Goal: Task Accomplishment & Management: Manage account settings

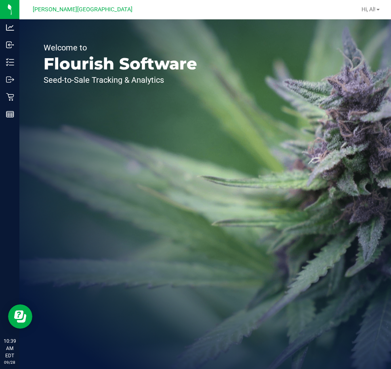
click at [169, 149] on div "Welcome to Flourish Software Seed-to-Sale Tracking & Analytics" at bounding box center [120, 193] width 202 height 349
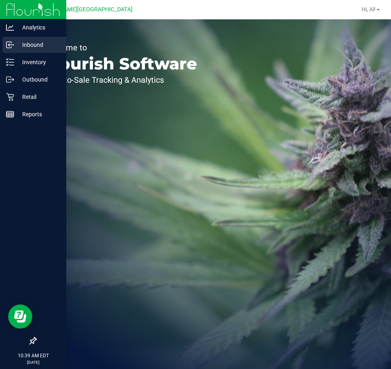
click at [12, 52] on div "Inbound" at bounding box center [34, 45] width 64 height 16
click at [14, 59] on icon at bounding box center [10, 62] width 8 height 8
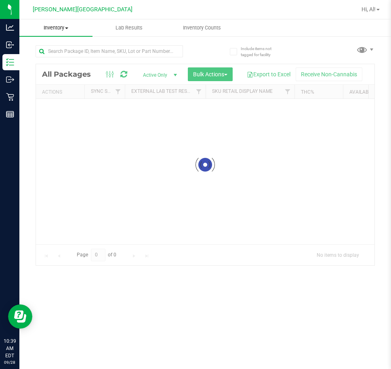
click at [69, 25] on span "Inventory" at bounding box center [55, 27] width 73 height 7
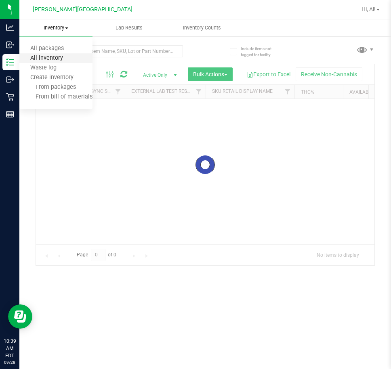
click at [51, 56] on span "All inventory" at bounding box center [46, 58] width 54 height 7
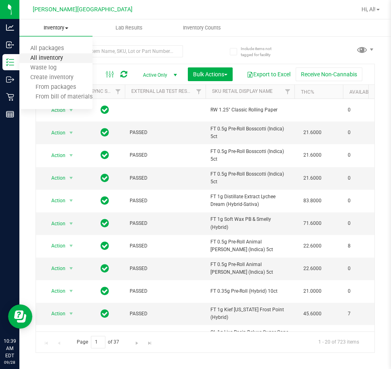
click at [63, 57] on span "All inventory" at bounding box center [46, 58] width 54 height 7
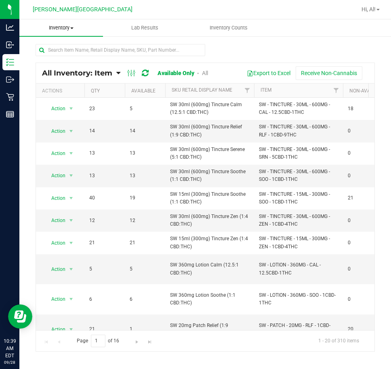
click at [69, 29] on span "Inventory" at bounding box center [61, 27] width 84 height 7
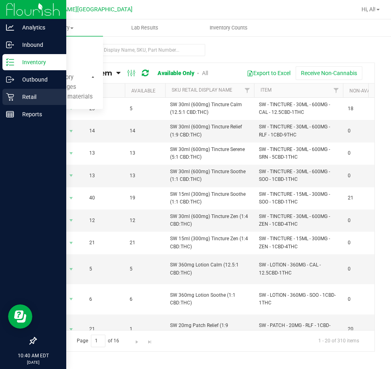
click at [32, 96] on p "Retail" at bounding box center [38, 97] width 48 height 10
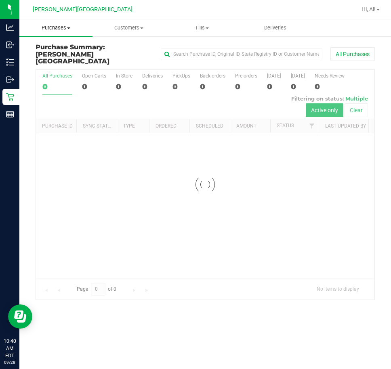
click at [65, 30] on span "Purchases" at bounding box center [55, 27] width 73 height 7
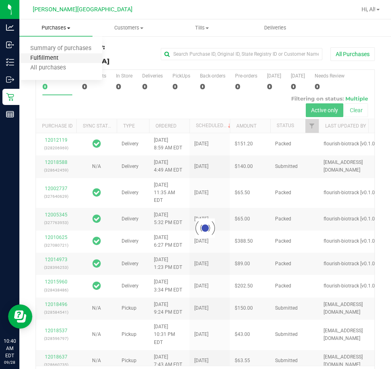
click at [57, 56] on span "Fulfillment" at bounding box center [44, 58] width 50 height 7
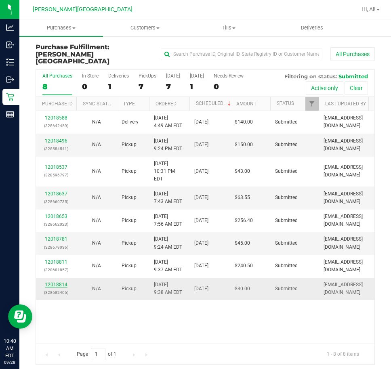
click at [51, 282] on link "12018814" at bounding box center [56, 285] width 23 height 6
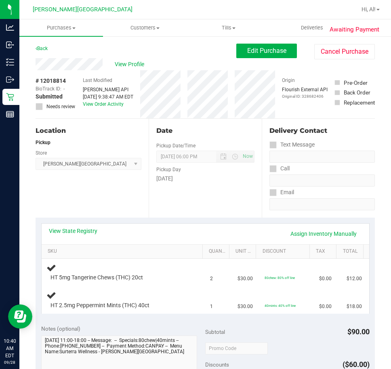
click at [165, 202] on div "Date Pickup Date/Time 09/28/2025 Now 09/28/2025 06:00 PM Now Pickup Day Sunday" at bounding box center [204, 168] width 113 height 99
click at [210, 276] on span "2" at bounding box center [211, 279] width 3 height 8
click at [210, 272] on td "2" at bounding box center [218, 272] width 27 height 27
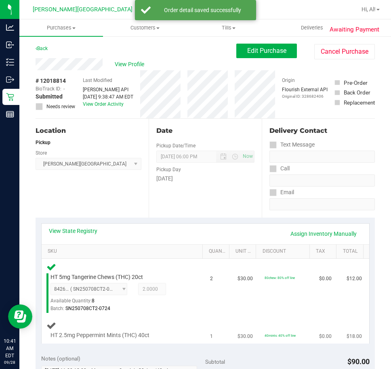
click at [173, 339] on div at bounding box center [119, 339] width 138 height 0
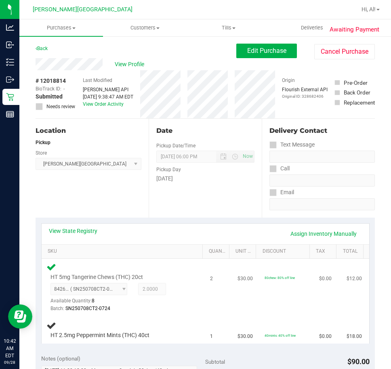
click at [232, 309] on td "$30.00" at bounding box center [245, 288] width 27 height 58
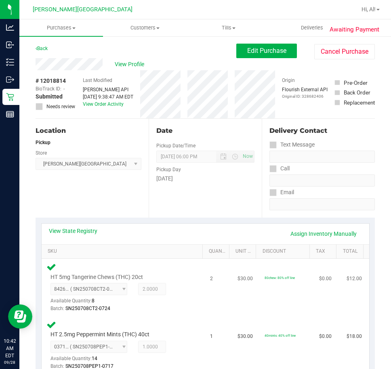
click at [221, 296] on td "2" at bounding box center [218, 288] width 27 height 58
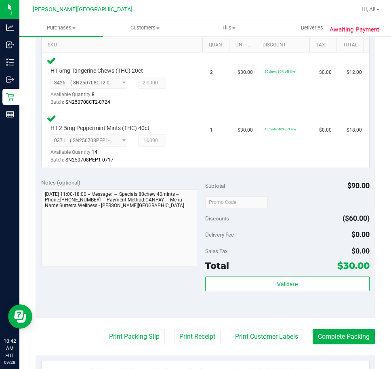
scroll to position [242, 0]
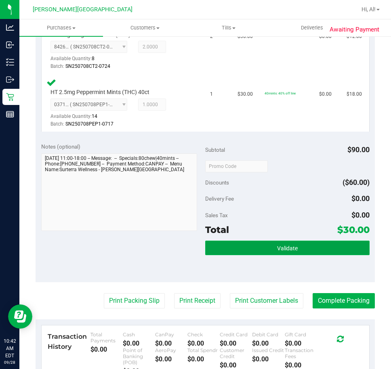
click at [305, 248] on button "Validate" at bounding box center [287, 247] width 164 height 15
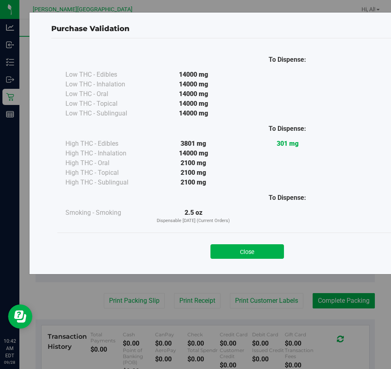
click at [247, 249] on button "Close" at bounding box center [246, 251] width 73 height 15
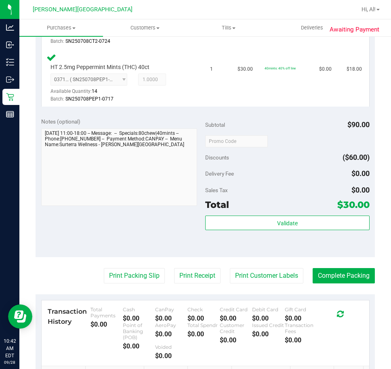
scroll to position [363, 0]
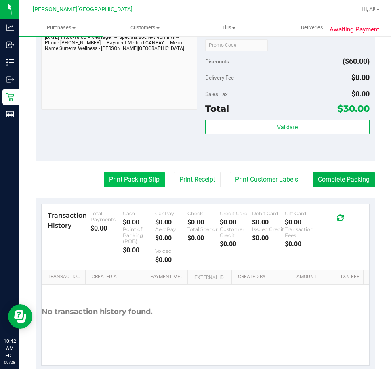
click at [115, 178] on button "Print Packing Slip" at bounding box center [134, 179] width 61 height 15
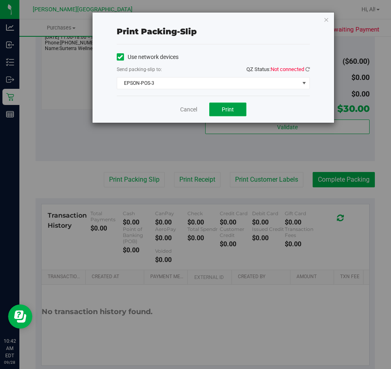
click at [229, 103] on button "Print" at bounding box center [227, 109] width 37 height 14
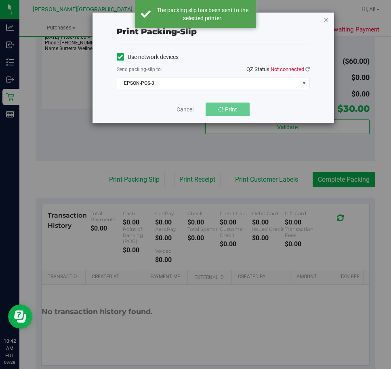
click at [328, 19] on icon "button" at bounding box center [326, 20] width 6 height 10
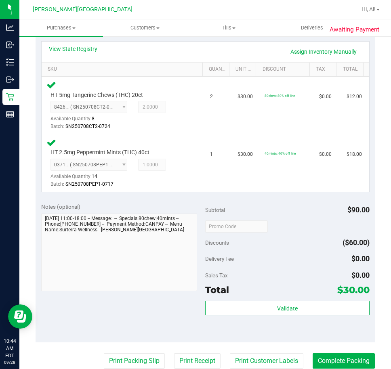
scroll to position [202, 0]
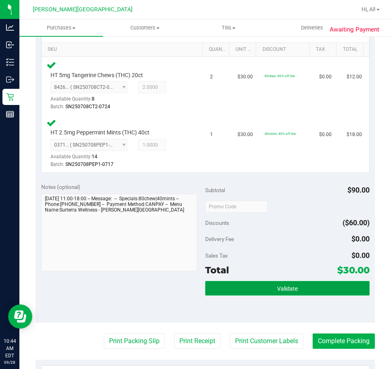
click at [289, 286] on span "Validate" at bounding box center [287, 288] width 21 height 6
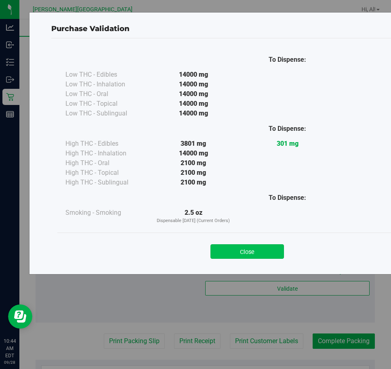
click at [270, 256] on button "Close" at bounding box center [246, 251] width 73 height 15
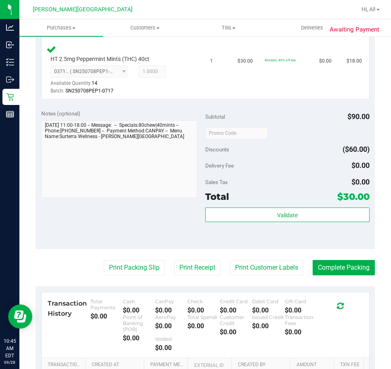
scroll to position [363, 0]
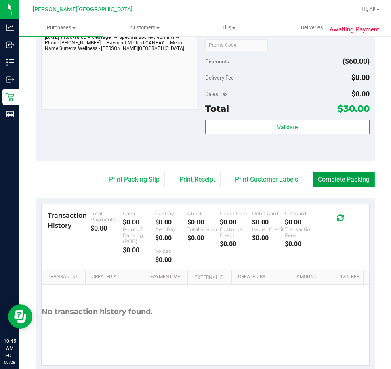
click at [330, 181] on button "Complete Packing" at bounding box center [343, 179] width 62 height 15
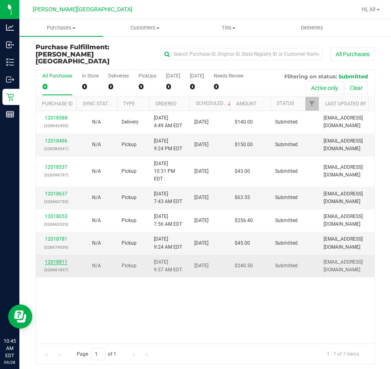
click at [52, 259] on link "12018811" at bounding box center [56, 262] width 23 height 6
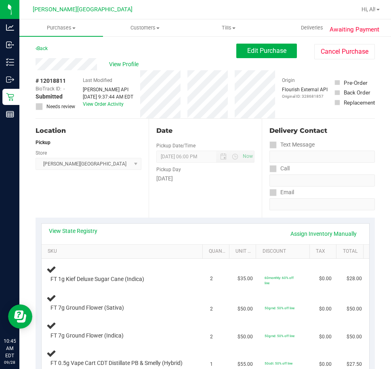
click at [192, 200] on div "Date Pickup Date/Time 09/28/2025 Now 09/28/2025 06:00 PM Now Pickup Day Sunday" at bounding box center [204, 168] width 113 height 99
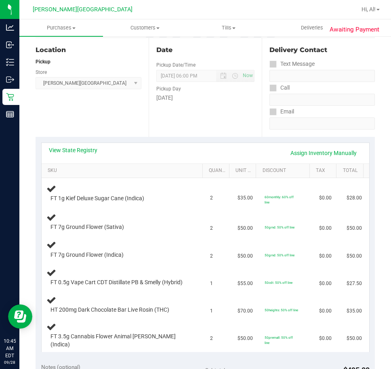
scroll to position [161, 0]
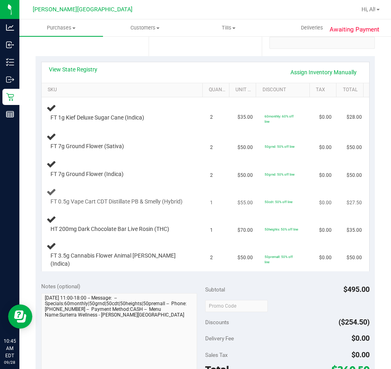
click at [189, 206] on div "FT 0.5g Vape Cart CDT Distillate PB & Smelly (Hybrid)" at bounding box center [123, 196] width 154 height 19
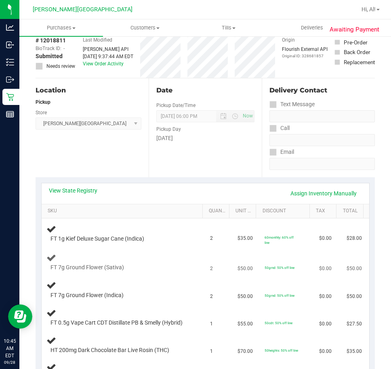
scroll to position [121, 0]
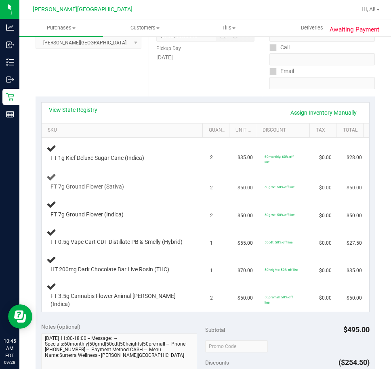
click at [150, 176] on div "FT 7g Ground Flower (Sativa)" at bounding box center [123, 181] width 154 height 19
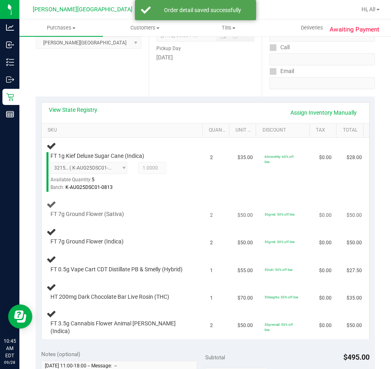
click at [213, 209] on td "2" at bounding box center [218, 208] width 27 height 27
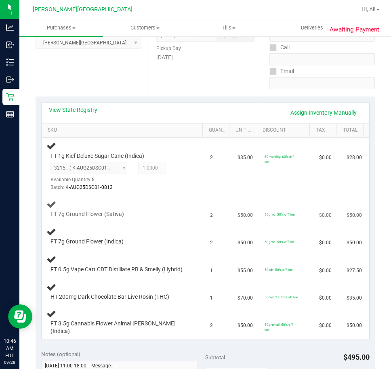
click at [264, 217] on div "50grnd: 50% off line" at bounding box center [279, 213] width 30 height 5
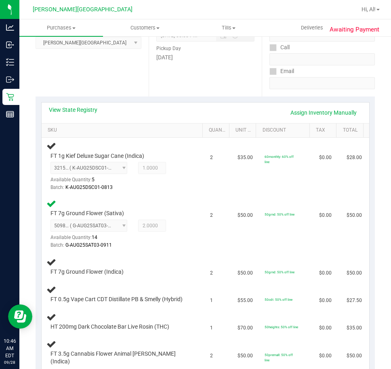
click at [264, 217] on div "50grnd: 50% off line" at bounding box center [279, 213] width 30 height 5
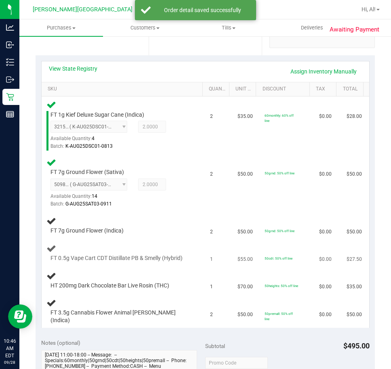
scroll to position [161, 0]
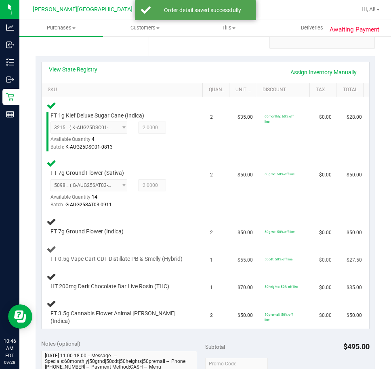
click at [189, 254] on div "FT 0.5g Vape Cart CDT Distillate PB & Smelly (Hybrid)" at bounding box center [123, 253] width 154 height 19
click at [189, 255] on div "FT 0.5g Vape Cart CDT Distillate PB & Smelly (Hybrid)" at bounding box center [123, 253] width 154 height 19
click at [188, 255] on div "FT 0.5g Vape Cart CDT Distillate PB & Smelly (Hybrid)" at bounding box center [123, 253] width 154 height 19
click at [186, 256] on div "FT 0.5g Vape Cart CDT Distillate PB & Smelly (Hybrid)" at bounding box center [123, 253] width 154 height 19
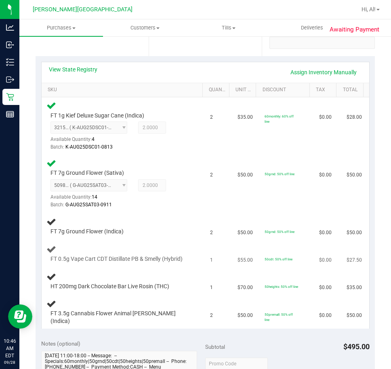
click at [209, 249] on td "1" at bounding box center [218, 253] width 27 height 27
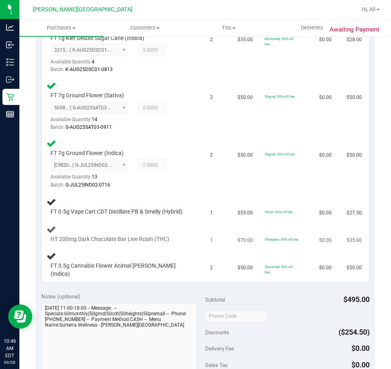
scroll to position [242, 0]
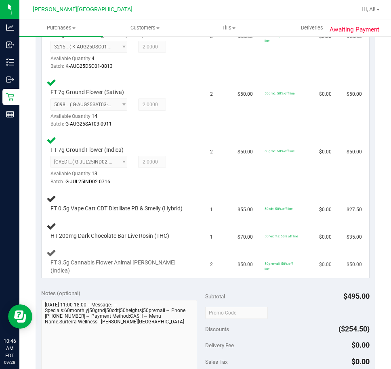
click at [205, 254] on td "2" at bounding box center [218, 261] width 27 height 33
click at [205, 269] on td "2" at bounding box center [218, 261] width 27 height 33
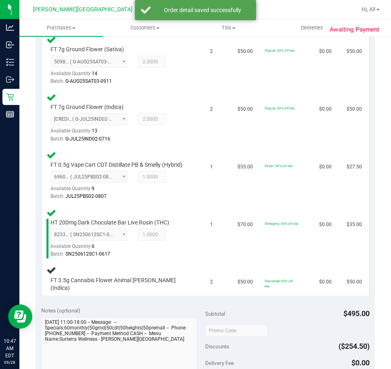
scroll to position [363, 0]
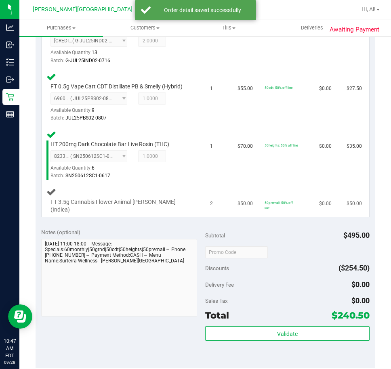
click at [132, 217] on td "FT 3.5g Cannabis Flower Animal [PERSON_NAME] (Indica)" at bounding box center [124, 200] width 164 height 33
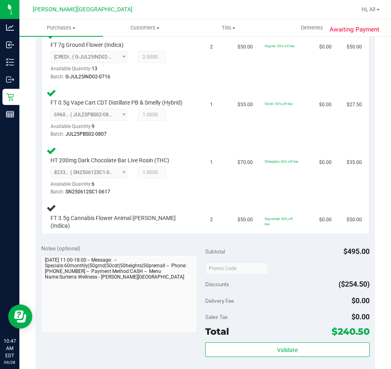
scroll to position [403, 0]
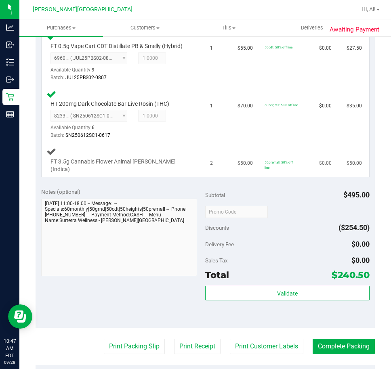
click at [140, 173] on span "FT 3.5g Cannabis Flower Animal [PERSON_NAME] (Indica)" at bounding box center [119, 165] width 138 height 15
click at [102, 164] on div "FT 3.5g Cannabis Flower Animal [PERSON_NAME] (Indica)" at bounding box center [123, 159] width 154 height 27
click at [102, 172] on span "FT 3.5g Cannabis Flower Animal [PERSON_NAME] (Indica)" at bounding box center [119, 165] width 138 height 15
click at [314, 163] on td "$0.00" at bounding box center [327, 159] width 27 height 33
click at [273, 144] on td "50heights: 50% off line" at bounding box center [286, 115] width 54 height 58
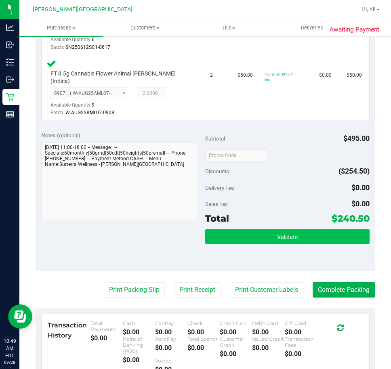
scroll to position [525, 0]
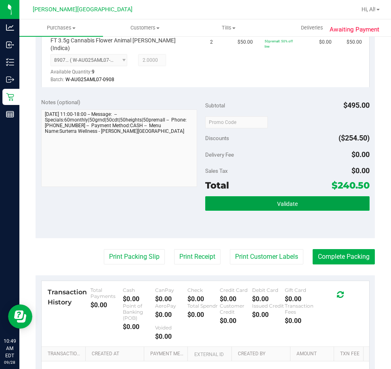
click at [242, 203] on button "Validate" at bounding box center [287, 203] width 164 height 15
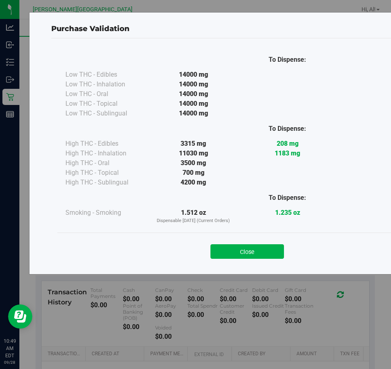
click at [272, 251] on button "Close" at bounding box center [246, 251] width 73 height 15
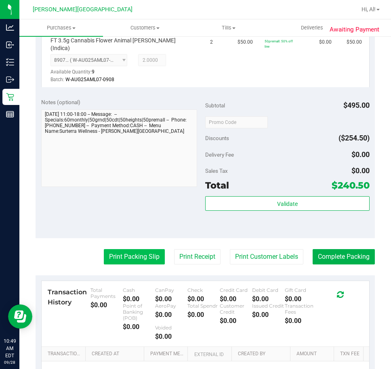
click at [141, 250] on button "Print Packing Slip" at bounding box center [134, 256] width 61 height 15
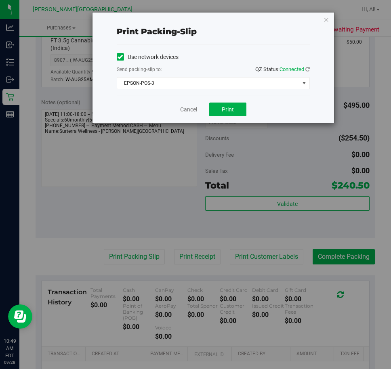
click at [231, 117] on div "Cancel Print" at bounding box center [213, 109] width 193 height 27
drag, startPoint x: 240, startPoint y: 109, endPoint x: 333, endPoint y: 84, distance: 95.9
click at [240, 109] on button "Print" at bounding box center [227, 109] width 37 height 14
click at [190, 116] on div "Cancel Print" at bounding box center [213, 109] width 193 height 27
click at [190, 112] on link "Cancel" at bounding box center [188, 109] width 17 height 8
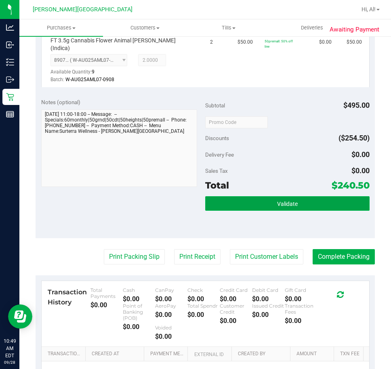
click at [251, 197] on button "Validate" at bounding box center [287, 203] width 164 height 15
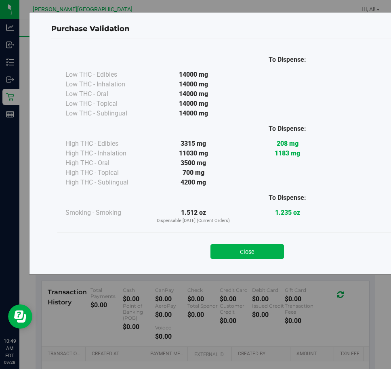
click at [240, 255] on button "Close" at bounding box center [246, 251] width 73 height 15
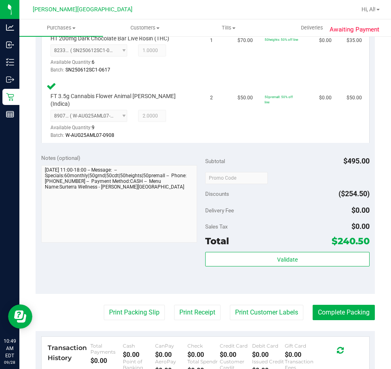
scroll to position [565, 0]
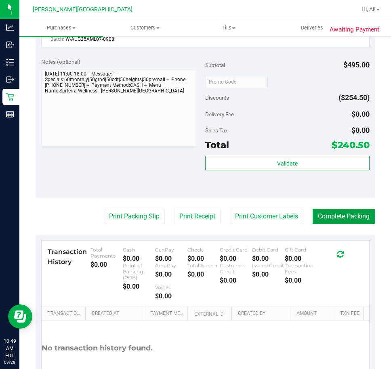
click at [348, 214] on button "Complete Packing" at bounding box center [343, 216] width 62 height 15
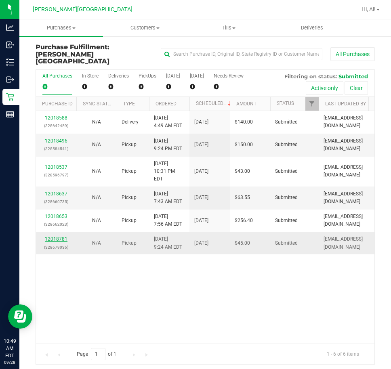
click at [60, 236] on link "12018781" at bounding box center [56, 239] width 23 height 6
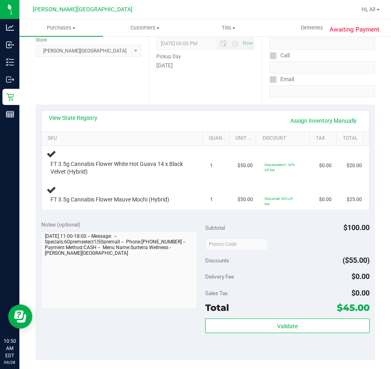
scroll to position [121, 0]
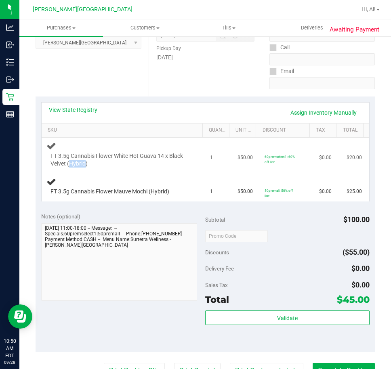
drag, startPoint x: 68, startPoint y: 161, endPoint x: 86, endPoint y: 165, distance: 18.5
click at [86, 165] on span "FT 3.5g Cannabis Flower White Hot Guava 14 x Black Velvet (Hybrid)" at bounding box center [119, 159] width 138 height 15
drag, startPoint x: 91, startPoint y: 188, endPoint x: 220, endPoint y: 201, distance: 129.7
click at [219, 201] on tr "FT 3.5g Cannabis Flower Mauve Mochi (Hybrid) 1 $50.00 50premall: 50% off line $…" at bounding box center [205, 186] width 327 height 30
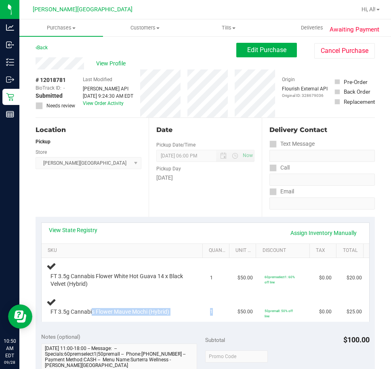
scroll to position [0, 0]
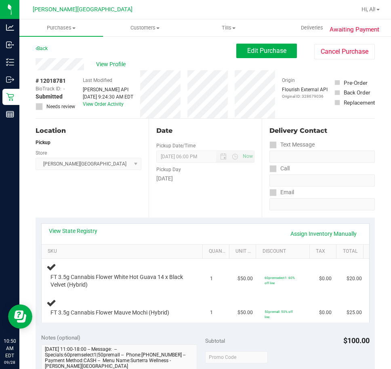
click at [186, 240] on div "View State Registry Assign Inventory Manually" at bounding box center [205, 234] width 313 height 14
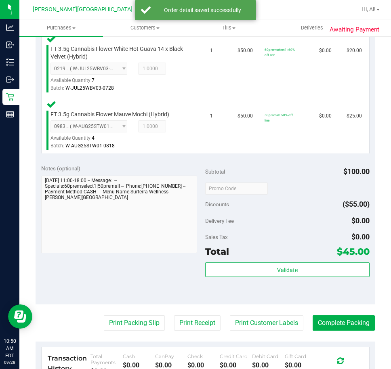
scroll to position [242, 0]
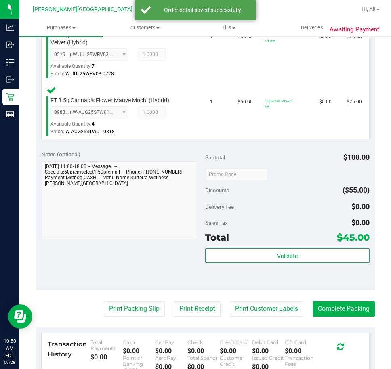
click at [308, 263] on div "Validate" at bounding box center [287, 266] width 164 height 36
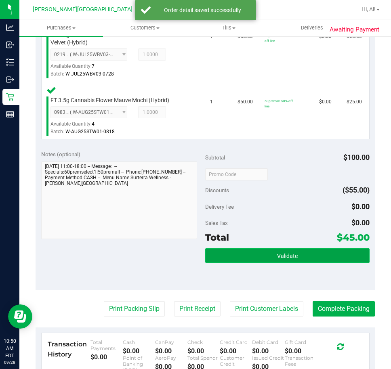
click at [309, 261] on button "Validate" at bounding box center [287, 255] width 164 height 15
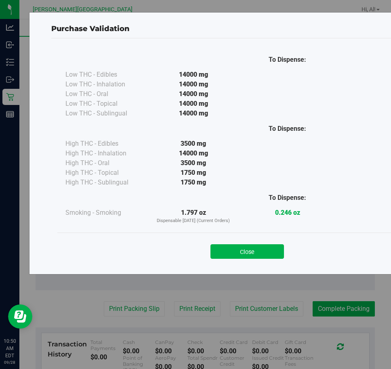
drag, startPoint x: 262, startPoint y: 249, endPoint x: 199, endPoint y: 290, distance: 75.3
click at [259, 249] on button "Close" at bounding box center [246, 251] width 73 height 15
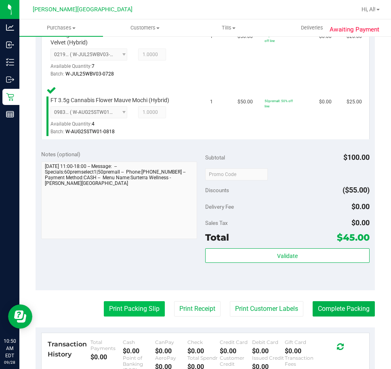
click at [104, 309] on button "Print Packing Slip" at bounding box center [134, 308] width 61 height 15
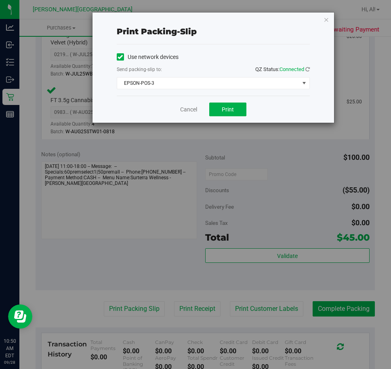
click at [237, 118] on div "Cancel Print" at bounding box center [213, 109] width 193 height 27
click at [239, 109] on button "Print" at bounding box center [227, 109] width 37 height 14
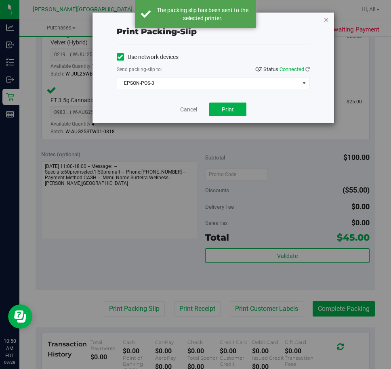
click at [328, 20] on icon "button" at bounding box center [326, 20] width 6 height 10
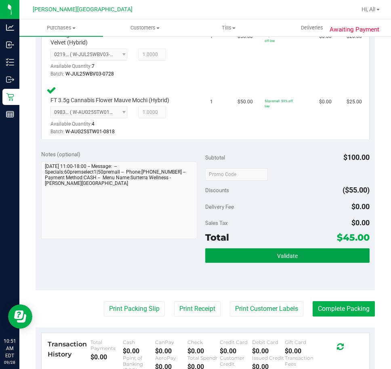
click at [294, 257] on button "Validate" at bounding box center [287, 255] width 164 height 15
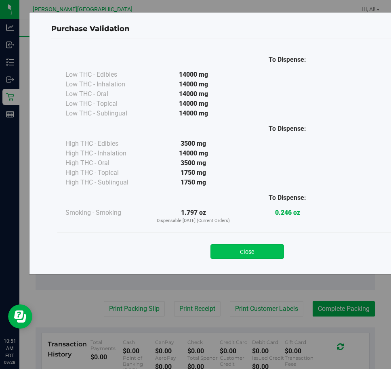
click at [249, 249] on button "Close" at bounding box center [246, 251] width 73 height 15
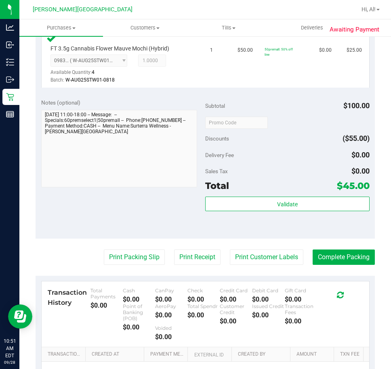
scroll to position [389, 0]
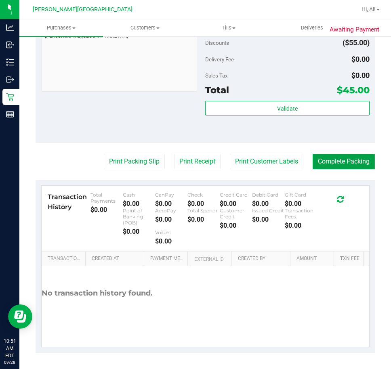
click at [346, 162] on button "Complete Packing" at bounding box center [343, 161] width 62 height 15
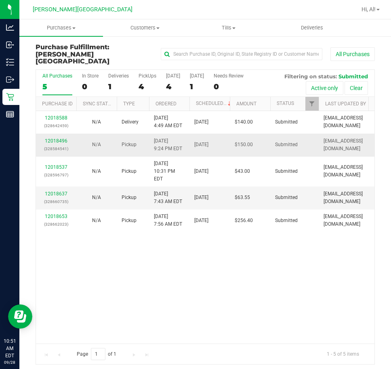
click at [51, 146] on td "12018496 (328584541)" at bounding box center [56, 145] width 40 height 23
click at [59, 138] on link "12018496" at bounding box center [56, 141] width 23 height 6
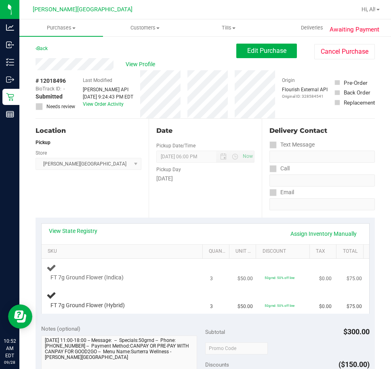
click at [169, 272] on div "FT 7g Ground Flower (Indica)" at bounding box center [123, 272] width 154 height 19
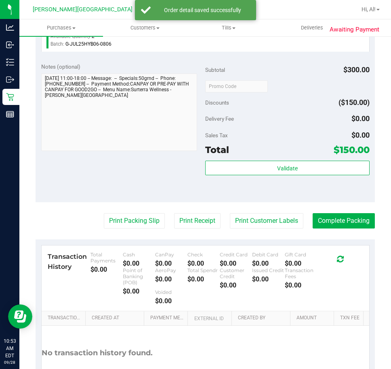
scroll to position [323, 0]
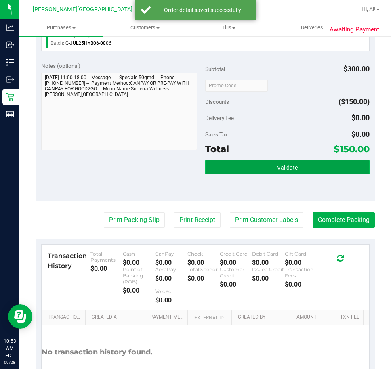
click at [277, 164] on span "Validate" at bounding box center [287, 167] width 21 height 6
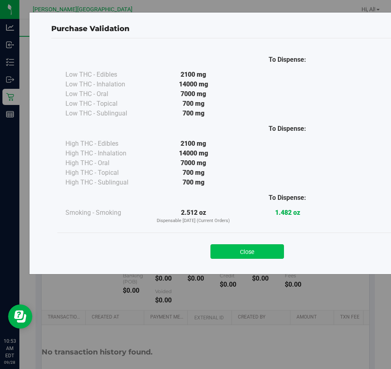
click at [243, 246] on button "Close" at bounding box center [246, 251] width 73 height 15
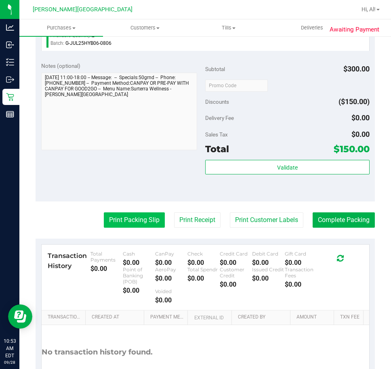
click at [153, 220] on button "Print Packing Slip" at bounding box center [134, 219] width 61 height 15
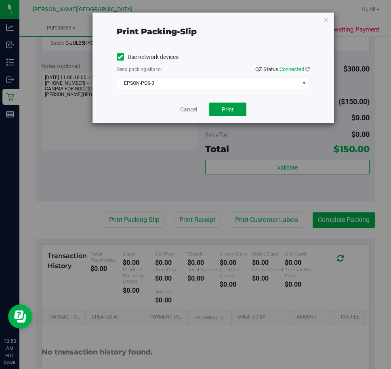
click at [227, 109] on span "Print" at bounding box center [228, 109] width 12 height 6
click at [155, 176] on div "Print packing-slip Use network devices Send packing-slip to: QZ Status: Connect…" at bounding box center [198, 184] width 397 height 369
click at [192, 106] on link "Cancel" at bounding box center [188, 109] width 17 height 8
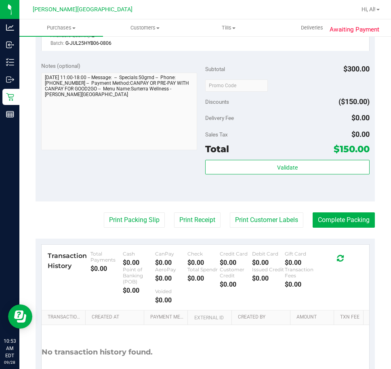
click at [246, 178] on div "Validate" at bounding box center [287, 178] width 164 height 36
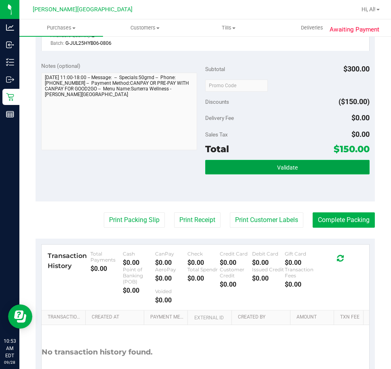
click at [277, 161] on button "Validate" at bounding box center [287, 167] width 164 height 15
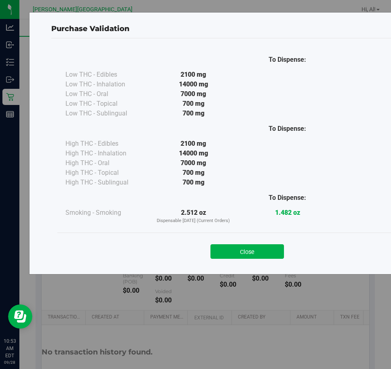
click at [228, 251] on button "Close" at bounding box center [246, 251] width 73 height 15
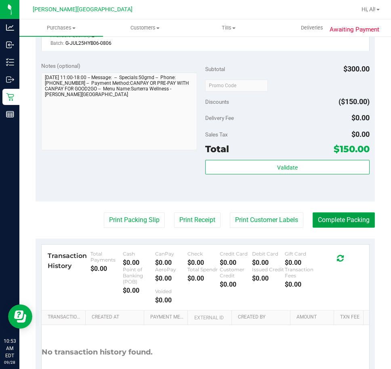
click at [344, 223] on button "Complete Packing" at bounding box center [343, 219] width 62 height 15
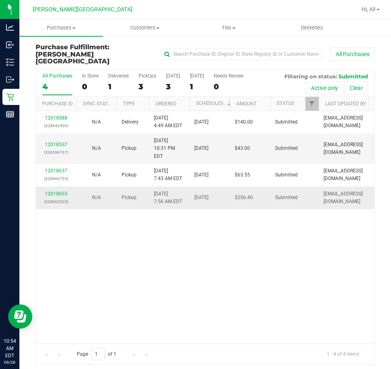
click at [63, 190] on div "12018653 (328662023)" at bounding box center [56, 197] width 31 height 15
click at [61, 191] on link "12018653" at bounding box center [56, 194] width 23 height 6
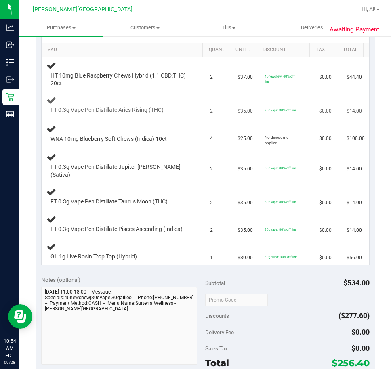
scroll to position [202, 0]
drag, startPoint x: 85, startPoint y: 113, endPoint x: 155, endPoint y: 111, distance: 70.7
click at [155, 111] on div "FT 0.3g Vape Pen Distillate Aries Rising (THC)" at bounding box center [117, 110] width 142 height 8
click at [155, 111] on span "FT 0.3g Vape Pen Distillate Aries Rising (THC)" at bounding box center [106, 110] width 113 height 8
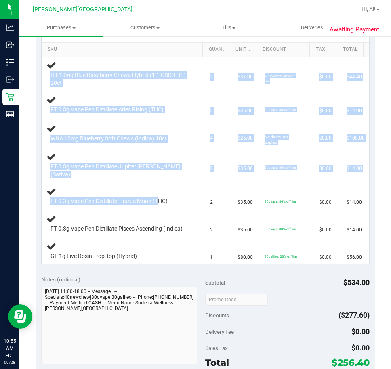
drag, startPoint x: 204, startPoint y: 230, endPoint x: 283, endPoint y: 270, distance: 88.6
click at [283, 270] on purchase-details "Back Edit Purchase Cancel Purchase View Profile # 12018653 BioTrack ID: - Submi…" at bounding box center [205, 233] width 339 height 783
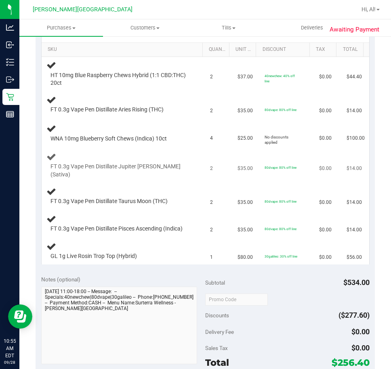
click at [205, 175] on td "2" at bounding box center [218, 165] width 27 height 34
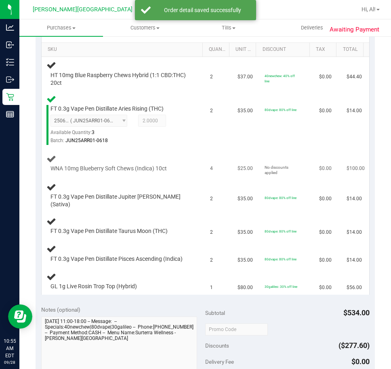
click at [187, 162] on div "WNA 10mg Blueberry Soft Chews (Indica) 10ct" at bounding box center [123, 163] width 154 height 19
click at [184, 164] on div "WNA 10mg Blueberry Soft Chews (Indica) 10ct" at bounding box center [123, 163] width 154 height 19
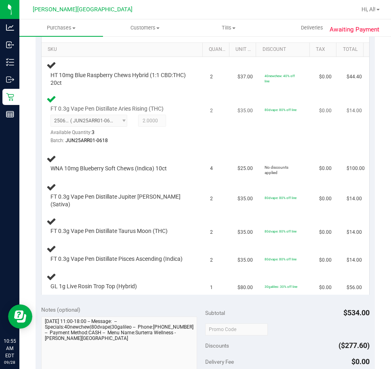
click at [157, 143] on div "FT 0.3g Vape Pen Distillate Aries Rising (THC) 2506684850197473 ( JUN25ARR01-06…" at bounding box center [117, 125] width 142 height 40
click at [158, 144] on div "Batch: JUN25ARR01-0618" at bounding box center [119, 141] width 138 height 8
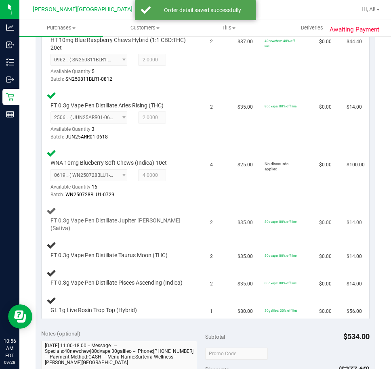
scroll to position [282, 0]
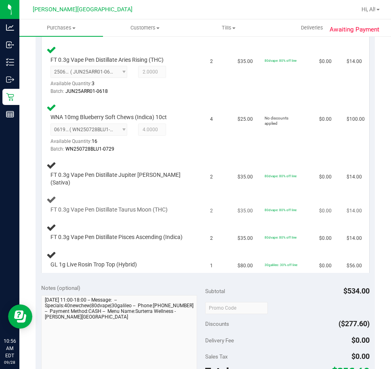
click at [217, 191] on td "2" at bounding box center [218, 204] width 27 height 27
drag, startPoint x: 217, startPoint y: 188, endPoint x: 214, endPoint y: 191, distance: 4.9
click at [214, 191] on td "2" at bounding box center [218, 204] width 27 height 27
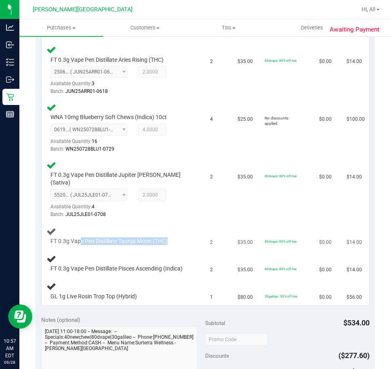
drag, startPoint x: 80, startPoint y: 234, endPoint x: 168, endPoint y: 234, distance: 88.0
click at [168, 237] on div "FT 0.3g Vape Pen Distillate Taurus Moon (THC)" at bounding box center [117, 241] width 142 height 8
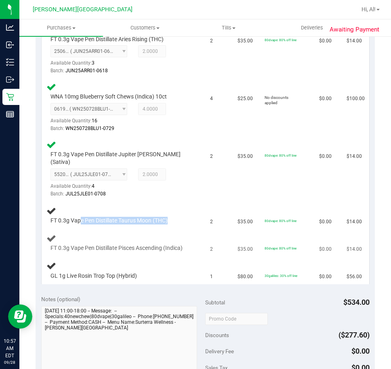
scroll to position [323, 0]
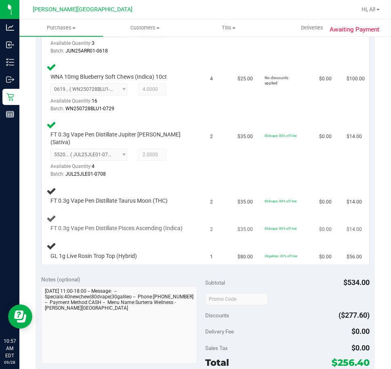
click at [45, 229] on td "FT 0.3g Vape Pen Distillate Pisces Ascending (Indica)" at bounding box center [124, 222] width 164 height 27
click at [128, 228] on span "FT 0.3g Vape Pen Distillate Pisces Ascending (Indica)" at bounding box center [116, 228] width 132 height 8
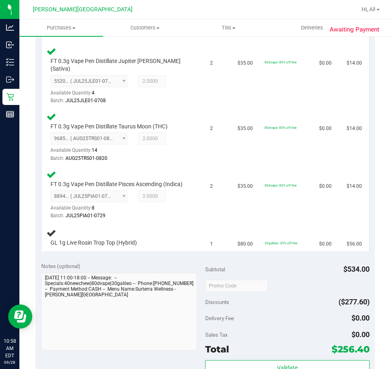
scroll to position [403, 0]
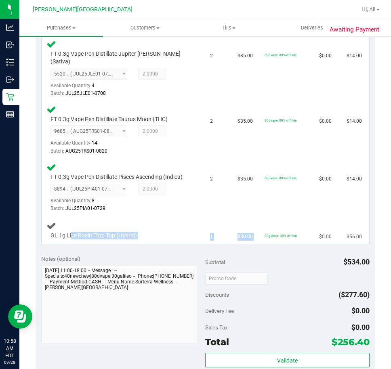
drag, startPoint x: 71, startPoint y: 233, endPoint x: 275, endPoint y: 231, distance: 203.8
click at [275, 231] on tr "GL 1g Live Rosin Trop Top (Hybrid) 1 $80.00 30galileo: 30% off line $0.00 $56.00" at bounding box center [205, 230] width 327 height 27
click at [175, 237] on div "GL 1g Live Rosin Trop Top (Hybrid)" at bounding box center [117, 236] width 142 height 8
click at [175, 234] on div "GL 1g Live Rosin Trop Top (Hybrid)" at bounding box center [117, 236] width 142 height 8
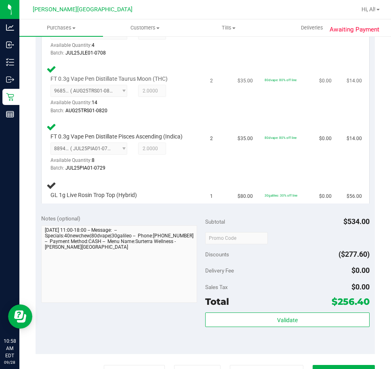
scroll to position [646, 0]
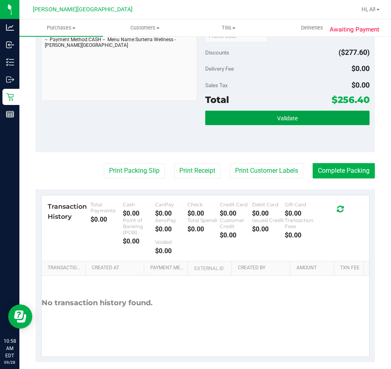
click at [288, 115] on span "Validate" at bounding box center [287, 118] width 21 height 6
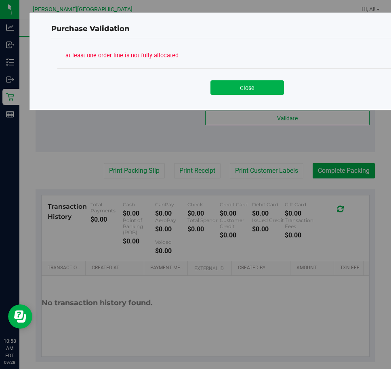
click at [230, 90] on button "Close" at bounding box center [246, 87] width 73 height 15
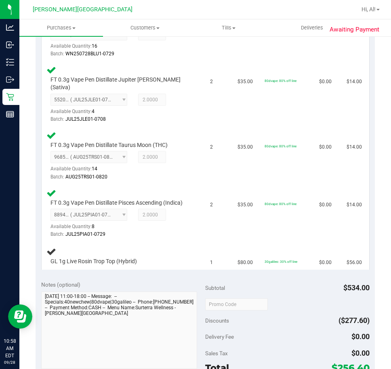
scroll to position [403, 0]
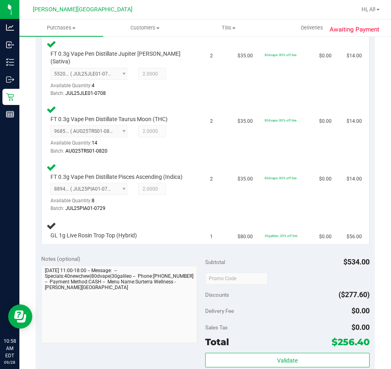
click at [157, 257] on div "Notes (optional)" at bounding box center [123, 259] width 164 height 8
click at [155, 251] on div "Notes (optional) Subtotal $534.00 Discounts ($277.60) Delivery Fee $0.00 Sales …" at bounding box center [205, 321] width 339 height 145
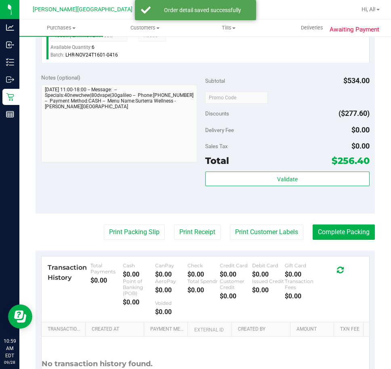
scroll to position [646, 0]
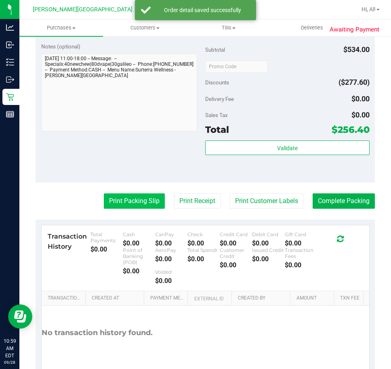
click at [142, 200] on button "Print Packing Slip" at bounding box center [134, 200] width 61 height 15
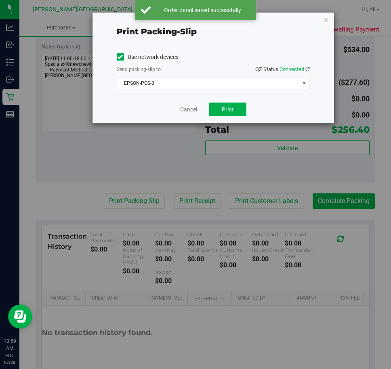
click at [225, 102] on div "Cancel Print" at bounding box center [213, 109] width 193 height 27
click at [224, 112] on span "Print" at bounding box center [228, 109] width 12 height 6
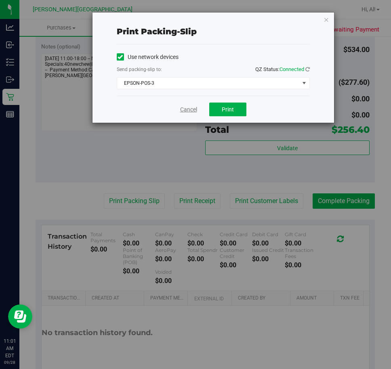
click at [196, 109] on link "Cancel" at bounding box center [188, 109] width 17 height 8
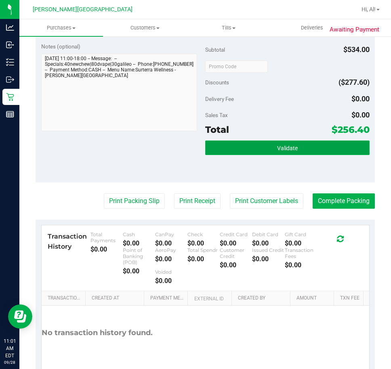
click at [262, 145] on button "Validate" at bounding box center [287, 147] width 164 height 15
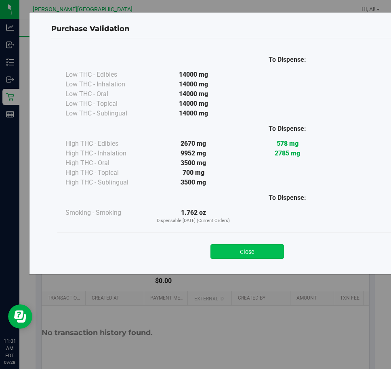
click at [263, 245] on button "Close" at bounding box center [246, 251] width 73 height 15
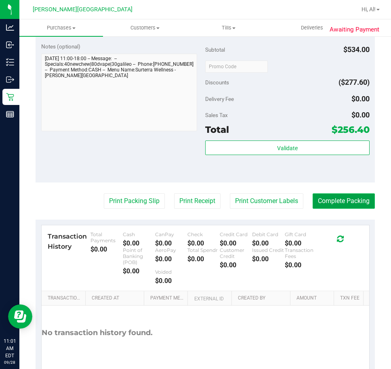
click at [345, 198] on button "Complete Packing" at bounding box center [343, 200] width 62 height 15
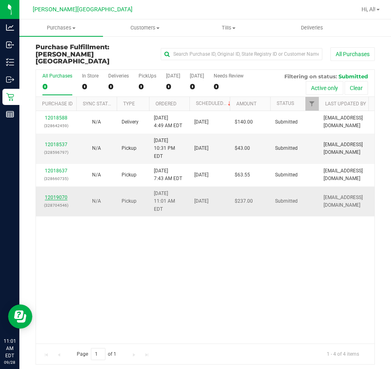
click at [63, 194] on link "12019070" at bounding box center [56, 197] width 23 height 6
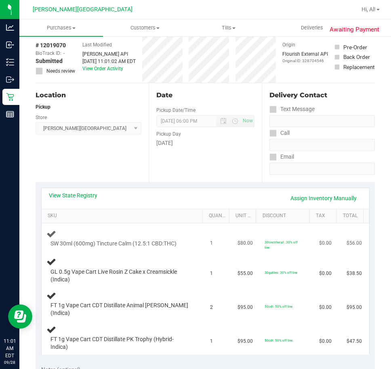
scroll to position [121, 0]
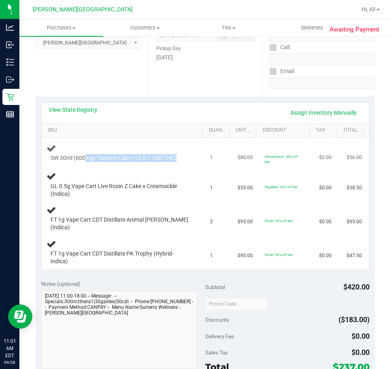
drag, startPoint x: 84, startPoint y: 155, endPoint x: 197, endPoint y: 158, distance: 113.0
click at [197, 158] on td "SW 30ml (600mg) Tincture Calm (12.5:1 CBD:THC)" at bounding box center [124, 153] width 164 height 30
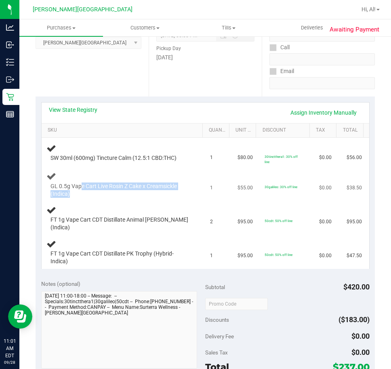
drag, startPoint x: 79, startPoint y: 184, endPoint x: 181, endPoint y: 196, distance: 102.3
click at [181, 196] on span "GL 0.5g Vape Cart Live Rosin Z Cake x Creamsickle (Indica)" at bounding box center [119, 189] width 138 height 15
click at [160, 172] on div "GL 0.5g Vape Cart Live Rosin Z Cake x Creamsickle (Indica)" at bounding box center [123, 184] width 154 height 27
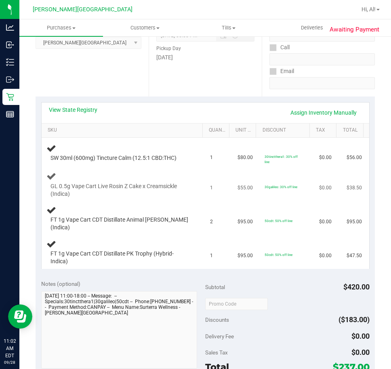
click at [160, 172] on div "GL 0.5g Vape Cart Live Rosin Z Cake x Creamsickle (Indica)" at bounding box center [123, 184] width 154 height 27
drag, startPoint x: 86, startPoint y: 185, endPoint x: 107, endPoint y: 188, distance: 21.1
click at [107, 188] on span "GL 0.5g Vape Cart Live Rosin Z Cake x Creamsickle (Indica)" at bounding box center [119, 189] width 138 height 15
click at [115, 199] on td "GL 0.5g Vape Cart Live Rosin Z Cake x Creamsickle (Indica)" at bounding box center [124, 185] width 164 height 34
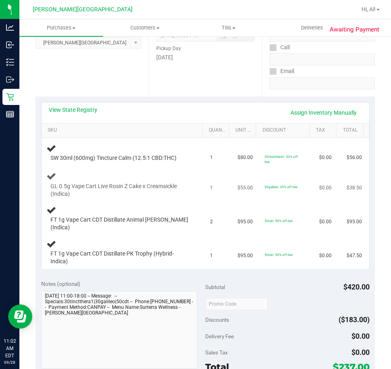
click at [115, 199] on td "GL 0.5g Vape Cart Live Rosin Z Cake x Creamsickle (Indica)" at bounding box center [124, 185] width 164 height 34
click at [124, 202] on td "FT 1g Vape Cart CDT Distillate Animal Larry (Indica)" at bounding box center [124, 219] width 164 height 34
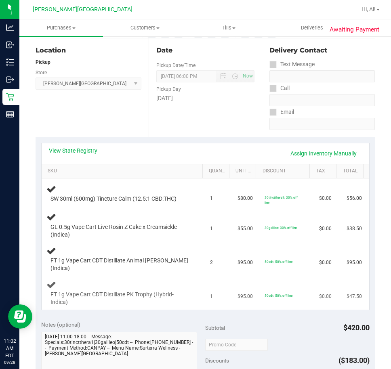
scroll to position [81, 0]
click at [190, 284] on div "FT 1g Vape Cart CDT Distillate PK Trophy (Hybrid-Indica)" at bounding box center [123, 292] width 154 height 27
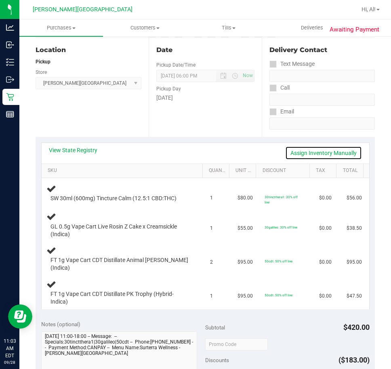
click at [311, 153] on link "Assign Inventory Manually" at bounding box center [323, 153] width 77 height 14
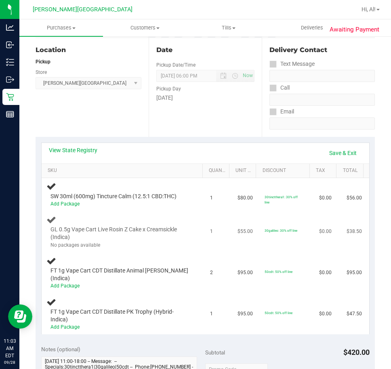
click at [71, 244] on div "No packages available" at bounding box center [119, 245] width 138 height 8
click at [340, 155] on link "Save & Exit" at bounding box center [343, 153] width 38 height 14
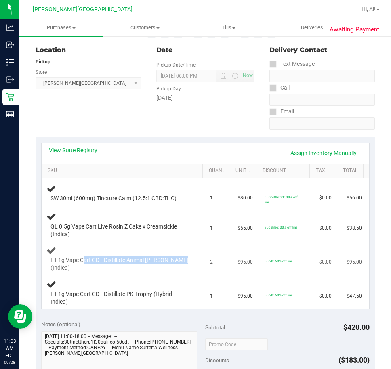
drag, startPoint x: 86, startPoint y: 260, endPoint x: 180, endPoint y: 259, distance: 94.0
click at [180, 259] on div "FT 1g Vape Cart CDT Distillate Animal Larry (Indica)" at bounding box center [117, 264] width 142 height 16
click at [142, 279] on div "FT 1g Vape Cart CDT Distillate PK Trophy (Hybrid-Indica)" at bounding box center [123, 292] width 154 height 27
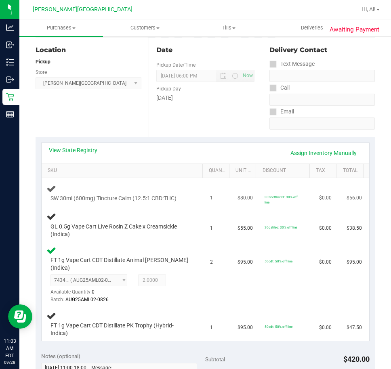
drag, startPoint x: 94, startPoint y: 204, endPoint x: 202, endPoint y: 204, distance: 107.3
click at [202, 204] on tr "SW 30ml (600mg) Tincture Calm (12.5:1 CBD:THC) 1 $80.00 30tinctthera1: 30% off …" at bounding box center [205, 193] width 327 height 30
drag, startPoint x: 96, startPoint y: 317, endPoint x: 143, endPoint y: 326, distance: 47.3
click at [142, 326] on span "FT 1g Vape Cart CDT Distillate PK Trophy (Hybrid-Indica)" at bounding box center [119, 329] width 138 height 15
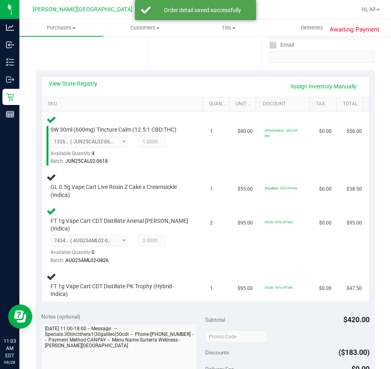
scroll to position [161, 0]
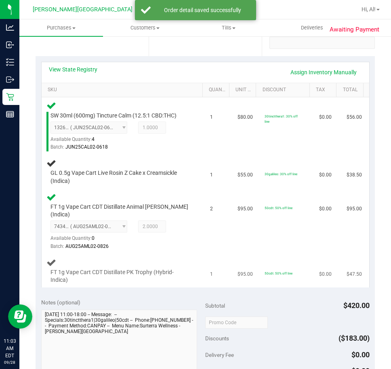
click at [153, 271] on span "FT 1g Vape Cart CDT Distillate PK Trophy (Hybrid-Indica)" at bounding box center [119, 275] width 138 height 15
click at [157, 268] on span "FT 1g Vape Cart CDT Distillate PK Trophy (Hybrid-Indica)" at bounding box center [119, 275] width 138 height 15
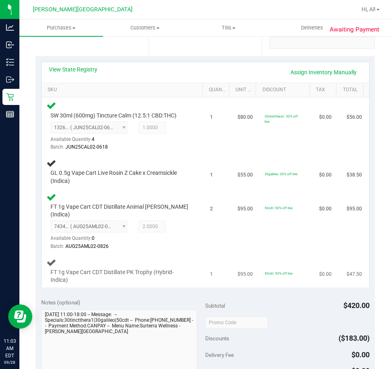
click at [165, 257] on div "FT 1g Vape Cart CDT Distillate PK Trophy (Hybrid-Indica)" at bounding box center [123, 270] width 154 height 27
click at [188, 254] on td "FT 1g Vape Cart CDT Distillate PK Trophy (Hybrid-Indica)" at bounding box center [124, 270] width 164 height 33
click at [265, 207] on span "50cdt: 50% off line" at bounding box center [278, 208] width 28 height 4
click at [347, 230] on td "$95.00" at bounding box center [354, 221] width 27 height 65
click at [321, 254] on td "$0.00" at bounding box center [327, 270] width 27 height 33
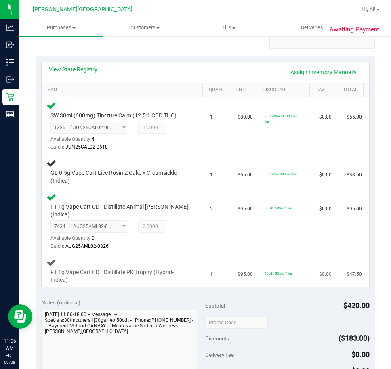
click at [157, 270] on span "FT 1g Vape Cart CDT Distillate PK Trophy (Hybrid-Indica)" at bounding box center [119, 275] width 138 height 15
click at [153, 257] on div "FT 1g Vape Cart CDT Distillate PK Trophy (Hybrid-Indica)" at bounding box center [123, 270] width 154 height 27
drag, startPoint x: 146, startPoint y: 293, endPoint x: 159, endPoint y: 289, distance: 13.5
click at [152, 298] on div "Notes (optional)" at bounding box center [123, 302] width 164 height 8
click at [207, 254] on td "1" at bounding box center [218, 270] width 27 height 33
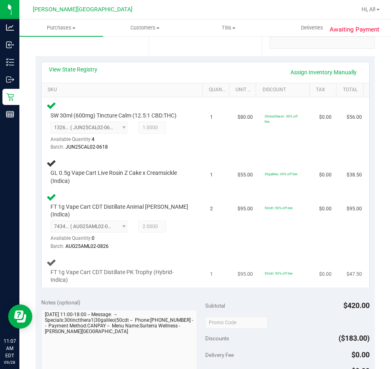
click at [207, 254] on td "1" at bounding box center [218, 270] width 27 height 33
drag, startPoint x: 324, startPoint y: 182, endPoint x: 328, endPoint y: 160, distance: 22.6
click at [325, 180] on td "$0.00" at bounding box center [327, 172] width 27 height 34
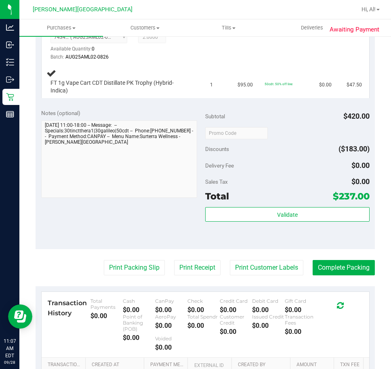
scroll to position [363, 0]
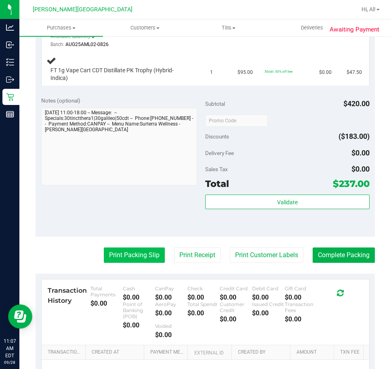
click at [119, 248] on button "Print Packing Slip" at bounding box center [134, 254] width 61 height 15
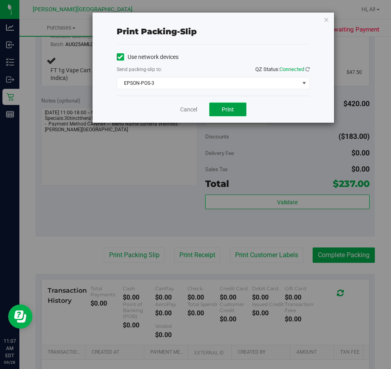
click at [223, 109] on span "Print" at bounding box center [228, 109] width 12 height 6
click at [194, 107] on link "Cancel" at bounding box center [188, 109] width 17 height 8
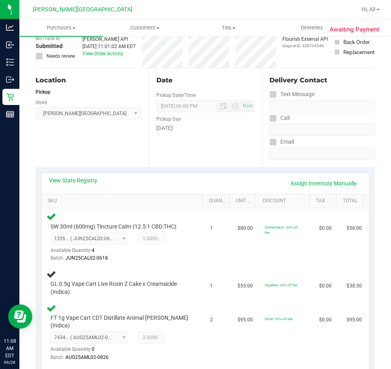
scroll to position [161, 0]
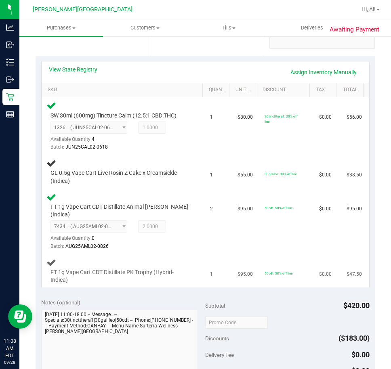
click at [179, 269] on span "FT 1g Vape Cart CDT Distillate PK Trophy (Hybrid-Indica)" at bounding box center [119, 275] width 138 height 15
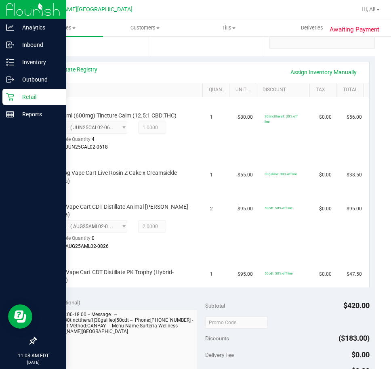
click at [39, 91] on div "Retail" at bounding box center [34, 97] width 64 height 16
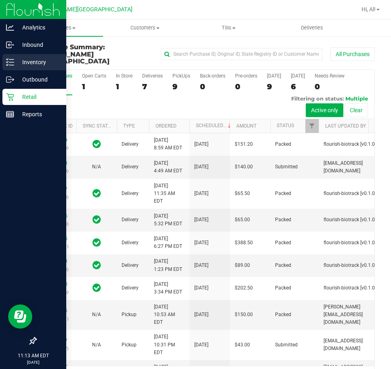
click at [28, 55] on div "Inventory" at bounding box center [34, 62] width 64 height 16
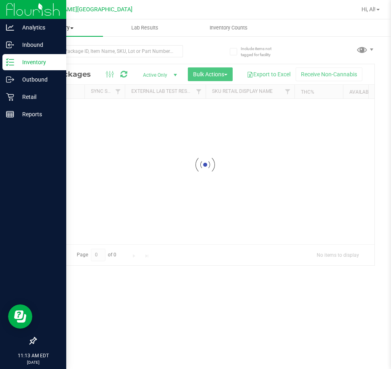
click at [60, 27] on span "Inventory" at bounding box center [61, 27] width 84 height 7
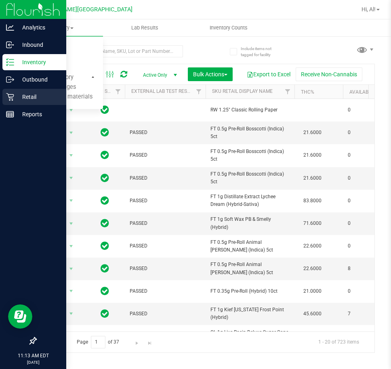
click at [15, 97] on p "Retail" at bounding box center [38, 97] width 48 height 10
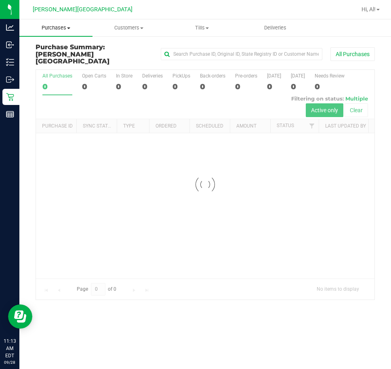
click at [71, 27] on span "Purchases" at bounding box center [55, 27] width 73 height 7
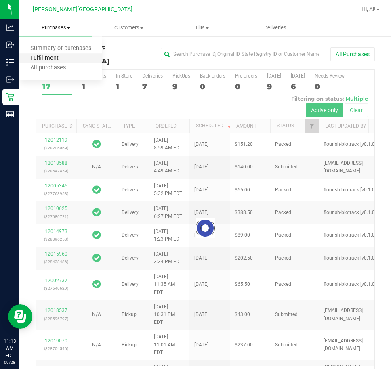
click at [48, 55] on span "Fulfillment" at bounding box center [44, 58] width 50 height 7
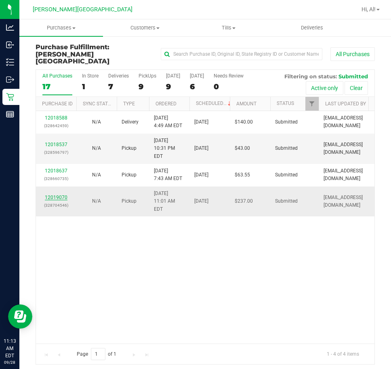
click at [61, 194] on link "12019070" at bounding box center [56, 197] width 23 height 6
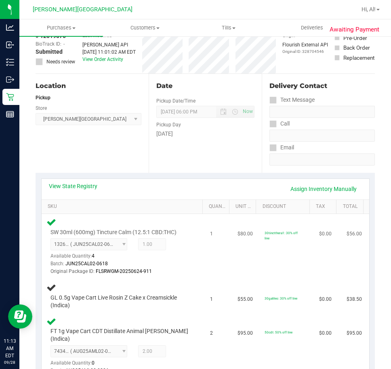
scroll to position [121, 0]
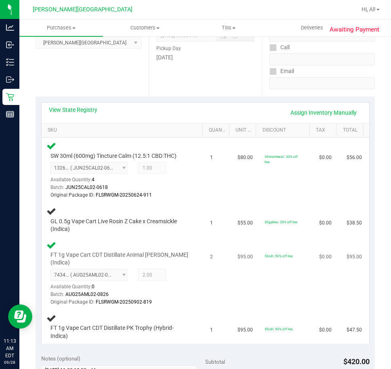
click at [241, 241] on td "$95.00" at bounding box center [245, 273] width 27 height 73
click at [241, 240] on td "$95.00" at bounding box center [245, 273] width 27 height 73
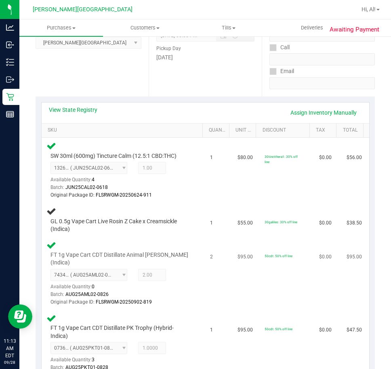
click at [172, 306] on div at bounding box center [119, 306] width 138 height 0
click at [312, 109] on link "Assign Inventory Manually" at bounding box center [323, 113] width 77 height 14
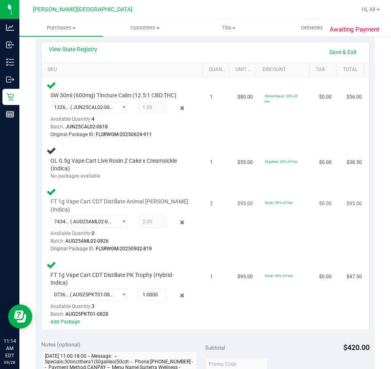
scroll to position [242, 0]
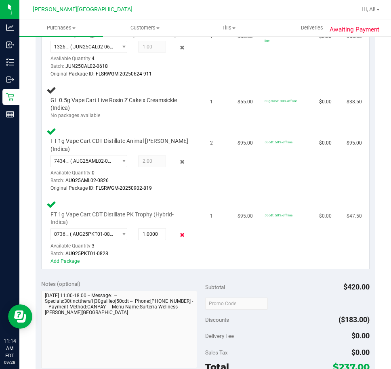
click at [178, 231] on icon at bounding box center [182, 234] width 8 height 9
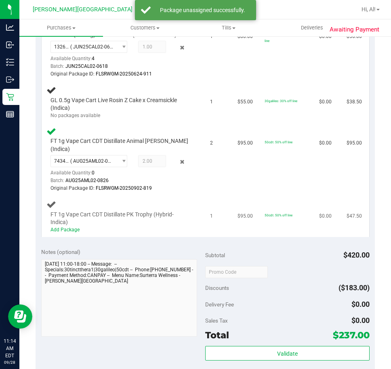
click at [205, 220] on td "1" at bounding box center [218, 216] width 27 height 41
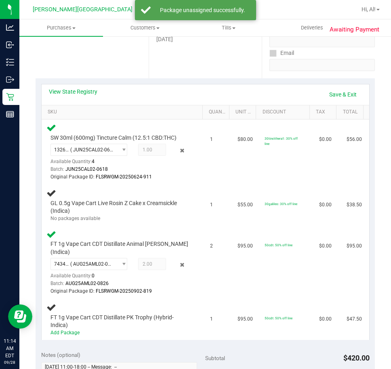
scroll to position [40, 0]
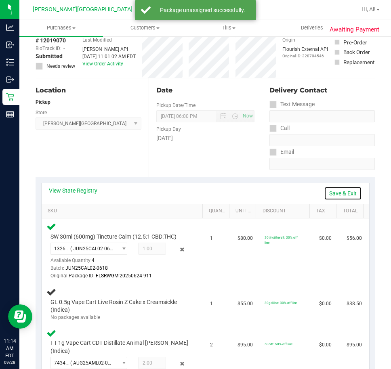
click at [335, 190] on link "Save & Exit" at bounding box center [343, 193] width 38 height 14
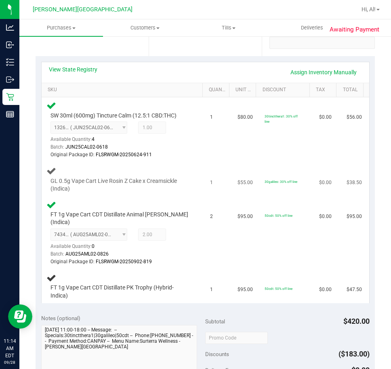
scroll to position [0, 0]
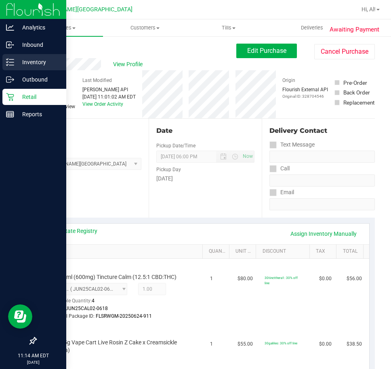
click at [37, 67] on div "Inventory" at bounding box center [34, 62] width 64 height 16
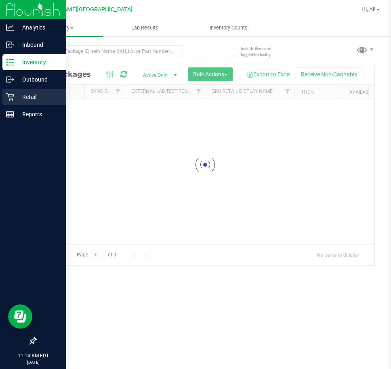
click at [10, 99] on icon at bounding box center [10, 97] width 8 height 8
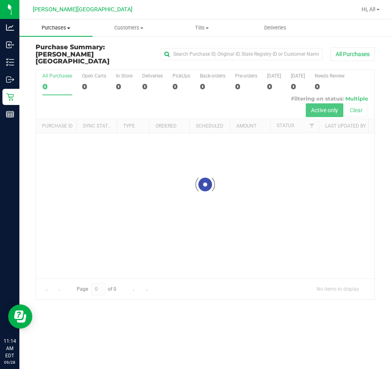
click at [54, 25] on span "Purchases" at bounding box center [55, 27] width 73 height 7
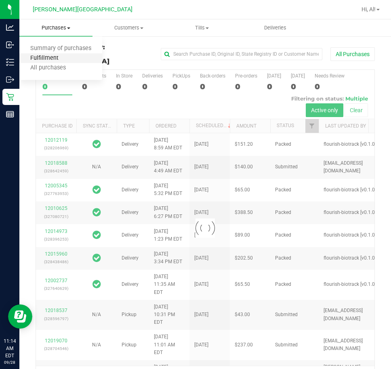
click at [48, 56] on span "Fulfillment" at bounding box center [44, 58] width 50 height 7
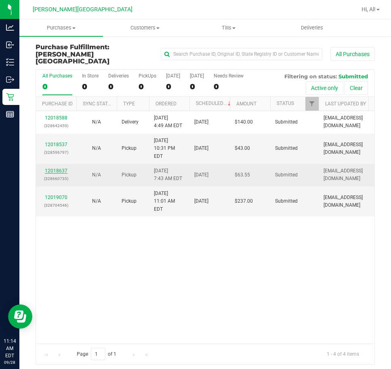
click at [53, 168] on link "12018637" at bounding box center [56, 171] width 23 height 6
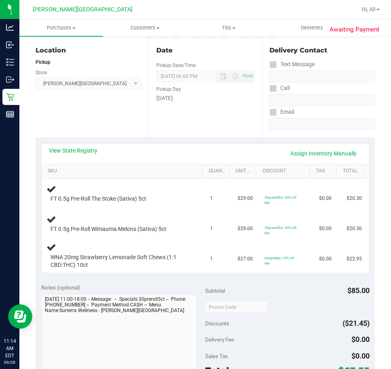
scroll to position [81, 0]
drag, startPoint x: 107, startPoint y: 200, endPoint x: 144, endPoint y: 208, distance: 37.6
click at [144, 208] on td "FT 0.5g Pre-Roll The Stoke (Sativa) 5ct" at bounding box center [124, 193] width 164 height 30
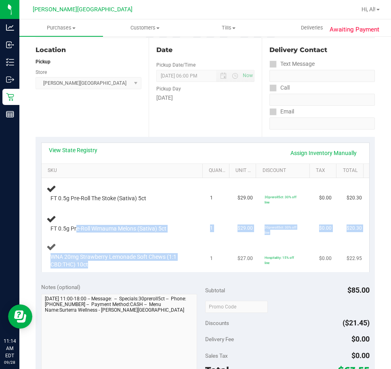
drag, startPoint x: 116, startPoint y: 234, endPoint x: 152, endPoint y: 240, distance: 36.3
click at [152, 240] on tbody "FT 0.5g Pre-Roll The Stoke (Sativa) 5ct 1 $29.00 30preroll5ct: 30% off line $0.…" at bounding box center [205, 225] width 327 height 94
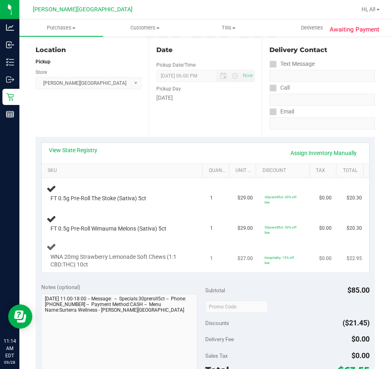
click at [155, 238] on td "WNA 20mg Strawberry Lemonade Soft Chews (1:1 CBD:THC) 10ct" at bounding box center [124, 254] width 164 height 33
click at [142, 216] on div "FT 0.5g Pre-Roll Wimauma Melons (Sativa) 5ct" at bounding box center [123, 223] width 154 height 19
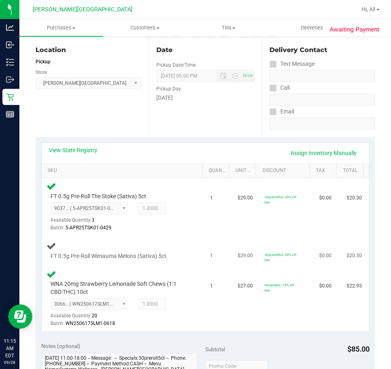
click at [164, 241] on div "FT 0.5g Pre-Roll Wimauma Melons (Sativa) 5ct" at bounding box center [123, 250] width 154 height 19
drag, startPoint x: 157, startPoint y: 245, endPoint x: 138, endPoint y: 254, distance: 20.9
click at [139, 253] on div "FT 0.5g Pre-Roll Wimauma Melons (Sativa) 5ct" at bounding box center [123, 250] width 154 height 19
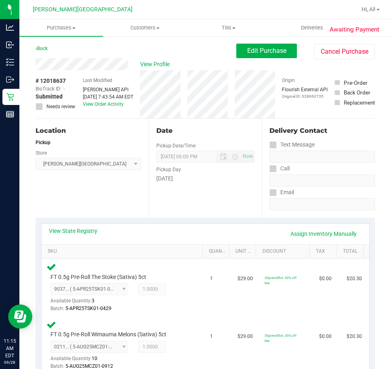
scroll to position [282, 0]
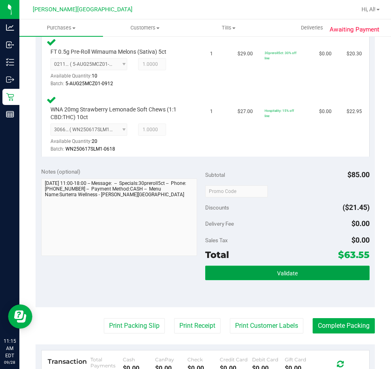
click at [300, 267] on button "Validate" at bounding box center [287, 272] width 164 height 15
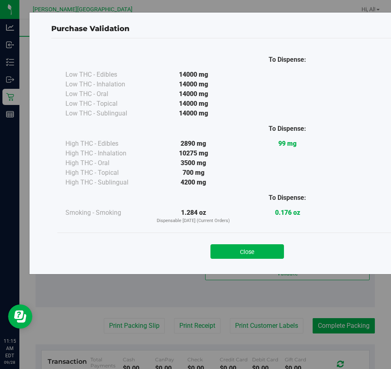
drag, startPoint x: 243, startPoint y: 247, endPoint x: 250, endPoint y: 212, distance: 34.9
click at [243, 246] on button "Close" at bounding box center [246, 251] width 73 height 15
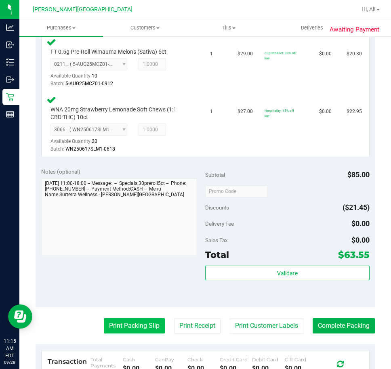
click at [142, 329] on button "Print Packing Slip" at bounding box center [134, 325] width 61 height 15
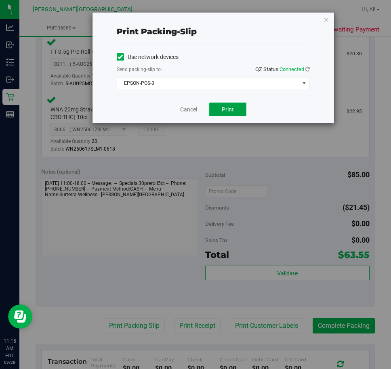
click at [226, 113] on button "Print" at bounding box center [227, 109] width 37 height 14
click at [184, 111] on link "Cancel" at bounding box center [188, 109] width 17 height 8
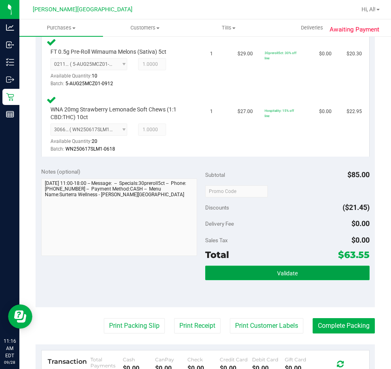
click at [307, 271] on button "Validate" at bounding box center [287, 272] width 164 height 15
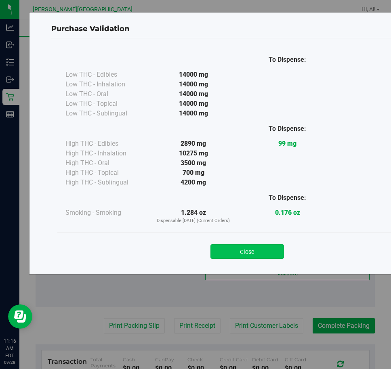
click at [277, 246] on button "Close" at bounding box center [246, 251] width 73 height 15
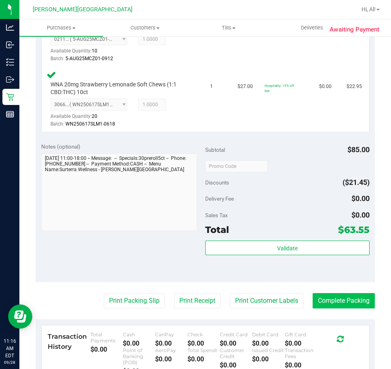
scroll to position [323, 0]
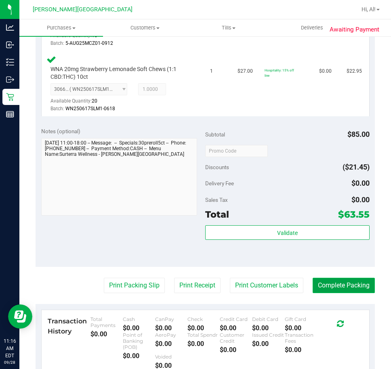
click at [324, 285] on button "Complete Packing" at bounding box center [343, 285] width 62 height 15
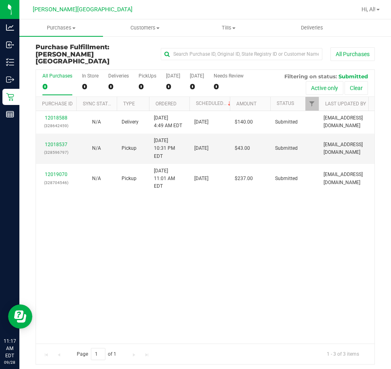
click at [138, 272] on div "12018588 (328642459) N/A Delivery 9/28/2025 4:49 AM EDT 9/29/2025 $140.00 Submi…" at bounding box center [205, 227] width 338 height 232
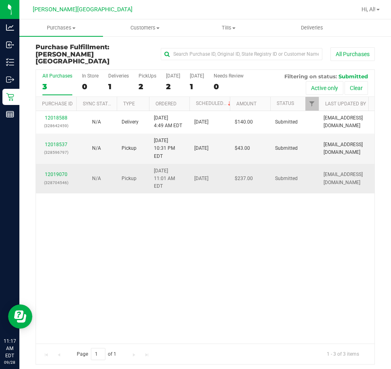
click at [59, 171] on div "12019070 (328704546)" at bounding box center [56, 178] width 31 height 15
click at [59, 171] on link "12019070" at bounding box center [56, 174] width 23 height 6
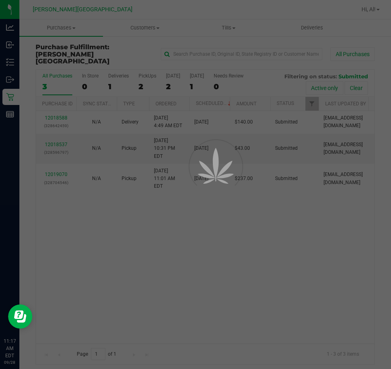
click at [260, 226] on div at bounding box center [195, 184] width 391 height 369
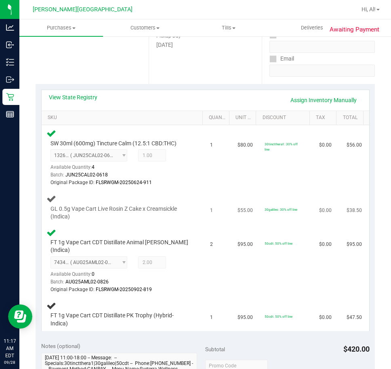
scroll to position [202, 0]
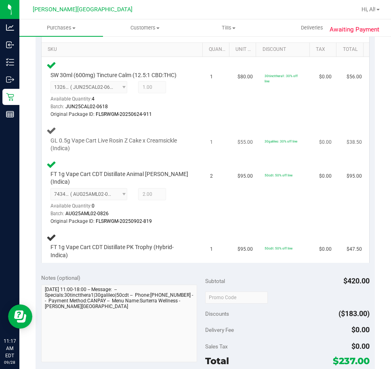
click at [191, 268] on div "Notes (optional) Subtotal $420.00 Discounts ($183.00) Delivery Fee $0.00 Sales …" at bounding box center [205, 340] width 339 height 145
click at [205, 199] on td "2" at bounding box center [218, 192] width 27 height 73
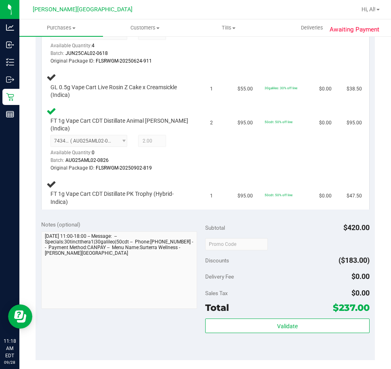
scroll to position [242, 0]
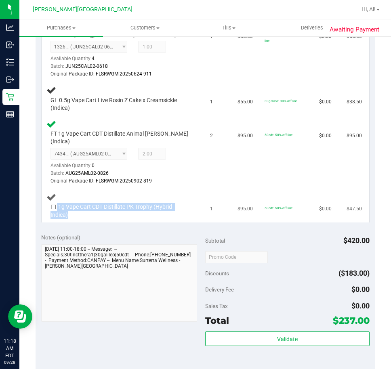
drag, startPoint x: 56, startPoint y: 202, endPoint x: 123, endPoint y: 211, distance: 68.0
click at [123, 211] on div "FT 1g Vape Cart CDT Distillate PK Trophy (Hybrid-Indica)" at bounding box center [117, 211] width 142 height 16
click at [127, 212] on td "FT 1g Vape Cart CDT Distillate PK Trophy (Hybrid-Indica)" at bounding box center [124, 205] width 164 height 33
click at [247, 144] on td "$95.00" at bounding box center [245, 152] width 27 height 73
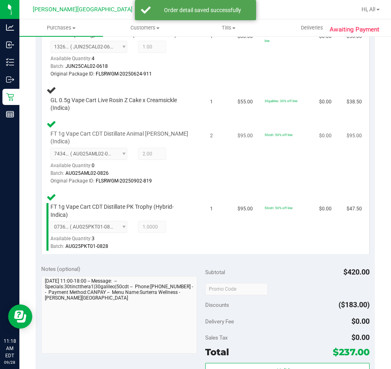
click at [180, 158] on div "7434393400097895 ( AUG25AML02-0826 | orig: FLSRWGM-20250902-819 ) 5559566568346…" at bounding box center [119, 167] width 138 height 38
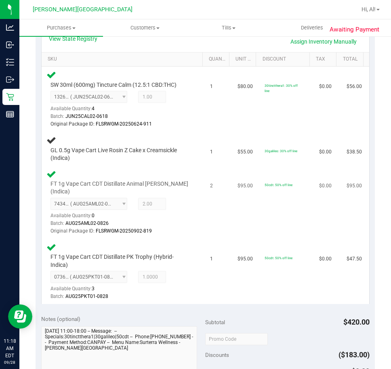
scroll to position [202, 0]
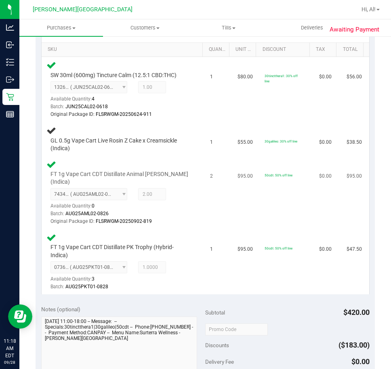
click at [190, 183] on div "FT 1g Vape Cart CDT Distillate Animal Larry (Indica) 7434393400097895 ( AUG25AM…" at bounding box center [123, 192] width 154 height 66
click at [193, 192] on div "FT 1g Vape Cart CDT Distillate Animal Larry (Indica) 7434393400097895 ( AUG25AM…" at bounding box center [123, 192] width 154 height 66
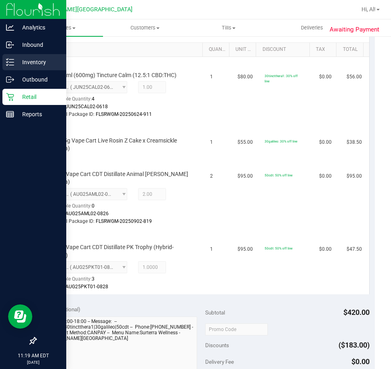
click at [20, 56] on div "Inventory" at bounding box center [34, 62] width 64 height 16
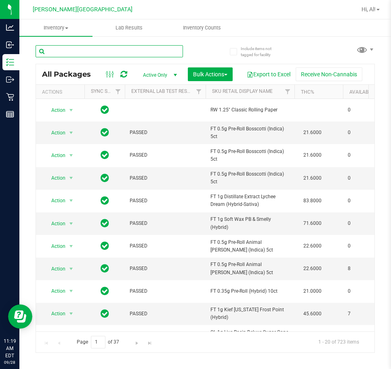
click at [80, 48] on input "text" at bounding box center [109, 51] width 147 height 12
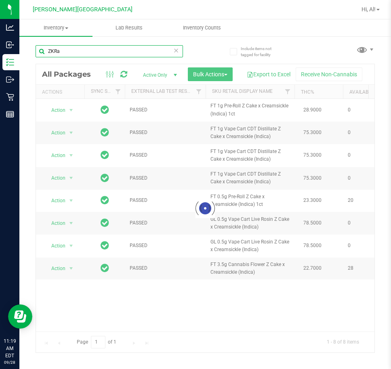
type input "ZKR"
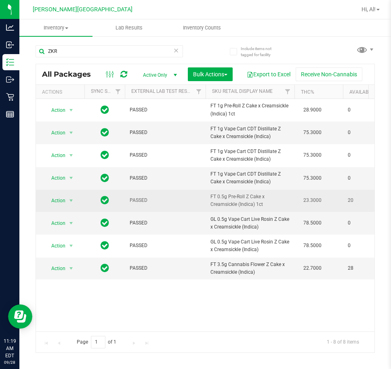
click at [292, 200] on td "FT 0.5g Pre-Roll Z Cake x Creamsickle (Indica) 1ct" at bounding box center [249, 201] width 89 height 22
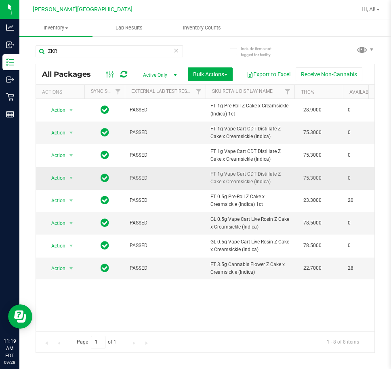
click at [289, 172] on td "FT 1g Vape Cart CDT Distillate Z Cake x Creamsickle (Indica)" at bounding box center [249, 178] width 89 height 23
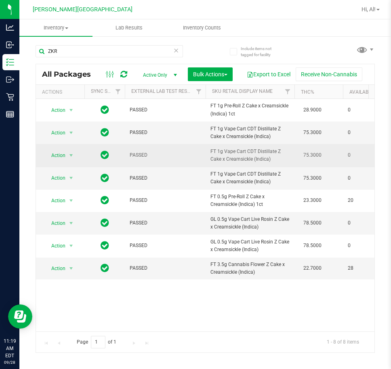
click at [295, 159] on td "75.3000" at bounding box center [318, 155] width 48 height 23
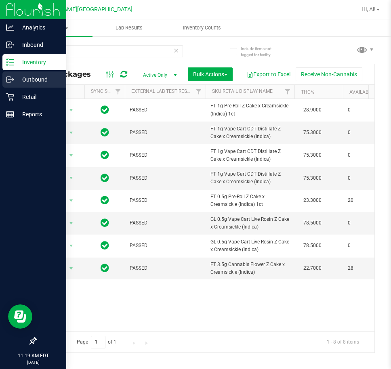
click at [35, 84] on p "Outbound" at bounding box center [38, 80] width 48 height 10
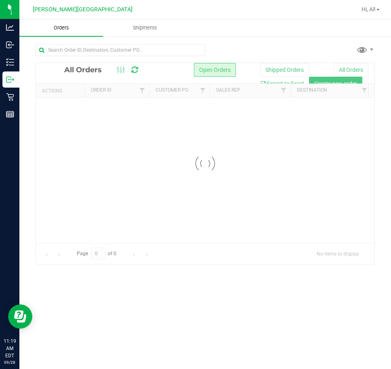
click at [59, 29] on span "Orders" at bounding box center [61, 27] width 37 height 7
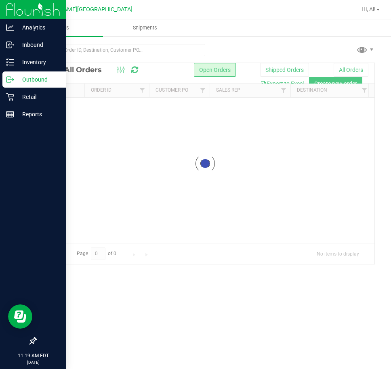
click at [15, 86] on div "Outbound" at bounding box center [34, 79] width 64 height 16
click at [16, 98] on p "Retail" at bounding box center [38, 97] width 48 height 10
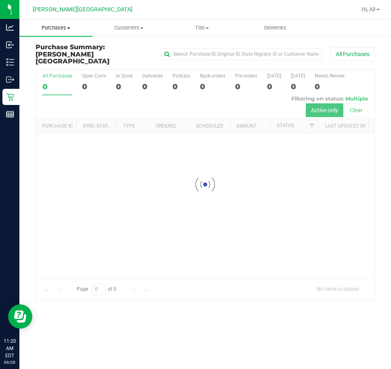
click at [36, 27] on span "Purchases" at bounding box center [55, 27] width 73 height 7
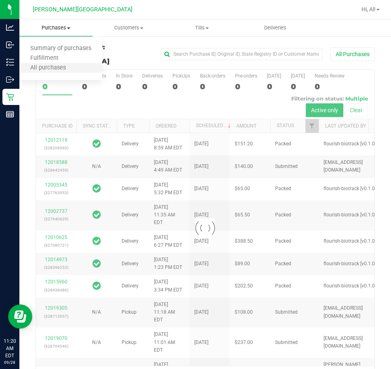
click at [59, 63] on li "All purchases" at bounding box center [60, 68] width 83 height 10
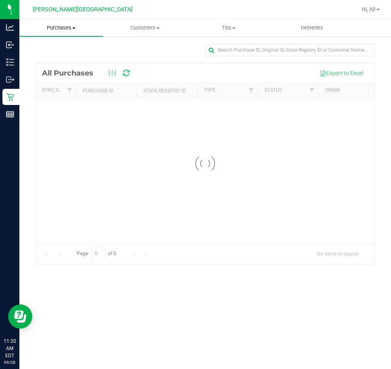
click at [65, 25] on span "Purchases" at bounding box center [61, 27] width 84 height 7
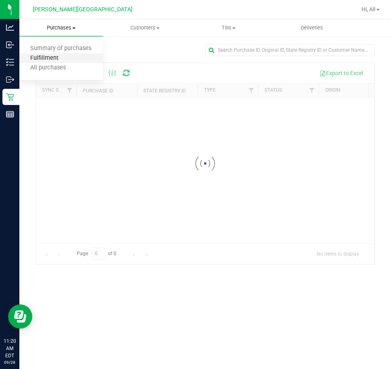
click at [58, 59] on span "Fulfillment" at bounding box center [44, 58] width 50 height 7
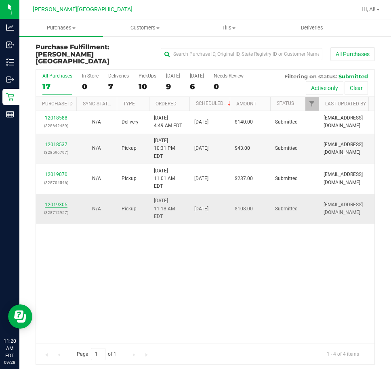
click at [54, 202] on link "12019305" at bounding box center [56, 205] width 23 height 6
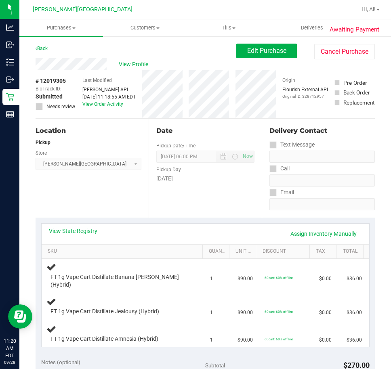
click at [43, 48] on link "Back" at bounding box center [42, 49] width 12 height 6
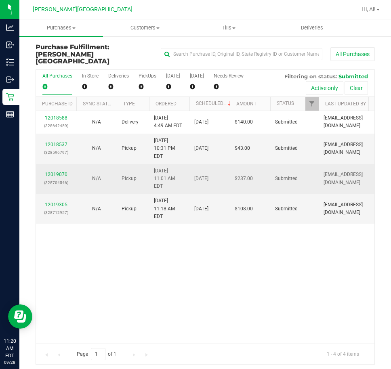
click at [58, 171] on link "12019070" at bounding box center [56, 174] width 23 height 6
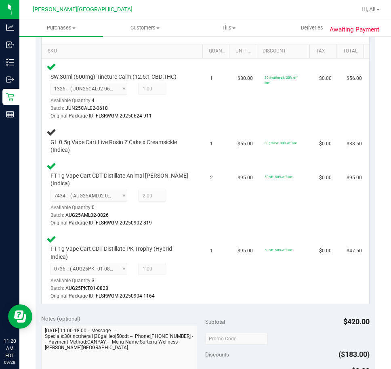
scroll to position [202, 0]
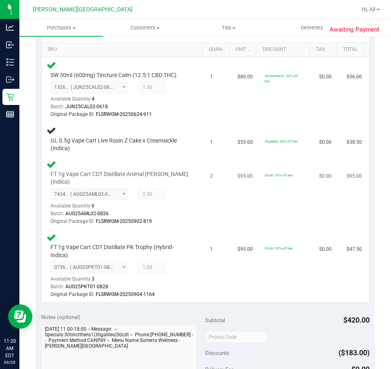
click at [181, 210] on div "Batch: AUG25AML02-0826" at bounding box center [119, 214] width 138 height 8
click at [163, 148] on span "GL 0.5g Vape Cart Live Rosin Z Cake x Creamsickle (Indica)" at bounding box center [119, 144] width 138 height 15
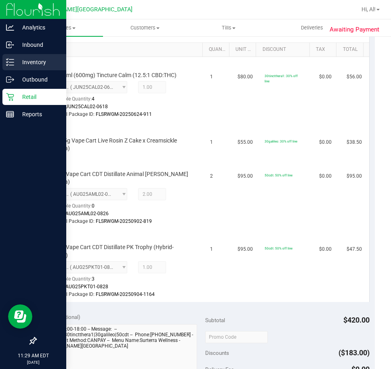
click at [21, 59] on p "Inventory" at bounding box center [38, 62] width 48 height 10
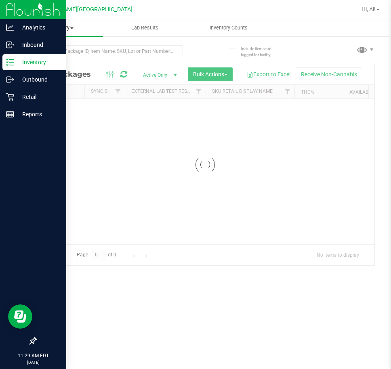
click at [59, 27] on span "Inventory" at bounding box center [61, 27] width 84 height 7
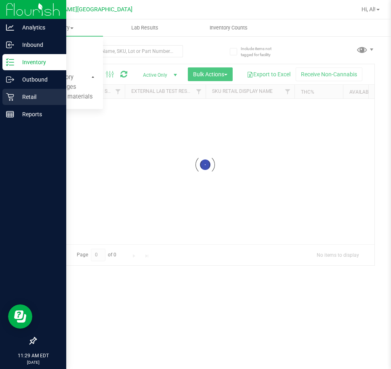
click at [13, 99] on icon at bounding box center [10, 97] width 8 height 8
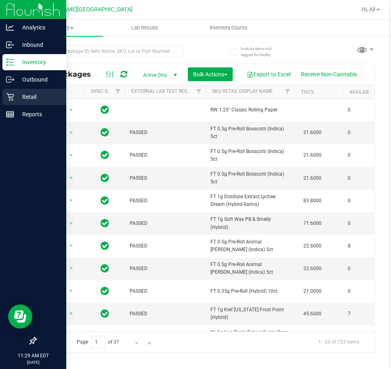
click at [39, 101] on p "Retail" at bounding box center [38, 97] width 48 height 10
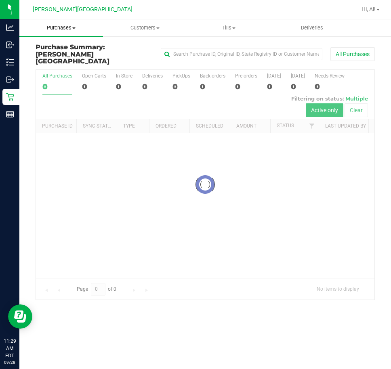
click at [76, 30] on span "Purchases" at bounding box center [61, 27] width 84 height 7
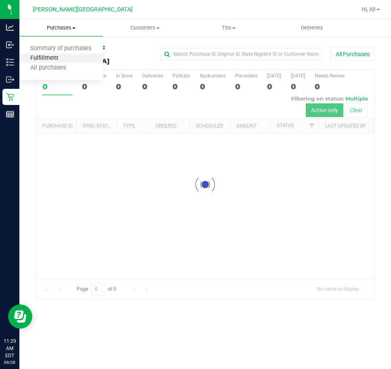
click at [64, 56] on span "Fulfillment" at bounding box center [44, 58] width 50 height 7
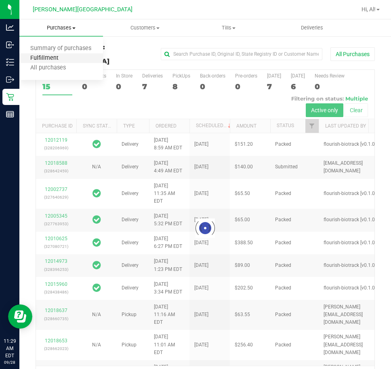
click at [64, 56] on span "Fulfillment" at bounding box center [44, 58] width 50 height 7
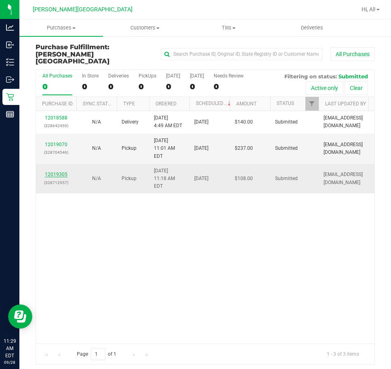
click at [56, 171] on link "12019305" at bounding box center [56, 174] width 23 height 6
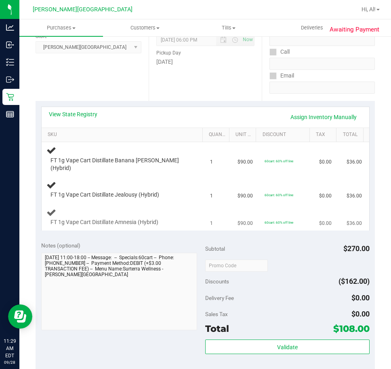
scroll to position [121, 0]
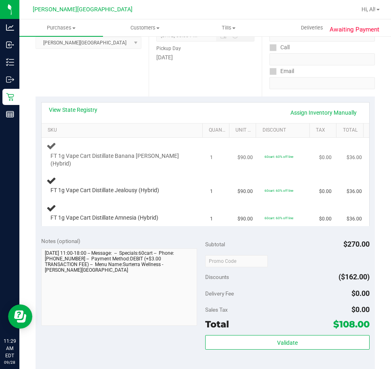
click at [82, 156] on span "FT 1g Vape Cart Distillate Banana Runtz (Hybrid)" at bounding box center [119, 159] width 138 height 15
click at [70, 186] on span "FT 1g Vape Cart Distillate Jealousy (Hybrid)" at bounding box center [104, 190] width 109 height 8
click at [92, 218] on td "FT 1g Vape Cart Distillate Amnesia (Hybrid)" at bounding box center [124, 212] width 164 height 27
click at [91, 214] on span "FT 1g Vape Cart Distillate Amnesia (Hybrid)" at bounding box center [104, 218] width 108 height 8
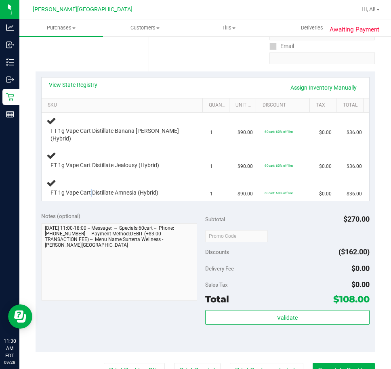
scroll to position [242, 0]
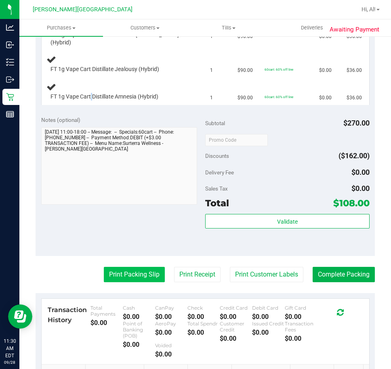
click at [133, 267] on button "Print Packing Slip" at bounding box center [134, 274] width 61 height 15
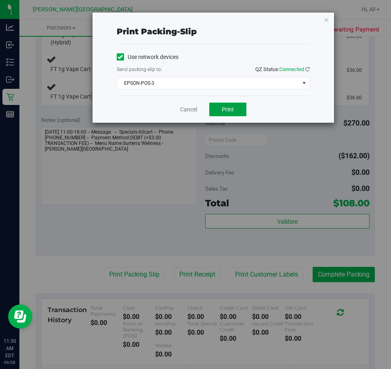
click at [219, 115] on button "Print" at bounding box center [227, 109] width 37 height 14
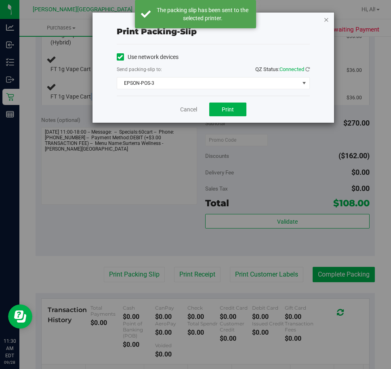
click at [326, 19] on icon "button" at bounding box center [326, 20] width 6 height 10
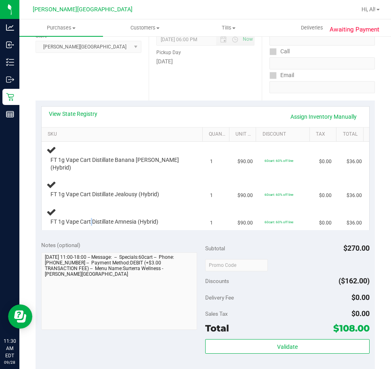
scroll to position [40, 0]
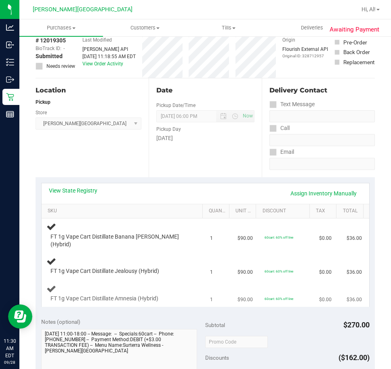
click at [168, 280] on td "FT 1g Vape Cart Distillate Amnesia (Hybrid)" at bounding box center [124, 293] width 164 height 27
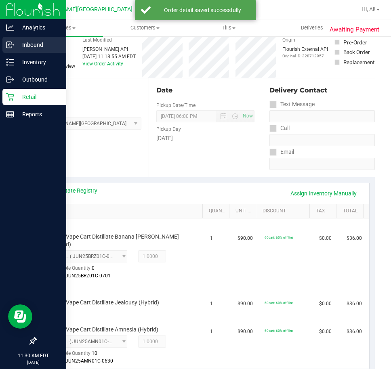
click at [23, 53] on link "Inbound" at bounding box center [33, 45] width 66 height 17
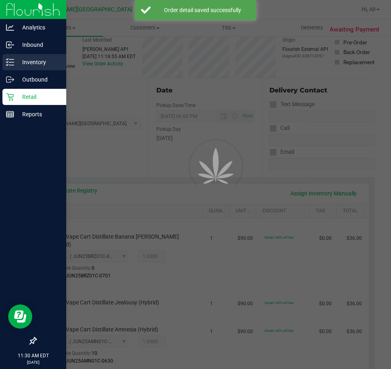
click at [25, 57] on p "Inventory" at bounding box center [38, 62] width 48 height 10
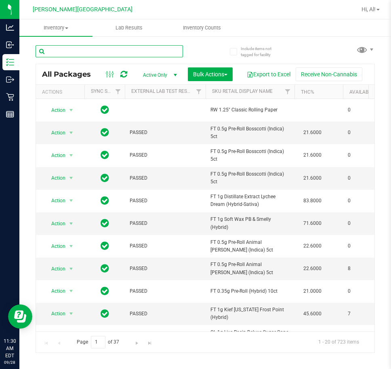
click at [153, 52] on input "text" at bounding box center [109, 51] width 147 height 12
type input "jel"
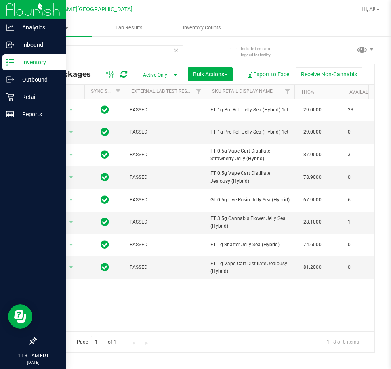
click at [44, 60] on p "Inventory" at bounding box center [38, 62] width 48 height 10
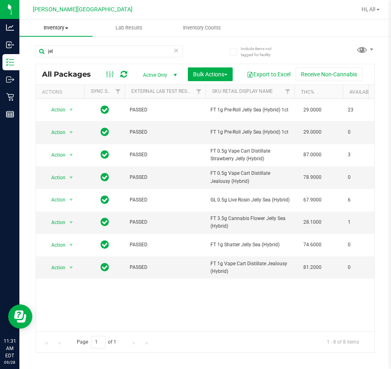
click at [40, 30] on span "Inventory" at bounding box center [55, 27] width 73 height 7
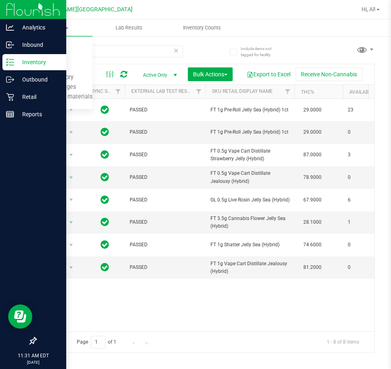
click at [19, 58] on p "Inventory" at bounding box center [38, 62] width 48 height 10
click at [38, 98] on p "Retail" at bounding box center [38, 97] width 48 height 10
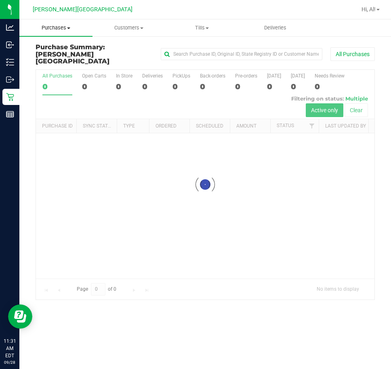
click at [59, 27] on span "Purchases" at bounding box center [55, 27] width 73 height 7
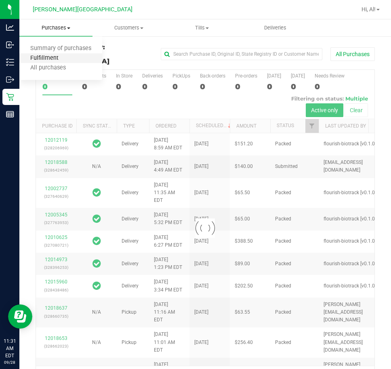
click at [52, 55] on span "Fulfillment" at bounding box center [44, 58] width 50 height 7
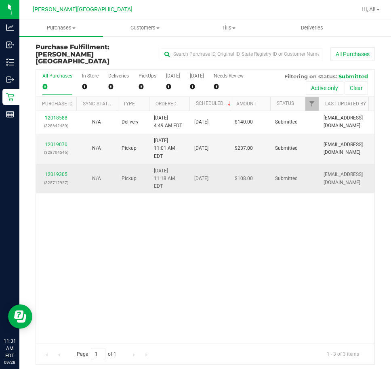
click at [48, 171] on link "12019305" at bounding box center [56, 174] width 23 height 6
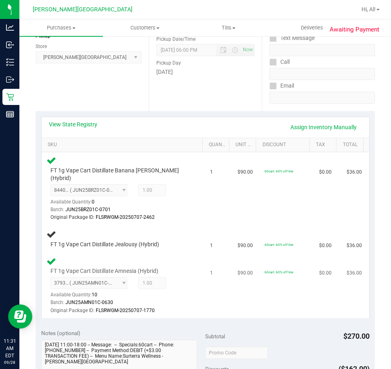
scroll to position [121, 0]
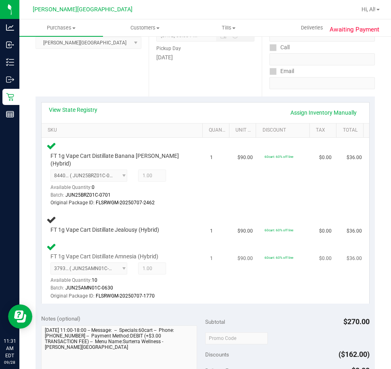
click at [193, 278] on div "FT 1g Vape Cart Distillate Amnesia (Hybrid) 3793650164496075 ( JUN25AMN01C-0630…" at bounding box center [123, 271] width 154 height 59
click at [120, 226] on span "FT 1g Vape Cart Distillate Jealousy (Hybrid)" at bounding box center [104, 230] width 109 height 8
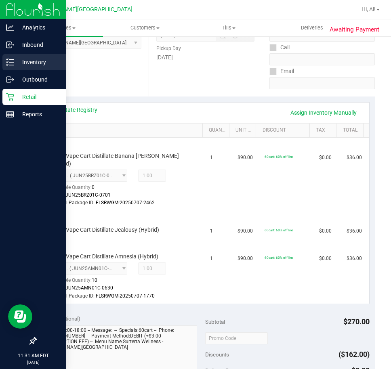
click at [24, 55] on div "Inventory" at bounding box center [34, 62] width 64 height 16
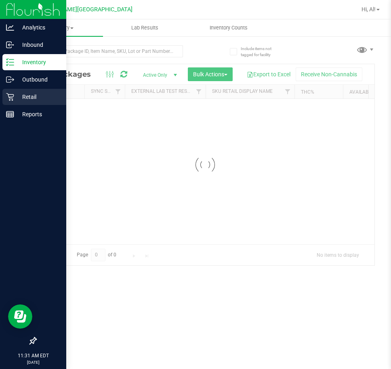
click at [8, 96] on icon at bounding box center [10, 97] width 8 height 8
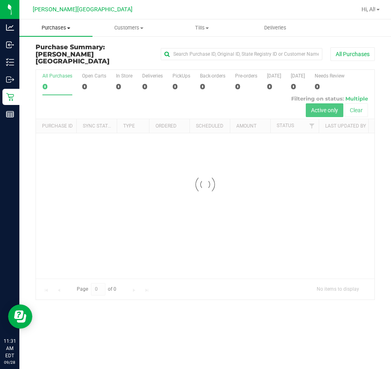
click at [60, 34] on uib-tab-heading "Purchases Summary of purchases Fulfillment All purchases" at bounding box center [55, 27] width 73 height 17
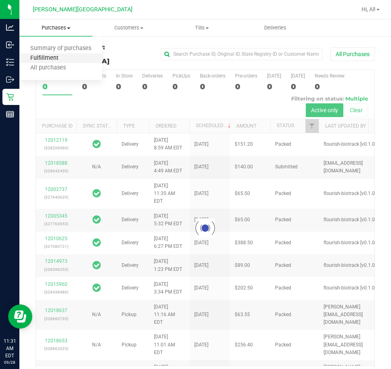
click at [62, 58] on span "Fulfillment" at bounding box center [44, 58] width 50 height 7
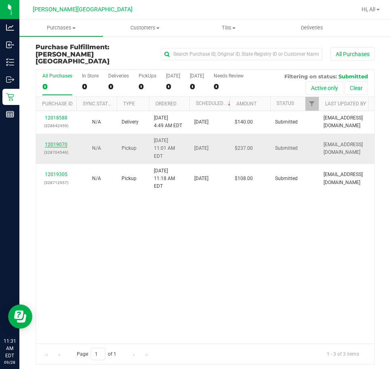
click at [60, 142] on link "12019070" at bounding box center [56, 145] width 23 height 6
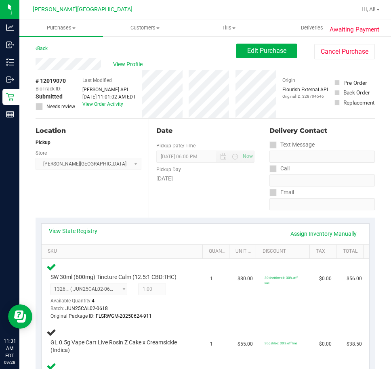
click at [42, 47] on link "Back" at bounding box center [42, 49] width 12 height 6
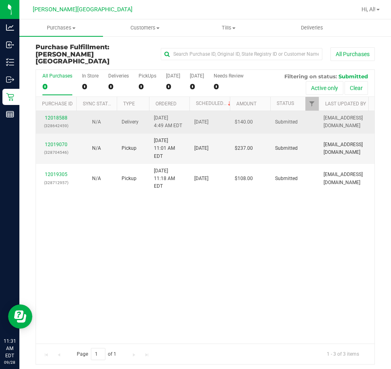
click at [61, 122] on p "(328642459)" at bounding box center [56, 126] width 31 height 8
click at [57, 115] on link "12018588" at bounding box center [56, 118] width 23 height 6
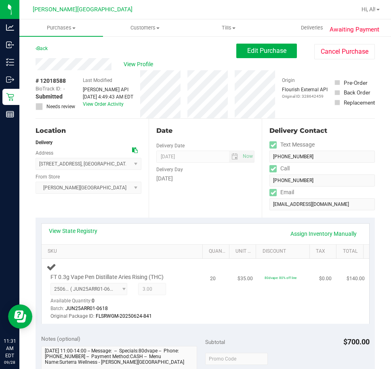
click at [165, 311] on div "Batch: JUN25ARR01-0618" at bounding box center [119, 309] width 138 height 8
click at [205, 311] on td "20" at bounding box center [218, 291] width 27 height 65
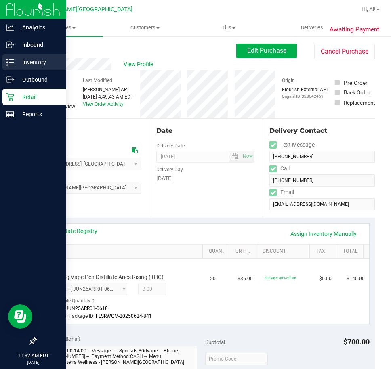
click at [14, 60] on p "Inventory" at bounding box center [38, 62] width 48 height 10
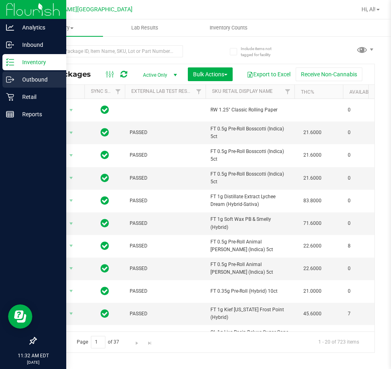
click at [32, 88] on link "Outbound" at bounding box center [33, 79] width 66 height 17
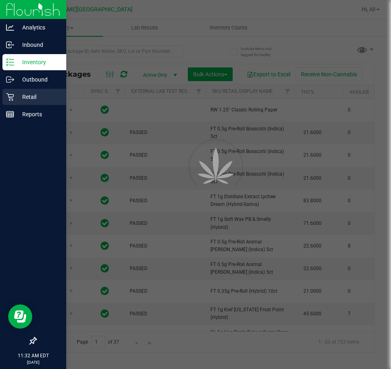
click at [33, 94] on p "Retail" at bounding box center [38, 97] width 48 height 10
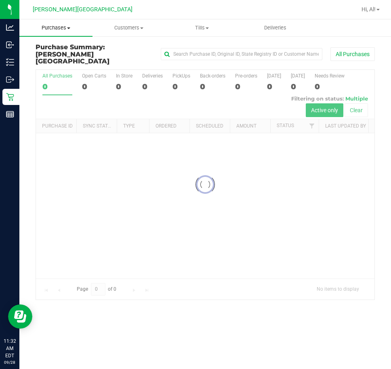
click at [56, 29] on span "Purchases" at bounding box center [55, 27] width 73 height 7
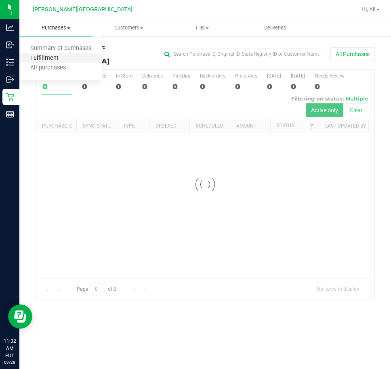
click at [56, 56] on span "Fulfillment" at bounding box center [44, 58] width 50 height 7
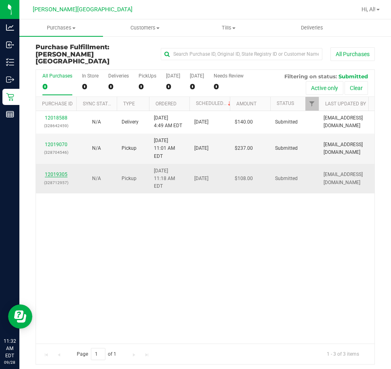
click at [55, 171] on link "12019305" at bounding box center [56, 174] width 23 height 6
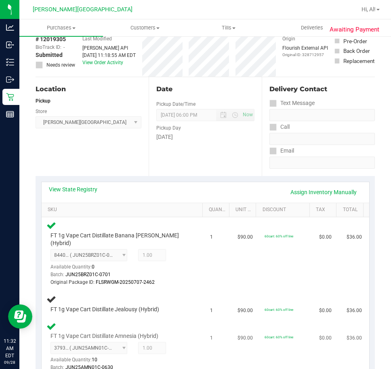
scroll to position [81, 0]
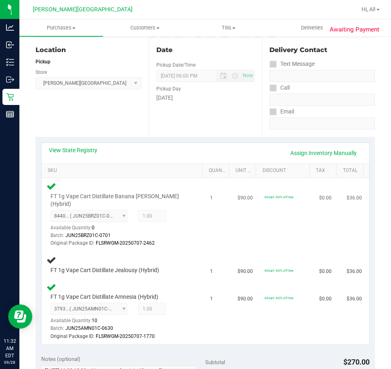
click at [209, 226] on td "1" at bounding box center [218, 214] width 27 height 73
click at [64, 134] on div "Location Pickup Store Bonita Springs WC Select Store Bonita Springs WC Boynton …" at bounding box center [92, 87] width 113 height 99
click at [167, 144] on div "View State Registry Assign Inventory Manually" at bounding box center [205, 153] width 327 height 21
click at [148, 118] on div "Date Pickup Date/Time 09/28/2025 Now 09/28/2025 06:00 PM Now Pickup Day Sunday" at bounding box center [204, 87] width 113 height 99
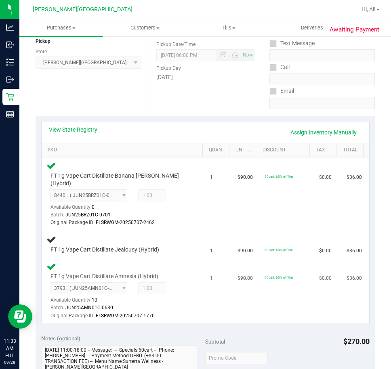
scroll to position [0, 0]
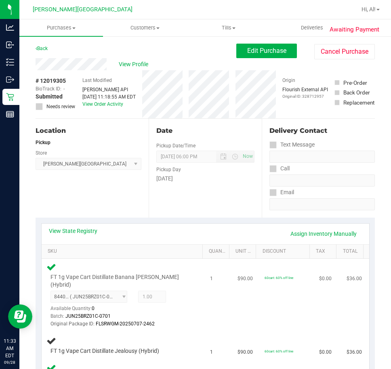
click at [172, 275] on div "FT 1g Vape Cart Distillate Banana Runtz (Hybrid) 8440505899188777 ( JUN25BRZ01C…" at bounding box center [117, 300] width 142 height 55
click at [206, 286] on td "1" at bounding box center [218, 295] width 27 height 73
click at [168, 201] on div "Date Pickup Date/Time 09/28/2025 Now 09/28/2025 06:00 PM Now Pickup Day Sunday" at bounding box center [204, 168] width 113 height 99
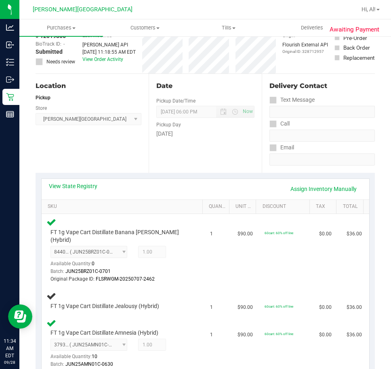
scroll to position [40, 0]
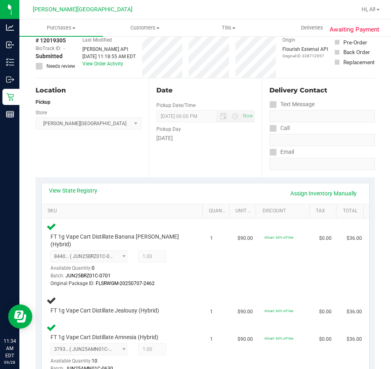
click at [195, 134] on div "[DATE]" at bounding box center [205, 138] width 98 height 8
click at [169, 185] on div "View State Registry Assign Inventory Manually" at bounding box center [205, 193] width 327 height 21
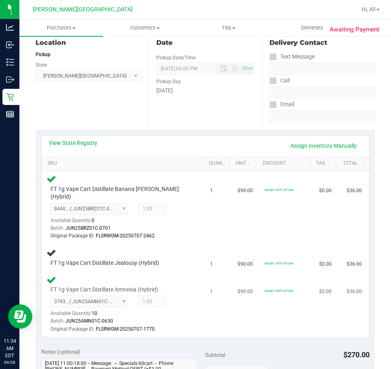
scroll to position [161, 0]
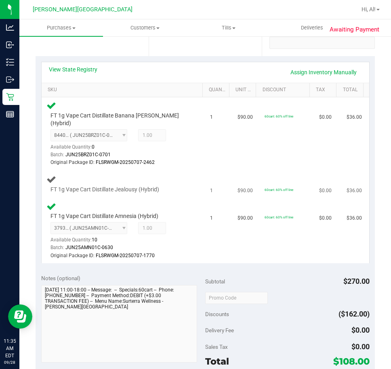
click at [146, 171] on td "FT 1g Vape Cart Distillate Jealousy (Hybrid)" at bounding box center [124, 184] width 164 height 27
drag, startPoint x: 182, startPoint y: 152, endPoint x: 186, endPoint y: 150, distance: 4.2
click at [184, 152] on div "FT 1g Vape Cart Distillate Banana Runtz (Hybrid) 8440505899188777 ( JUN25BRZ01C…" at bounding box center [123, 133] width 154 height 66
click at [167, 230] on div "3793650164496075 ( JUN25AMN01C-0630 | orig: FLSRWGM-20250707-1770 ) 37936501644…" at bounding box center [119, 241] width 138 height 38
drag, startPoint x: 222, startPoint y: 228, endPoint x: 234, endPoint y: 228, distance: 11.7
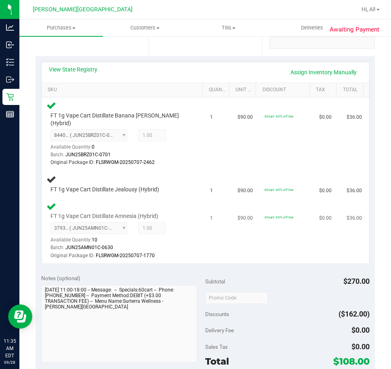
click at [228, 228] on tr "FT 1g Vape Cart Distillate Amnesia (Hybrid) 3793650164496075 ( JUN25AMN01C-0630…" at bounding box center [205, 230] width 327 height 65
click at [282, 254] on td "60cart: 60% off line" at bounding box center [286, 230] width 54 height 65
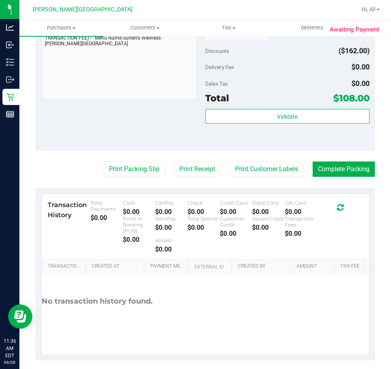
click at [281, 263] on th "Created By" at bounding box center [260, 266] width 59 height 15
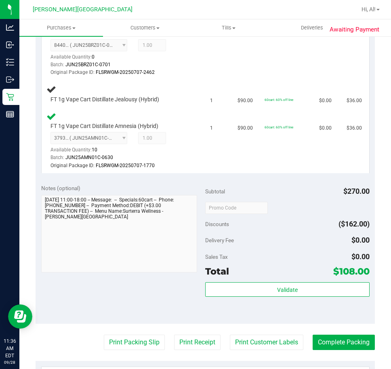
scroll to position [102, 0]
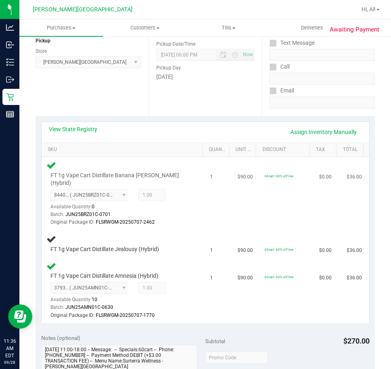
click at [193, 211] on div "FT 1g Vape Cart Distillate Banana Runtz (Hybrid) 8440505899188777 ( JUN25BRZ01C…" at bounding box center [123, 193] width 154 height 66
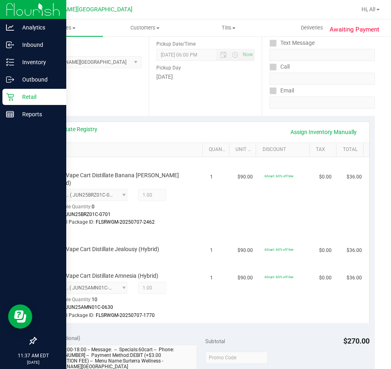
click at [1, 92] on link "Retail" at bounding box center [33, 97] width 66 height 17
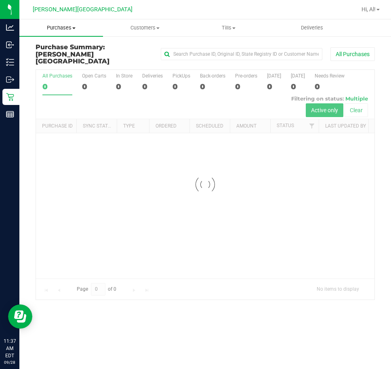
click at [65, 23] on uib-tab-heading "Purchases Summary of purchases Fulfillment All purchases" at bounding box center [61, 27] width 84 height 17
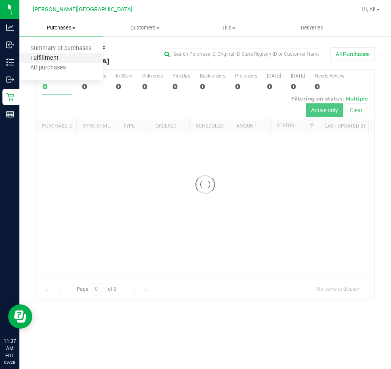
click at [48, 58] on span "Fulfillment" at bounding box center [44, 58] width 50 height 7
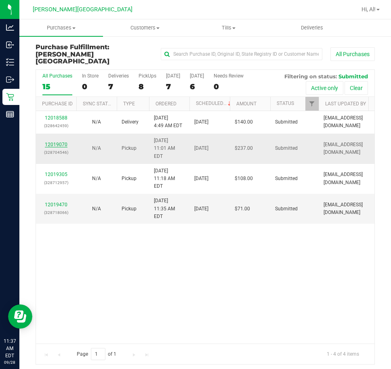
click at [57, 142] on link "12019070" at bounding box center [56, 145] width 23 height 6
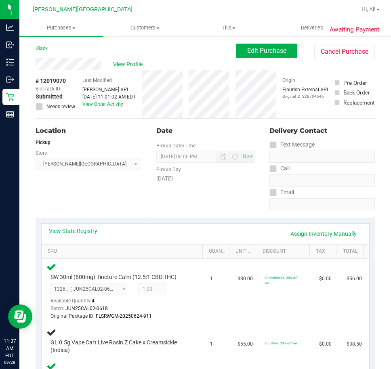
click at [46, 45] on div "Back" at bounding box center [42, 49] width 12 height 10
click at [44, 49] on link "Back" at bounding box center [42, 49] width 12 height 6
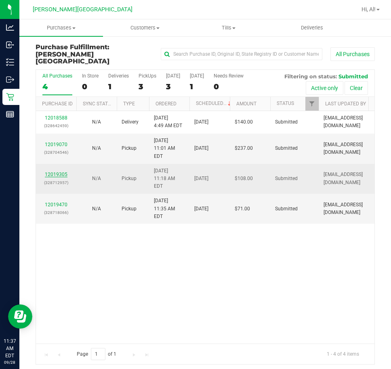
click at [58, 171] on link "12019305" at bounding box center [56, 174] width 23 height 6
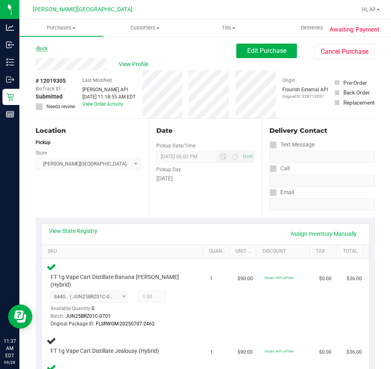
click at [44, 47] on link "Back" at bounding box center [42, 49] width 12 height 6
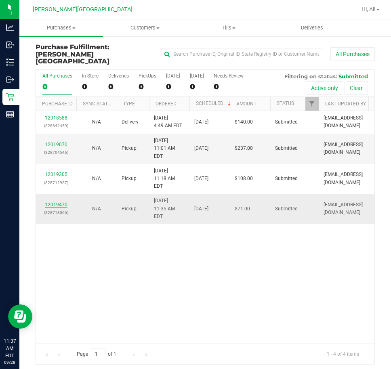
click at [56, 202] on link "12019470" at bounding box center [56, 205] width 23 height 6
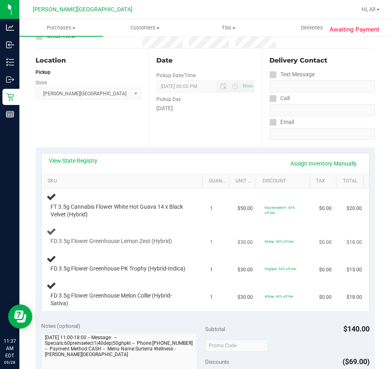
scroll to position [81, 0]
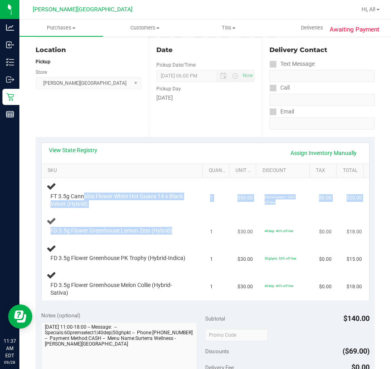
drag, startPoint x: 85, startPoint y: 194, endPoint x: 195, endPoint y: 227, distance: 115.0
click at [195, 227] on tbody "FT 3.5g Cannabis Flower White Hot Guava 14 x Black Velvet (Hybrid) 1 $50.00 60p…" at bounding box center [205, 239] width 327 height 122
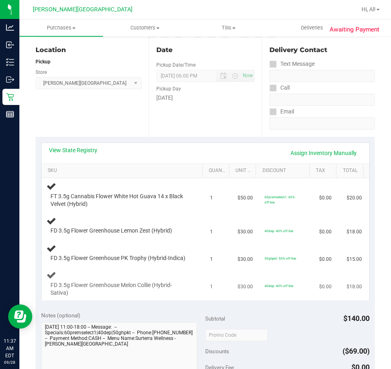
click at [191, 297] on div "FD 3.5g Flower Greenhouse Melon Collie (Hybrid-Sativa)" at bounding box center [123, 283] width 154 height 27
click at [66, 195] on span "FT 3.5g Cannabis Flower White Hot Guava 14 x Black Velvet (Hybrid)" at bounding box center [119, 199] width 138 height 15
click at [224, 209] on td "1" at bounding box center [218, 195] width 27 height 34
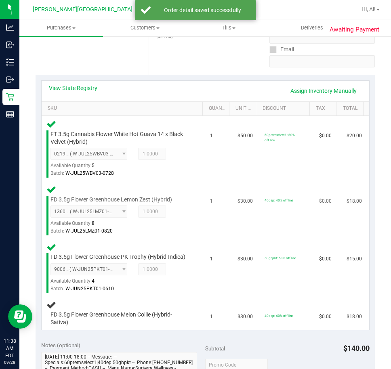
scroll to position [242, 0]
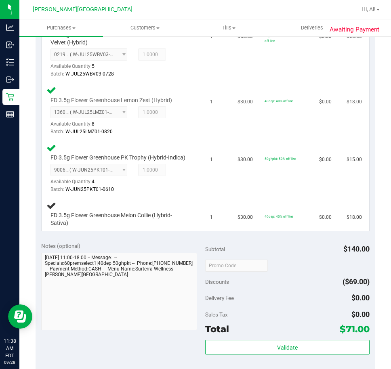
click at [232, 216] on td "$30.00" at bounding box center [245, 213] width 27 height 33
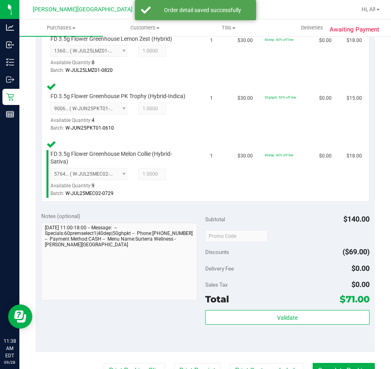
scroll to position [363, 0]
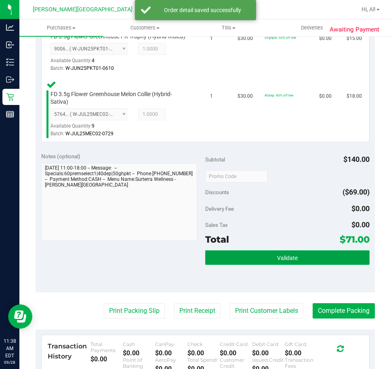
click at [268, 265] on button "Validate" at bounding box center [287, 257] width 164 height 15
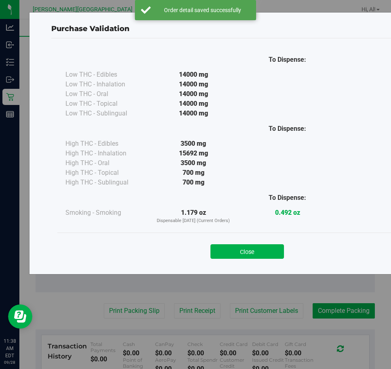
drag, startPoint x: 251, startPoint y: 245, endPoint x: 140, endPoint y: 281, distance: 116.2
click at [250, 245] on button "Close" at bounding box center [246, 251] width 73 height 15
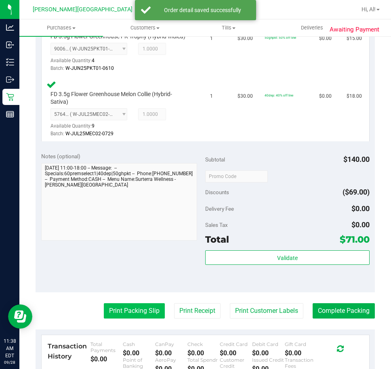
click at [142, 318] on button "Print Packing Slip" at bounding box center [134, 310] width 61 height 15
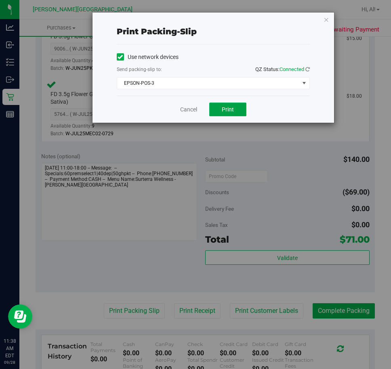
click at [231, 110] on span "Print" at bounding box center [228, 109] width 12 height 6
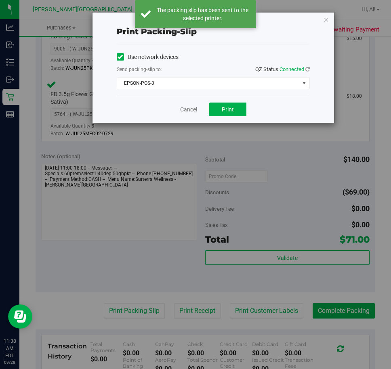
click at [324, 25] on div "Print packing-slip Use network devices Send packing-slip to: QZ Status: Connect…" at bounding box center [212, 68] width 241 height 110
drag, startPoint x: 324, startPoint y: 18, endPoint x: 325, endPoint y: 34, distance: 16.5
click at [324, 17] on icon "button" at bounding box center [326, 20] width 6 height 10
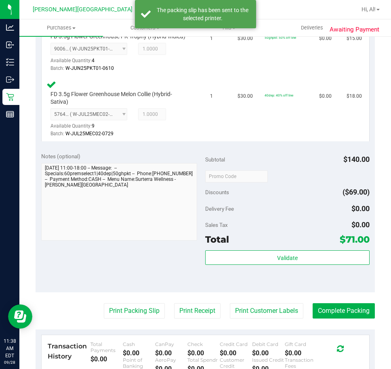
click at [266, 301] on purchase-details "Back Edit Purchase Cancel Purchase View Profile # 12019470 BioTrack ID: - Submi…" at bounding box center [205, 90] width 339 height 821
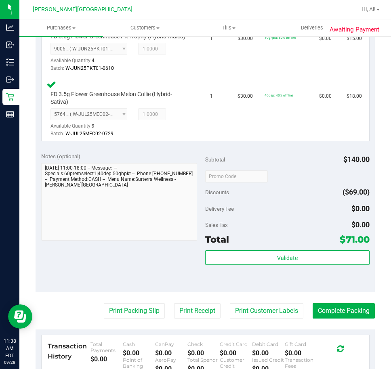
click at [265, 310] on purchase-details "Back Edit Purchase Cancel Purchase View Profile # 12019470 BioTrack ID: - Submi…" at bounding box center [205, 90] width 339 height 821
click at [265, 316] on button "Print Customer Labels" at bounding box center [266, 310] width 73 height 15
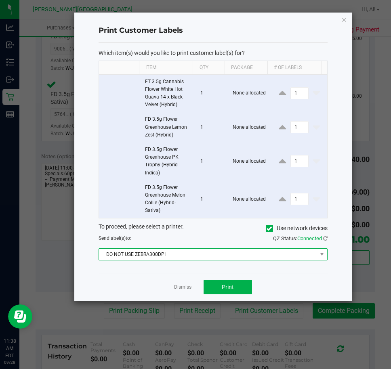
click at [241, 256] on span "DO NOT USE ZEBRA300DPI" at bounding box center [207, 254] width 217 height 11
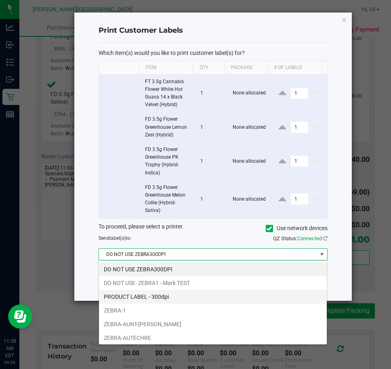
scroll to position [29, 0]
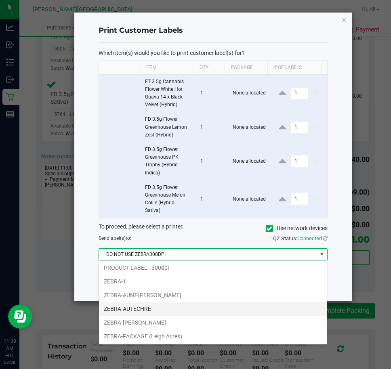
click at [156, 305] on li "ZEBRA-AUTECHRE" at bounding box center [213, 309] width 228 height 14
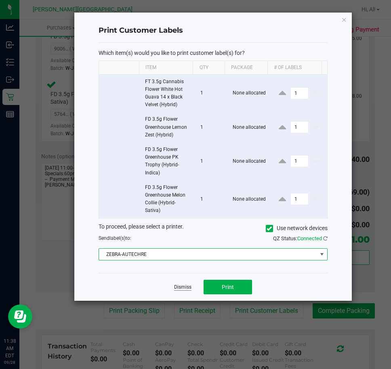
click at [182, 286] on link "Dismiss" at bounding box center [182, 287] width 17 height 7
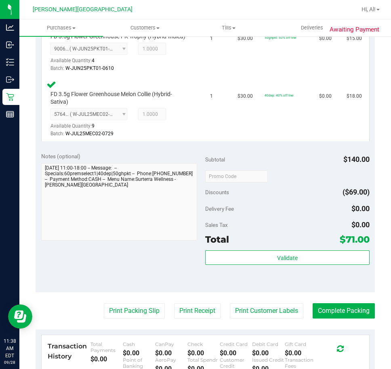
click at [147, 279] on div "Notes (optional) Subtotal $140.00 Discounts ($69.00) Delivery Fee $0.00 Sales T…" at bounding box center [205, 219] width 339 height 145
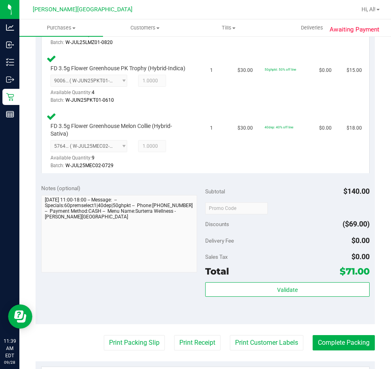
scroll to position [403, 0]
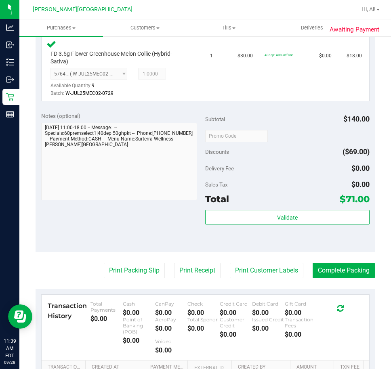
click at [248, 159] on div "Discounts ($69.00)" at bounding box center [287, 151] width 164 height 15
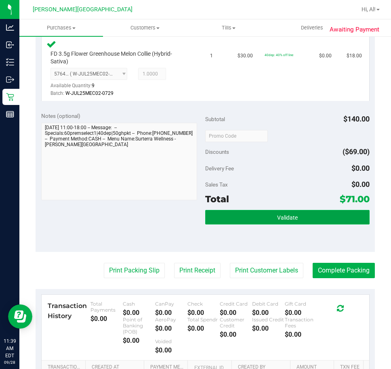
click at [271, 221] on button "Validate" at bounding box center [287, 217] width 164 height 15
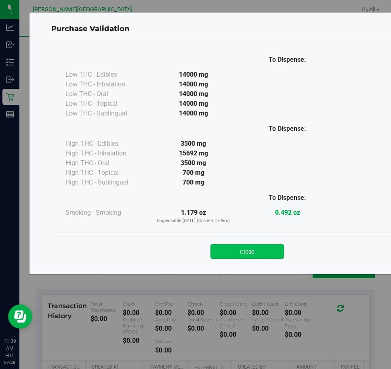
click at [247, 246] on button "Close" at bounding box center [246, 251] width 73 height 15
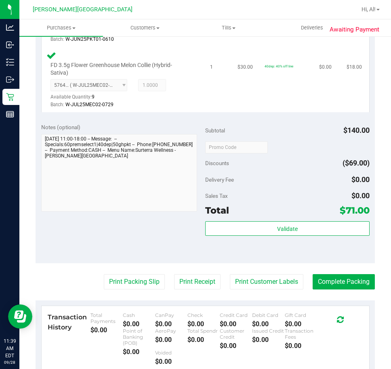
scroll to position [444, 0]
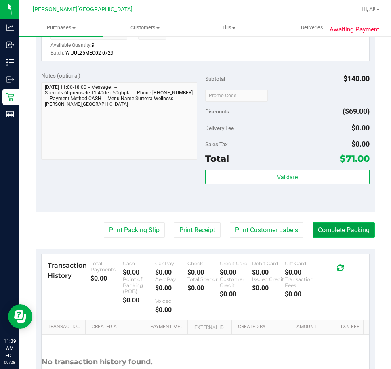
click at [315, 234] on button "Complete Packing" at bounding box center [343, 229] width 62 height 15
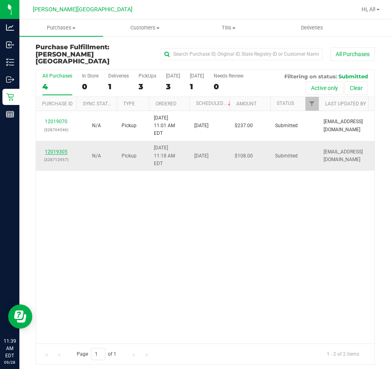
click at [55, 149] on link "12019305" at bounding box center [56, 152] width 23 height 6
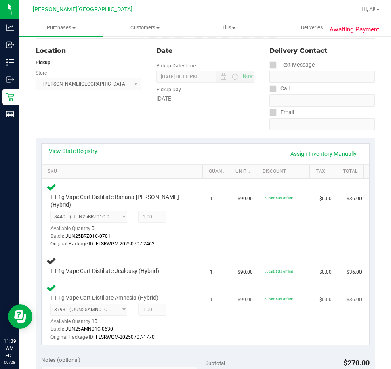
scroll to position [81, 0]
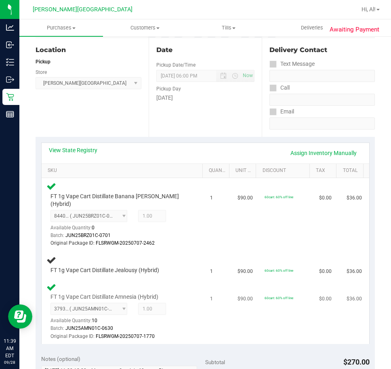
click at [221, 288] on td "1" at bounding box center [218, 311] width 27 height 65
click at [169, 232] on div "Batch: JUN25BRZ01C-0701" at bounding box center [119, 236] width 138 height 8
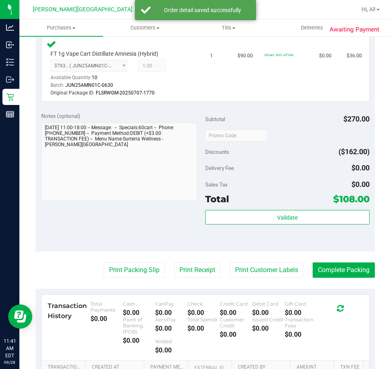
scroll to position [363, 0]
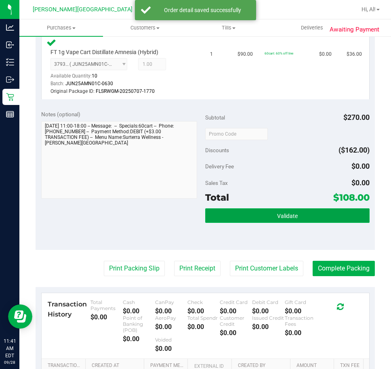
click at [289, 213] on span "Validate" at bounding box center [287, 216] width 21 height 6
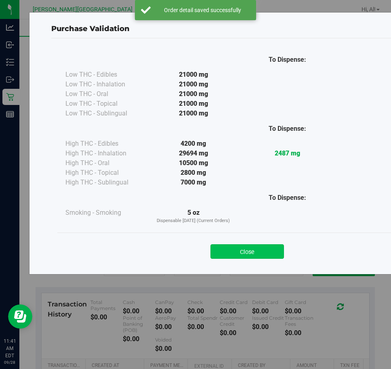
click at [273, 251] on button "Close" at bounding box center [246, 251] width 73 height 15
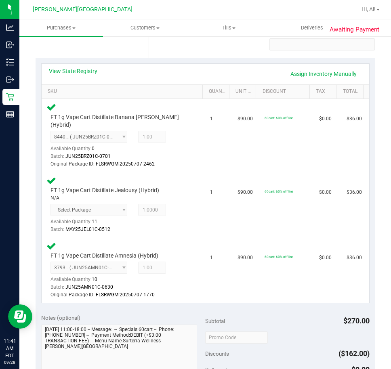
scroll to position [462, 0]
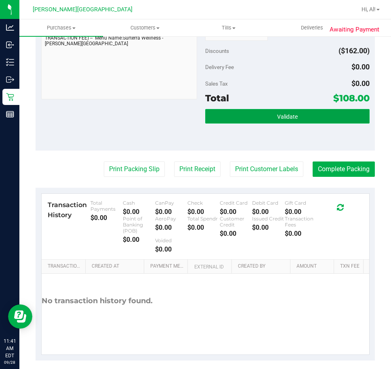
click at [252, 109] on button "Validate" at bounding box center [287, 116] width 164 height 15
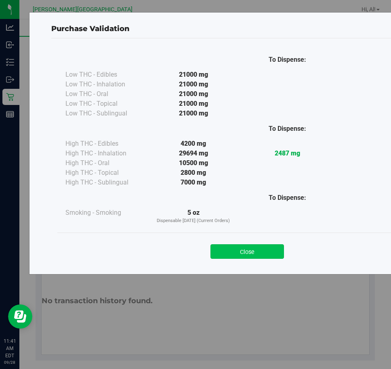
drag, startPoint x: 204, startPoint y: 246, endPoint x: 217, endPoint y: 247, distance: 13.3
click at [205, 246] on div "Close" at bounding box center [246, 249] width 367 height 20
click at [227, 248] on button "Close" at bounding box center [246, 251] width 73 height 15
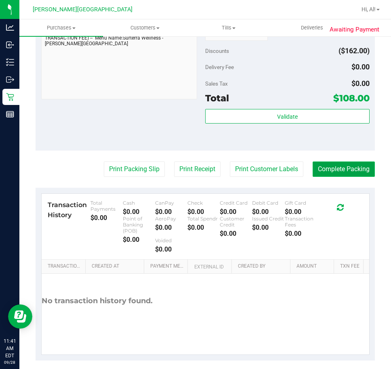
click at [343, 161] on button "Complete Packing" at bounding box center [343, 168] width 62 height 15
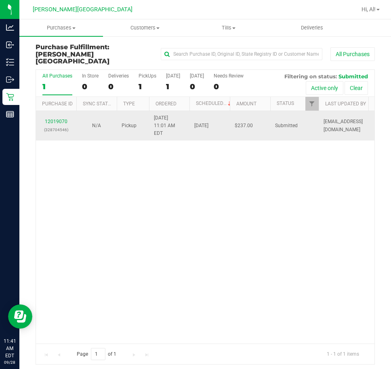
click at [47, 118] on div "12019070 (328704546)" at bounding box center [56, 125] width 31 height 15
click at [48, 119] on link "12019070" at bounding box center [56, 122] width 23 height 6
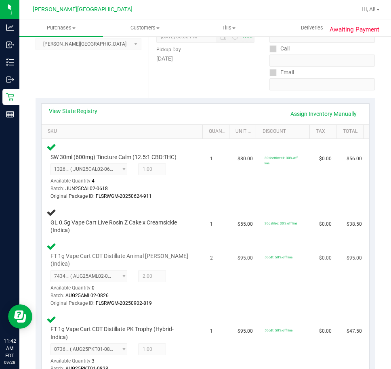
scroll to position [121, 0]
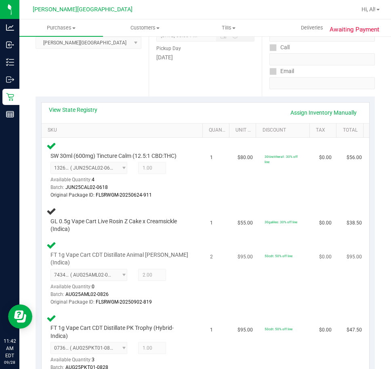
click at [272, 271] on td "50cdt: 50% off line" at bounding box center [286, 273] width 54 height 73
click at [248, 324] on td "$95.00" at bounding box center [245, 346] width 27 height 73
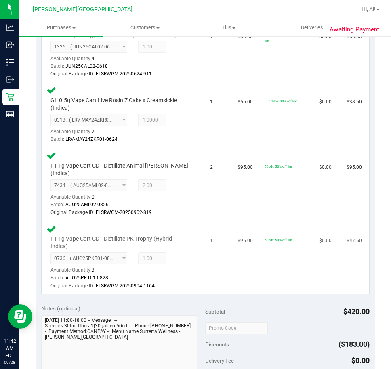
scroll to position [444, 0]
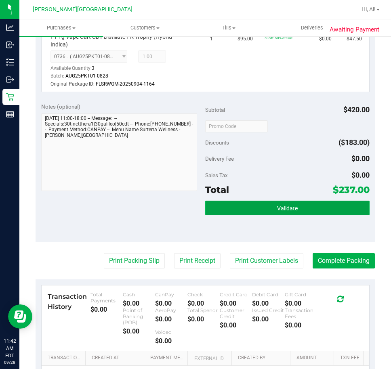
click at [263, 204] on button "Validate" at bounding box center [287, 208] width 164 height 15
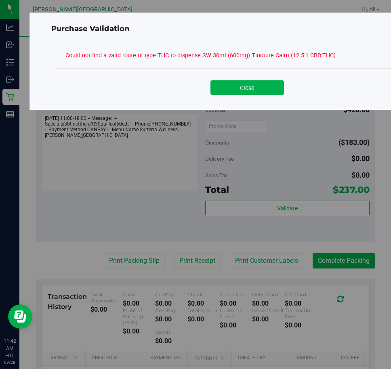
click at [128, 58] on div "Could not find a valid route of type THC to dispense SW 30ml (600mg) Tincture C…" at bounding box center [201, 54] width 272 height 11
drag, startPoint x: 124, startPoint y: 57, endPoint x: 370, endPoint y: 57, distance: 246.1
click at [370, 57] on div "Could not find a valid route of type THC to dispense SW 30ml (600mg) Tincture C…" at bounding box center [246, 54] width 363 height 11
click at [244, 92] on button "Close" at bounding box center [246, 87] width 73 height 15
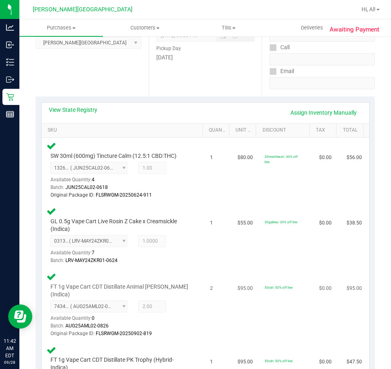
scroll to position [0, 0]
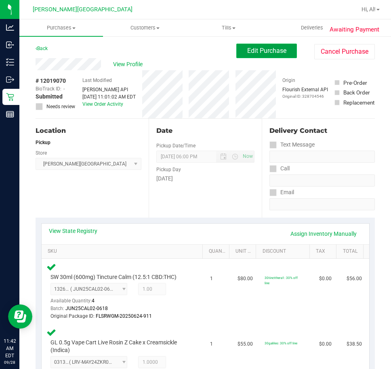
click at [257, 56] on button "Edit Purchase" at bounding box center [266, 51] width 61 height 15
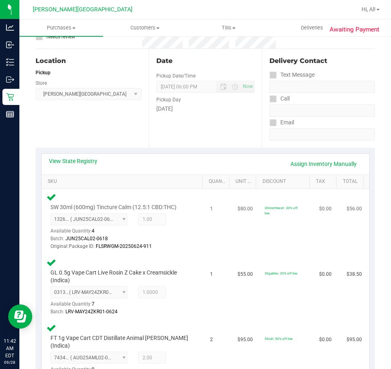
scroll to position [81, 0]
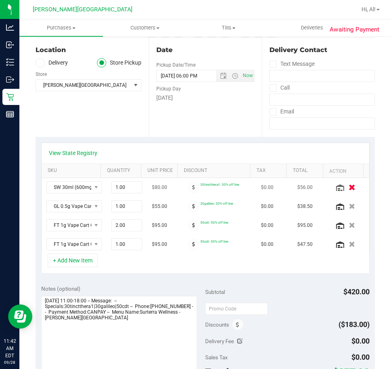
click at [348, 185] on icon "button" at bounding box center [351, 187] width 7 height 6
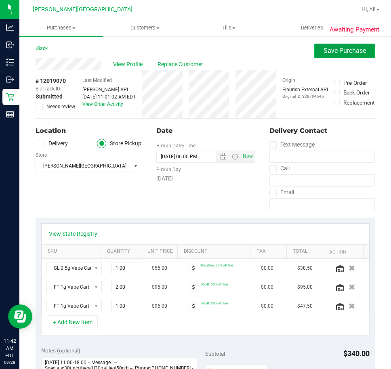
click at [330, 56] on button "Save Purchase" at bounding box center [344, 51] width 61 height 15
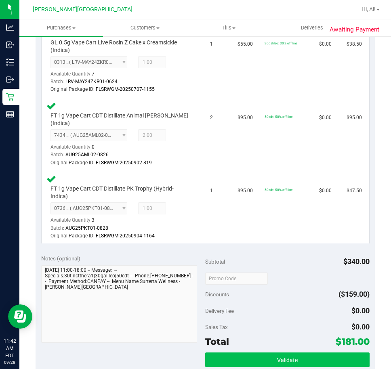
scroll to position [323, 0]
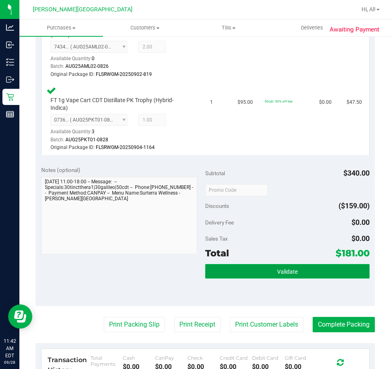
click at [324, 264] on button "Validate" at bounding box center [287, 271] width 164 height 15
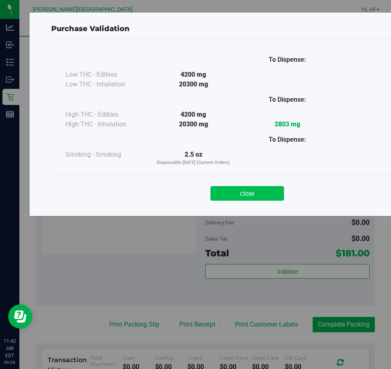
click at [235, 198] on button "Close" at bounding box center [246, 193] width 73 height 15
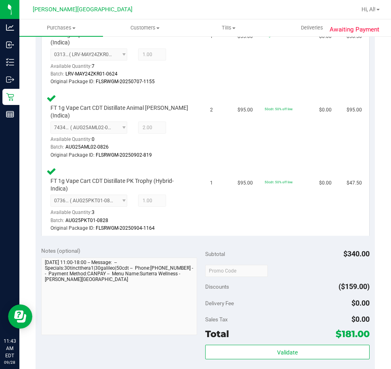
scroll to position [478, 0]
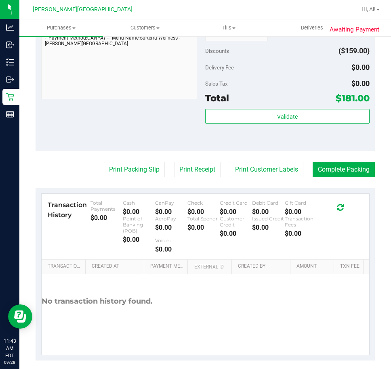
click at [234, 119] on div "Validate" at bounding box center [287, 127] width 164 height 36
click at [234, 117] on div "Validate" at bounding box center [287, 127] width 164 height 36
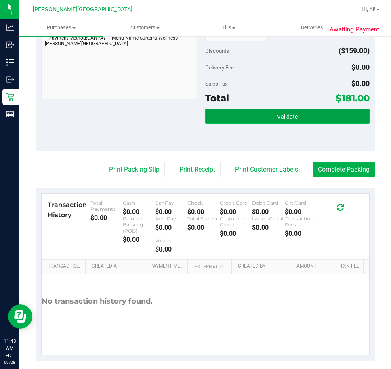
click at [238, 110] on button "Validate" at bounding box center [287, 116] width 164 height 15
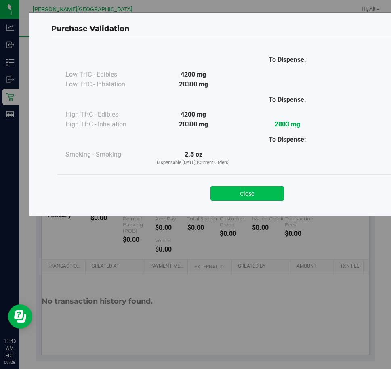
click at [243, 197] on button "Close" at bounding box center [246, 193] width 73 height 15
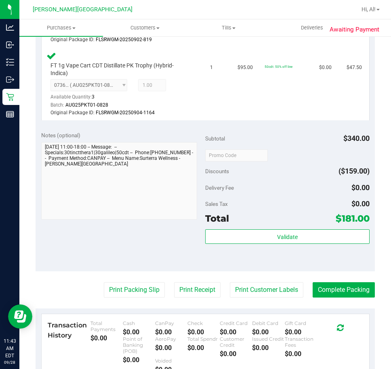
scroll to position [444, 0]
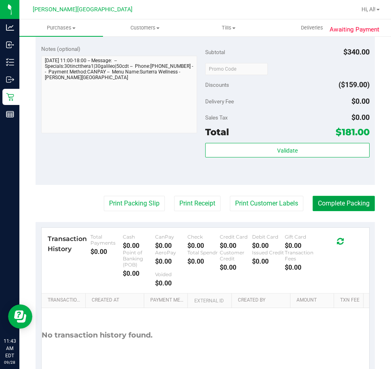
click at [332, 196] on button "Complete Packing" at bounding box center [343, 203] width 62 height 15
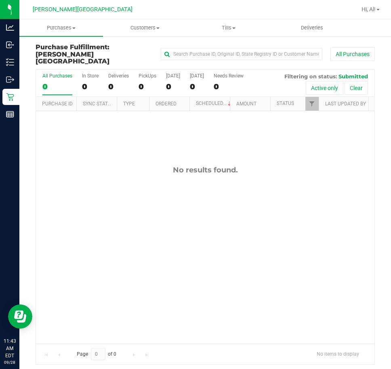
click at [209, 183] on div "No results found." at bounding box center [205, 254] width 338 height 287
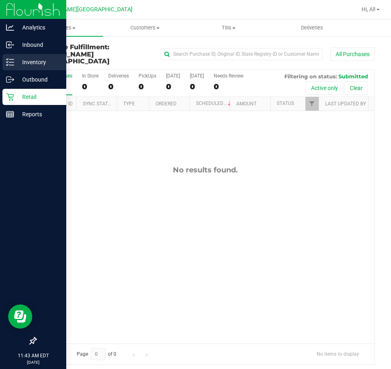
click at [40, 57] on div "Inventory" at bounding box center [34, 62] width 64 height 16
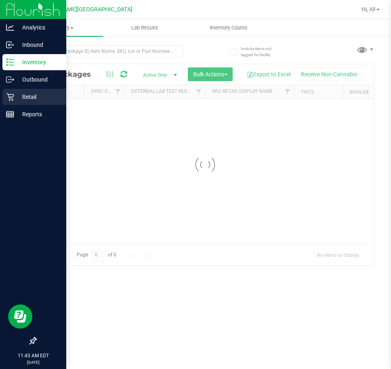
click at [9, 103] on div "Retail" at bounding box center [34, 97] width 64 height 16
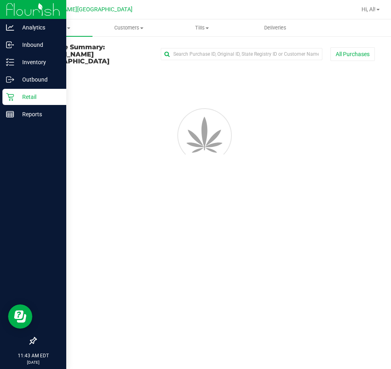
click at [46, 94] on p "Retail" at bounding box center [38, 97] width 48 height 10
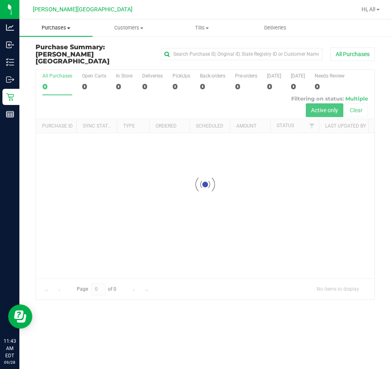
click at [61, 31] on span "Purchases" at bounding box center [55, 27] width 73 height 7
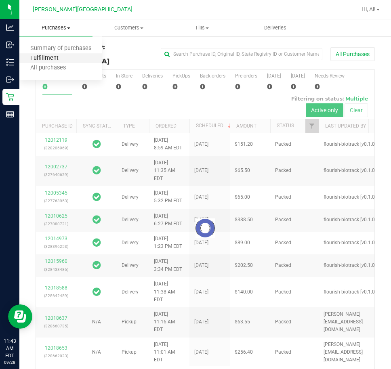
click at [59, 56] on span "Fulfillment" at bounding box center [44, 58] width 50 height 7
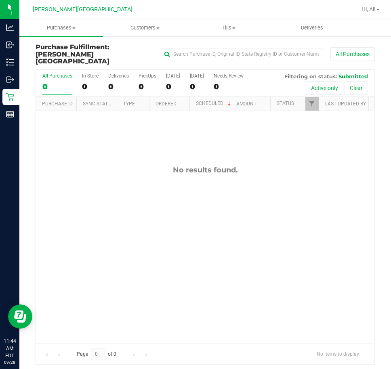
click at [92, 148] on div "No results found." at bounding box center [205, 254] width 338 height 287
click at [93, 148] on div "No results found." at bounding box center [205, 254] width 338 height 287
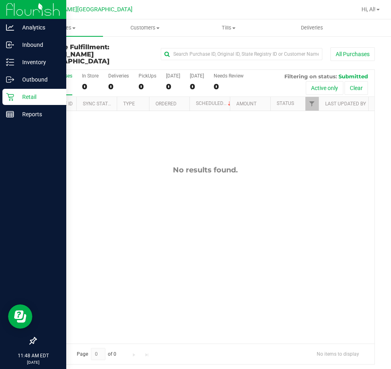
click at [34, 100] on p "Retail" at bounding box center [38, 97] width 48 height 10
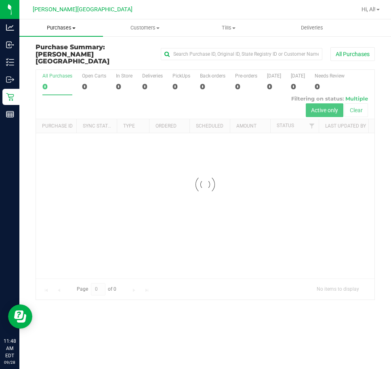
click at [75, 26] on span "Purchases" at bounding box center [61, 27] width 84 height 7
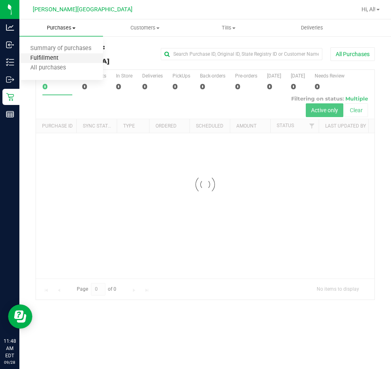
click at [61, 56] on span "Fulfillment" at bounding box center [44, 58] width 50 height 7
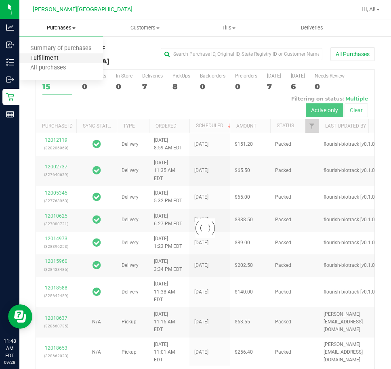
click at [66, 57] on span "Fulfillment" at bounding box center [44, 58] width 50 height 7
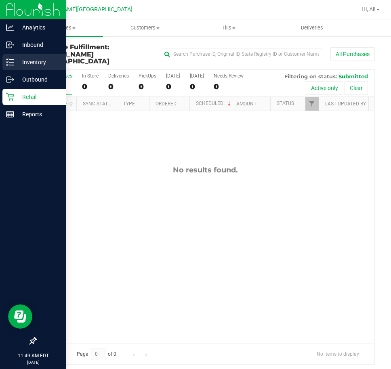
click at [44, 65] on p "Inventory" at bounding box center [38, 62] width 48 height 10
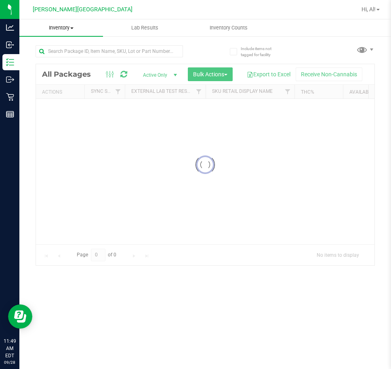
click at [75, 26] on span "Inventory" at bounding box center [61, 27] width 84 height 7
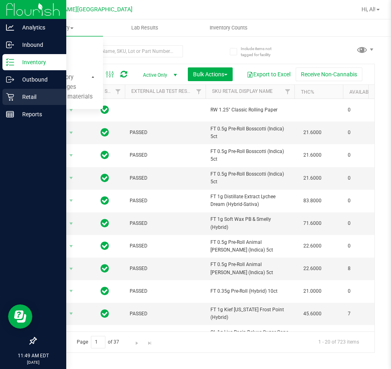
click at [8, 102] on div "Retail" at bounding box center [34, 97] width 64 height 16
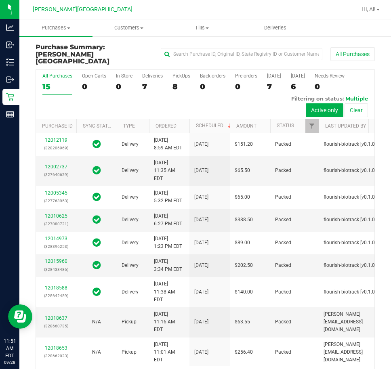
click at [213, 95] on div "All Purchases 15 Open Carts 0 In Store 0 Deliveries 7 PickUps 8 Back-orders 0 P…" at bounding box center [205, 94] width 338 height 49
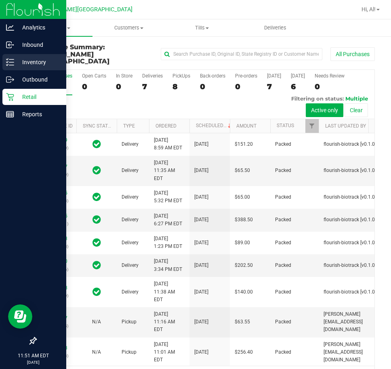
click at [43, 67] on div "Inventory" at bounding box center [34, 62] width 64 height 16
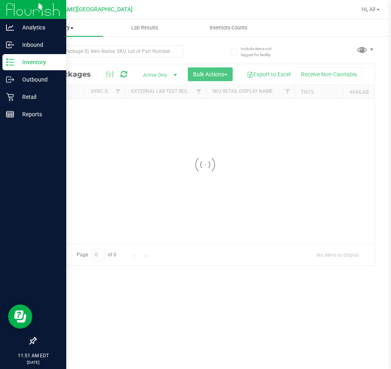
click at [77, 31] on span "Inventory" at bounding box center [61, 27] width 84 height 7
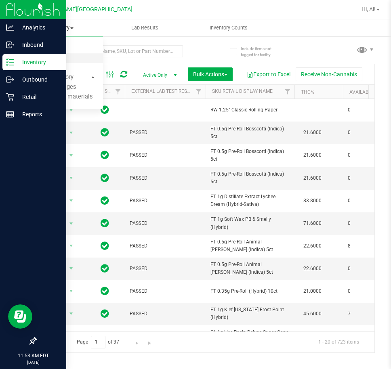
click at [54, 60] on span "All inventory" at bounding box center [46, 58] width 54 height 7
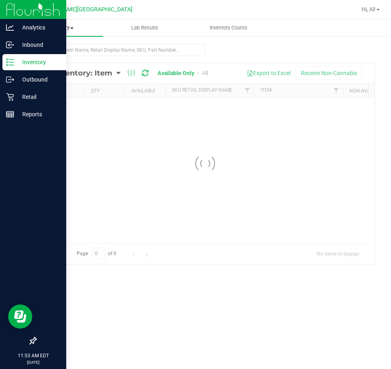
click at [57, 23] on uib-tab-heading "Inventory All packages All inventory Waste log Create inventory" at bounding box center [61, 27] width 84 height 17
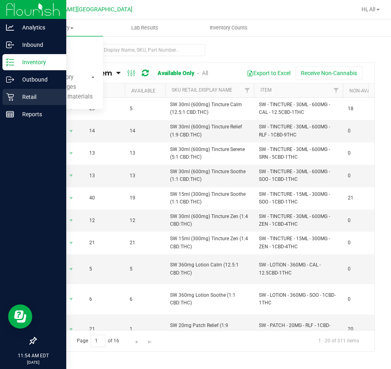
click at [20, 96] on p "Retail" at bounding box center [38, 97] width 48 height 10
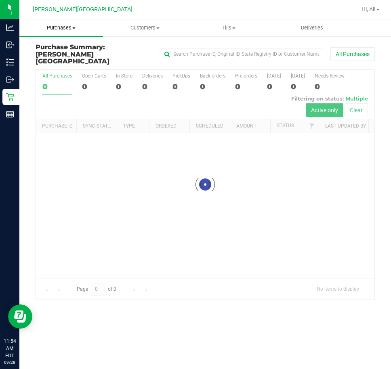
click at [65, 31] on span "Purchases" at bounding box center [61, 27] width 84 height 7
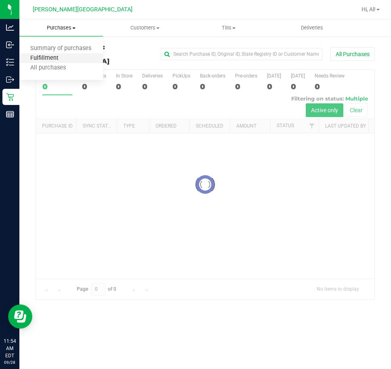
click at [63, 60] on span "Fulfillment" at bounding box center [44, 58] width 50 height 7
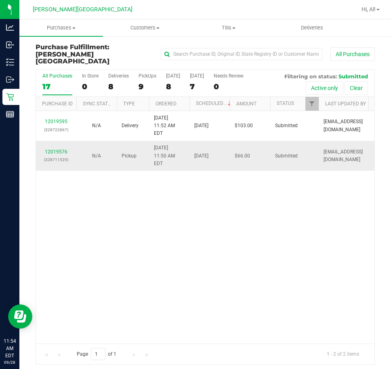
click at [54, 141] on td "12019576 (328711529)" at bounding box center [56, 156] width 40 height 30
click at [56, 149] on link "12019576" at bounding box center [56, 152] width 23 height 6
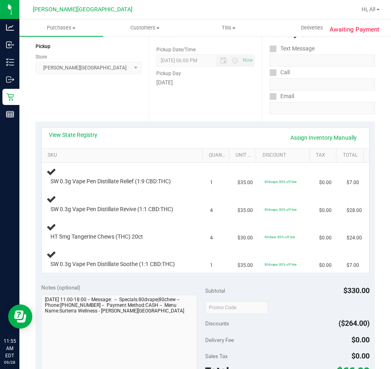
scroll to position [121, 0]
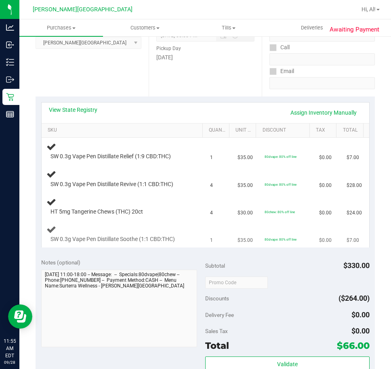
drag, startPoint x: 197, startPoint y: 251, endPoint x: 154, endPoint y: 230, distance: 48.4
click at [197, 251] on div "View State Registry Assign Inventory Manually SKU Quantity Unit Price Discount …" at bounding box center [205, 174] width 339 height 157
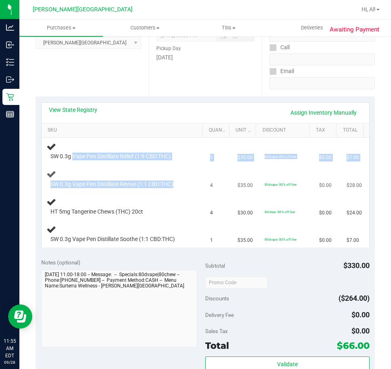
drag, startPoint x: 72, startPoint y: 153, endPoint x: 154, endPoint y: 175, distance: 84.5
click at [154, 175] on tbody "SW 0.3g Vape Pen Distillate Relief (1:9 CBD:THC) 1 $35.00 80dvape: 80% off line…" at bounding box center [205, 193] width 327 height 110
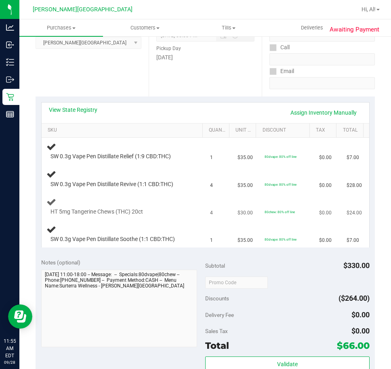
click at [117, 211] on span "HT 5mg Tangerine Chews (THC) 20ct" at bounding box center [96, 212] width 92 height 8
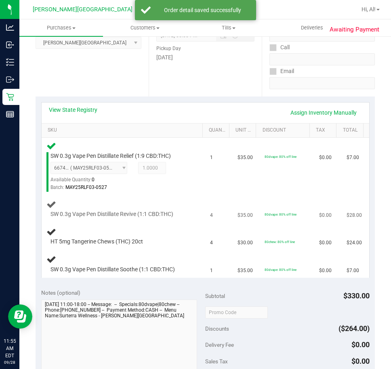
click at [158, 206] on div "SW 0.3g Vape Pen Distillate Revive (1:1 CBD:THC)" at bounding box center [123, 208] width 154 height 19
click at [159, 205] on div "SW 0.3g Vape Pen Distillate Revive (1:1 CBD:THC)" at bounding box center [123, 208] width 154 height 19
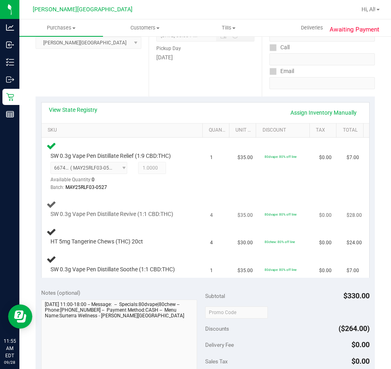
click at [136, 203] on div "SW 0.3g Vape Pen Distillate Revive (1:1 CBD:THC)" at bounding box center [123, 208] width 154 height 19
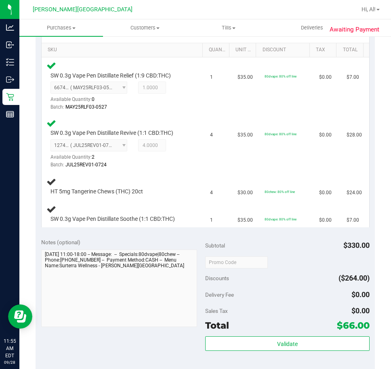
scroll to position [202, 0]
drag, startPoint x: 56, startPoint y: 191, endPoint x: 155, endPoint y: 189, distance: 98.9
click at [155, 189] on div "HT 5mg Tangerine Chews (THC) 20ct" at bounding box center [117, 191] width 142 height 8
click at [156, 188] on div "HT 5mg Tangerine Chews (THC) 20ct" at bounding box center [117, 191] width 142 height 8
click at [155, 192] on div "HT 5mg Tangerine Chews (THC) 20ct" at bounding box center [117, 191] width 142 height 8
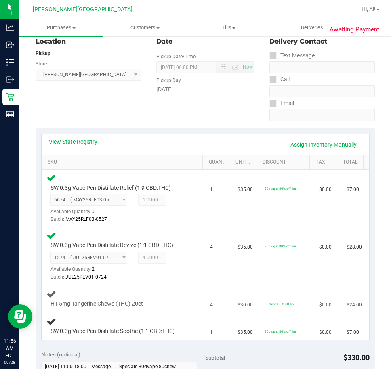
scroll to position [118, 0]
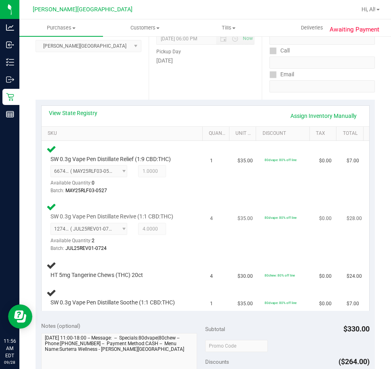
click at [235, 253] on td "$35.00" at bounding box center [245, 228] width 27 height 58
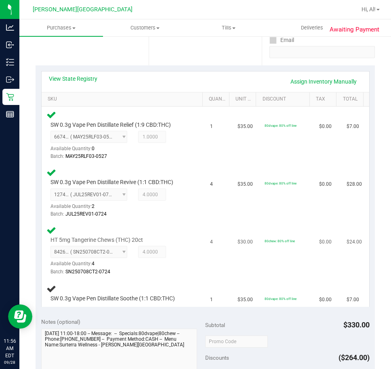
scroll to position [199, 0]
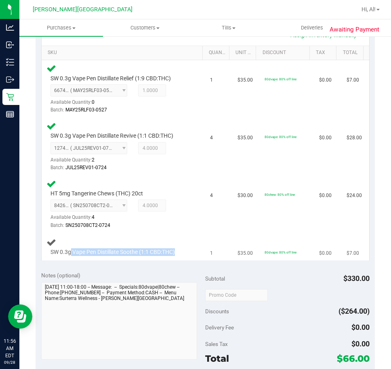
drag, startPoint x: 70, startPoint y: 254, endPoint x: 189, endPoint y: 252, distance: 119.0
click at [189, 252] on div "SW 0.3g Vape Pen Distillate Soothe (1:1 CBD:THC)" at bounding box center [123, 246] width 154 height 19
click at [225, 226] on td "4" at bounding box center [218, 205] width 27 height 58
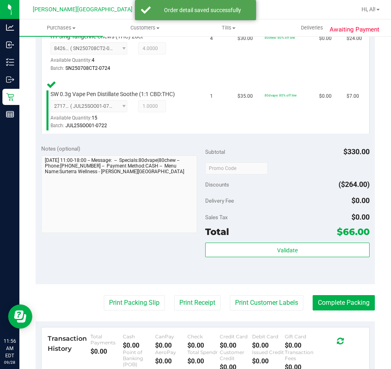
scroll to position [360, 0]
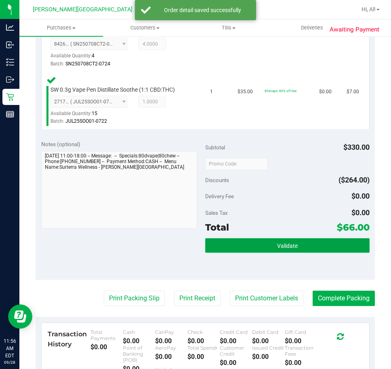
click at [318, 246] on button "Validate" at bounding box center [287, 245] width 164 height 15
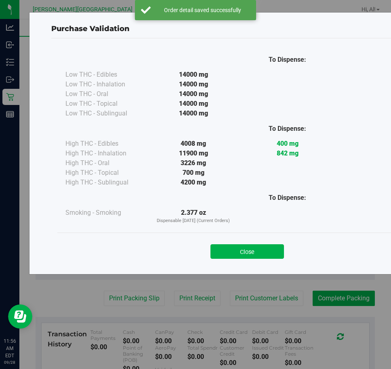
click at [232, 242] on div "Close" at bounding box center [246, 249] width 367 height 20
click at [240, 249] on button "Close" at bounding box center [246, 251] width 73 height 15
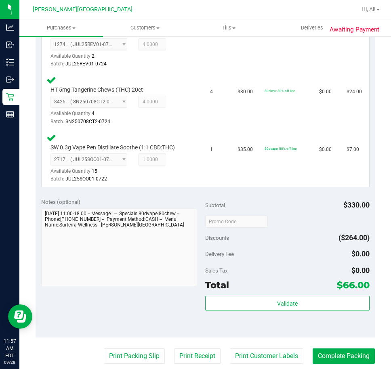
scroll to position [444, 0]
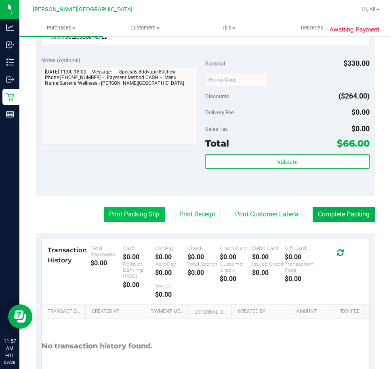
click at [122, 216] on button "Print Packing Slip" at bounding box center [134, 214] width 61 height 15
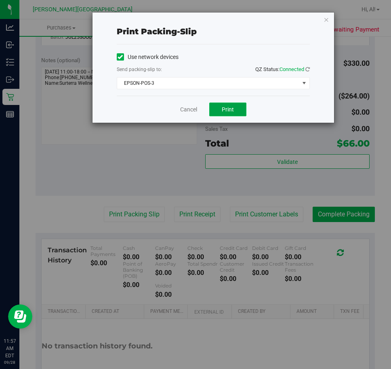
click at [227, 105] on button "Print" at bounding box center [227, 109] width 37 height 14
click at [184, 110] on link "Cancel" at bounding box center [188, 109] width 17 height 8
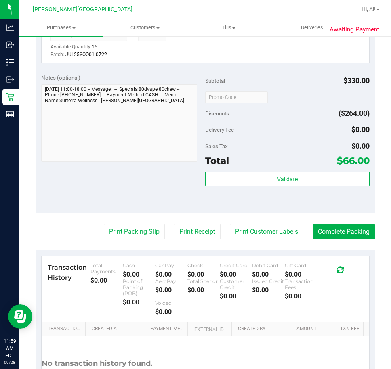
scroll to position [497, 0]
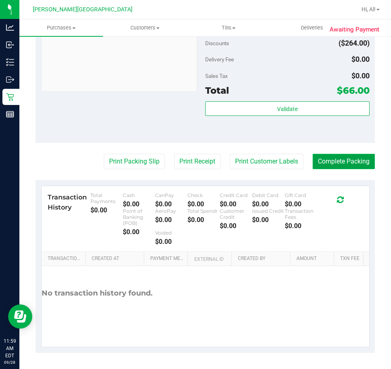
click at [338, 162] on button "Complete Packing" at bounding box center [343, 161] width 62 height 15
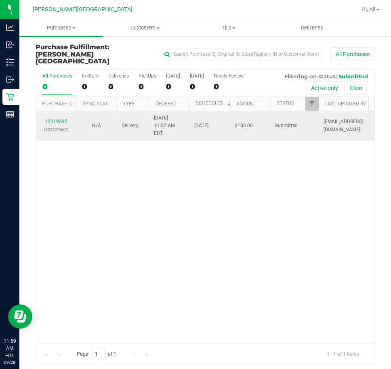
click at [63, 118] on div "12019595 (328722867)" at bounding box center [56, 125] width 31 height 15
click at [63, 119] on link "12019595" at bounding box center [56, 122] width 23 height 6
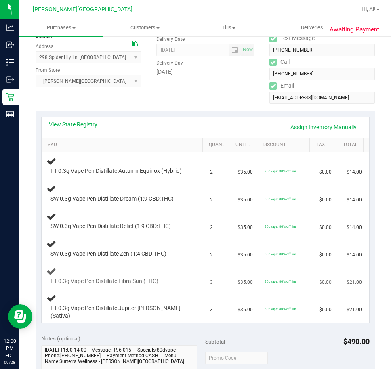
scroll to position [121, 0]
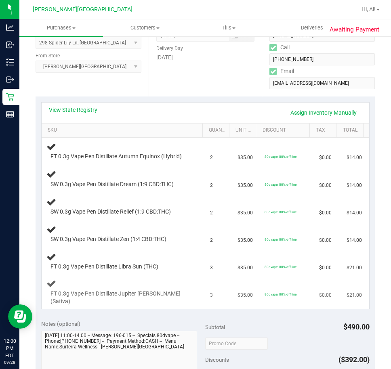
click at [125, 295] on span "FT 0.3g Vape Pen Distillate Jupiter [PERSON_NAME] (Sativa)" at bounding box center [119, 297] width 138 height 15
click at [125, 267] on span "FT 0.3g Vape Pen Distillate Libra Sun (THC)" at bounding box center [104, 267] width 108 height 8
click at [115, 233] on div "SW 0.3g Vape Pen Distillate Zen (1:4 CBD:THC)" at bounding box center [123, 233] width 154 height 19
click at [123, 235] on span "SW 0.3g Vape Pen Distillate Zen (1:4 CBD:THC)" at bounding box center [108, 239] width 116 height 8
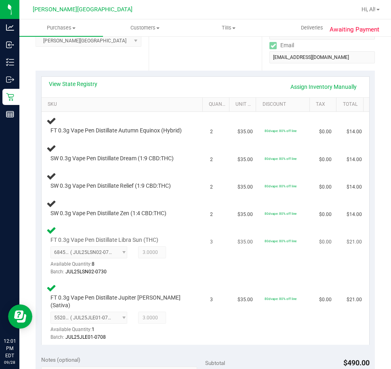
scroll to position [161, 0]
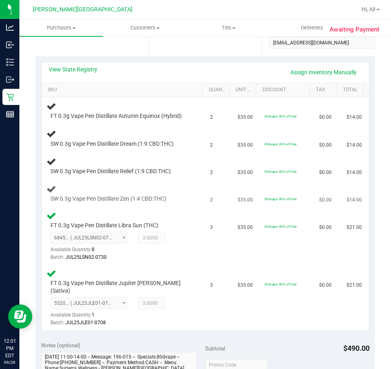
click at [116, 196] on span "SW 0.3g Vape Pen Distillate Zen (1:4 CBD:THC)" at bounding box center [108, 199] width 116 height 8
click at [102, 170] on span "SW 0.3g Vape Pen Distillate Relief (1:9 CBD:THC)" at bounding box center [110, 171] width 120 height 8
click at [113, 142] on span "SW 0.3g Vape Pen Distillate Dream (1:9 CBD:THC)" at bounding box center [111, 144] width 123 height 8
click at [117, 142] on span "SW 0.3g Vape Pen Distillate Dream (1:9 CBD:THC)" at bounding box center [111, 144] width 123 height 8
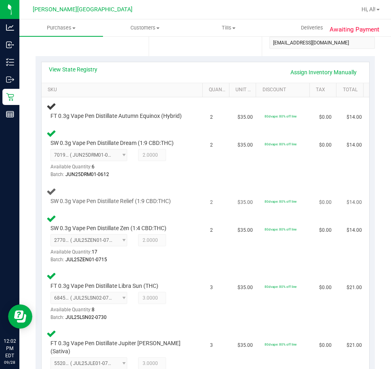
click at [137, 185] on td "SW 0.3g Vape Pen Distillate Relief (1:9 CBD:THC)" at bounding box center [124, 195] width 164 height 27
click at [138, 185] on td "SW 0.3g Vape Pen Distillate Relief (1:9 CBD:THC)" at bounding box center [124, 195] width 164 height 27
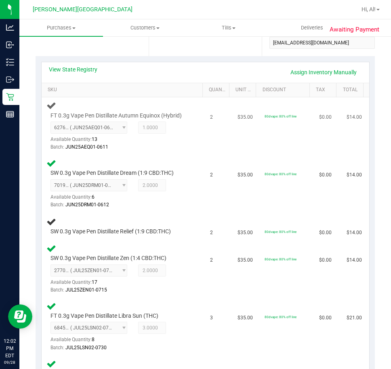
click at [205, 154] on td "2" at bounding box center [218, 126] width 27 height 58
click at [205, 155] on td "2" at bounding box center [218, 126] width 27 height 58
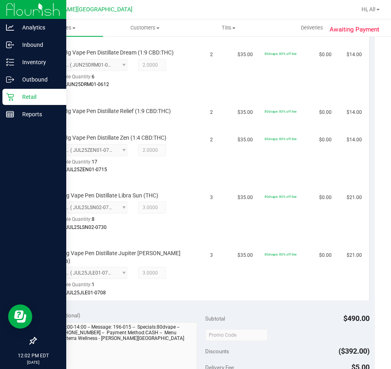
scroll to position [282, 0]
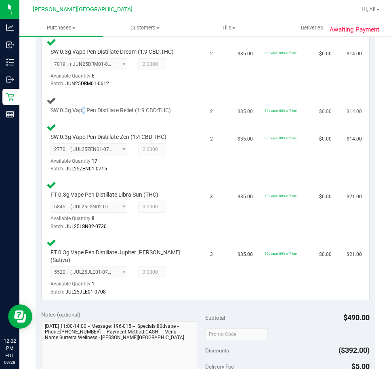
click at [86, 109] on span "SW 0.3g Vape Pen Distillate Relief (1:9 CBD:THC)" at bounding box center [110, 111] width 120 height 8
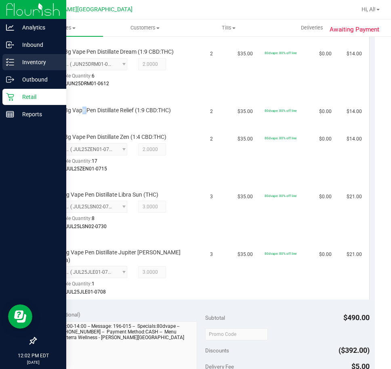
click at [33, 55] on div "Inventory" at bounding box center [34, 62] width 64 height 16
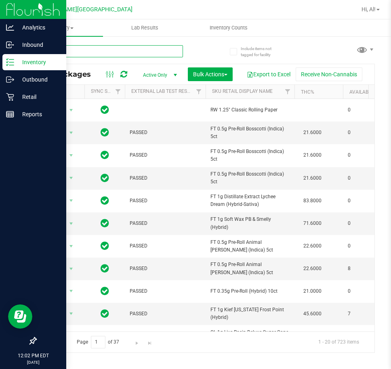
click at [101, 52] on input "text" at bounding box center [109, 51] width 147 height 12
type input "rlf"
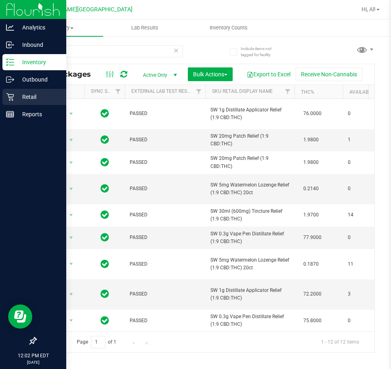
click at [42, 92] on div "Retail" at bounding box center [34, 97] width 64 height 16
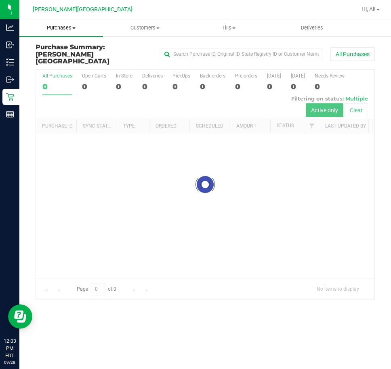
click at [60, 27] on span "Purchases" at bounding box center [61, 27] width 84 height 7
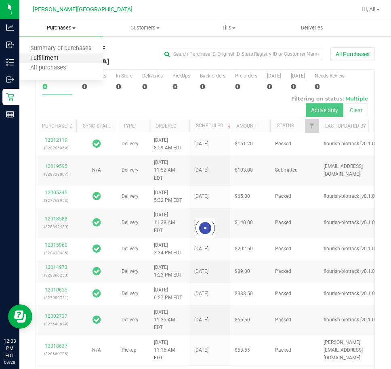
click at [56, 56] on span "Fulfillment" at bounding box center [44, 58] width 50 height 7
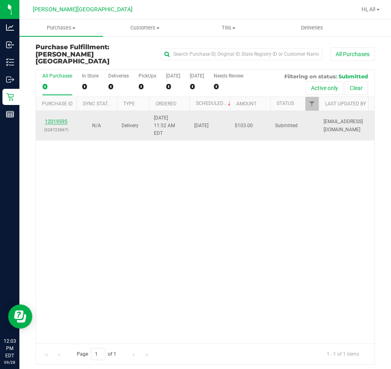
click at [59, 119] on link "12019595" at bounding box center [56, 122] width 23 height 6
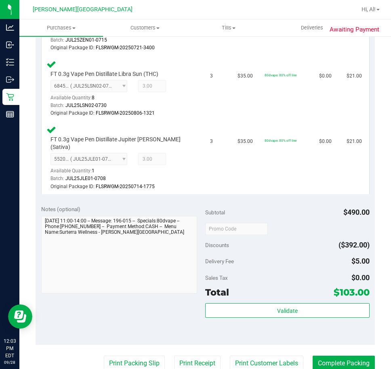
scroll to position [525, 0]
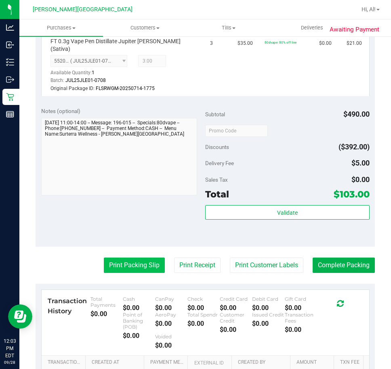
click at [127, 262] on button "Print Packing Slip" at bounding box center [134, 264] width 61 height 15
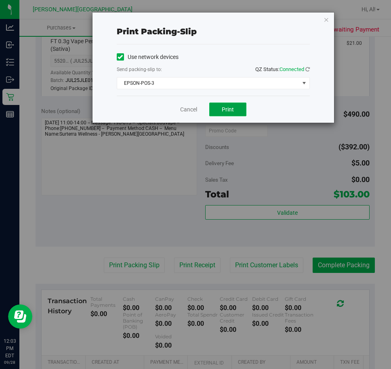
click at [225, 106] on span "Print" at bounding box center [228, 109] width 12 height 6
drag, startPoint x: 179, startPoint y: 101, endPoint x: 181, endPoint y: 105, distance: 4.5
click at [179, 100] on div "Cancel Print" at bounding box center [213, 109] width 193 height 27
click at [181, 105] on link "Cancel" at bounding box center [188, 109] width 17 height 8
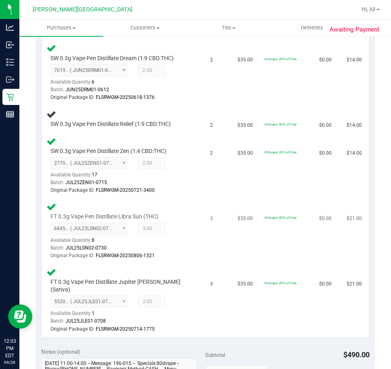
scroll to position [282, 0]
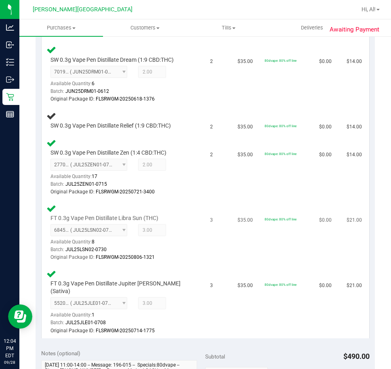
click at [211, 230] on td "3" at bounding box center [218, 232] width 27 height 65
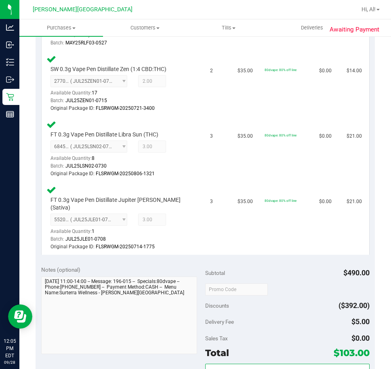
scroll to position [646, 0]
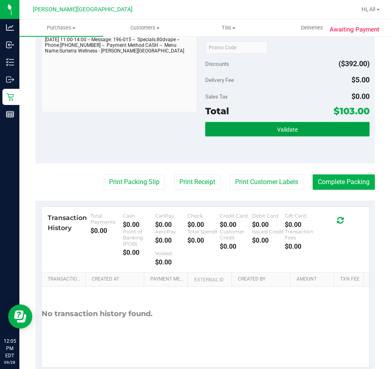
drag, startPoint x: 253, startPoint y: 114, endPoint x: 258, endPoint y: 115, distance: 5.3
click at [253, 122] on button "Validate" at bounding box center [287, 129] width 164 height 15
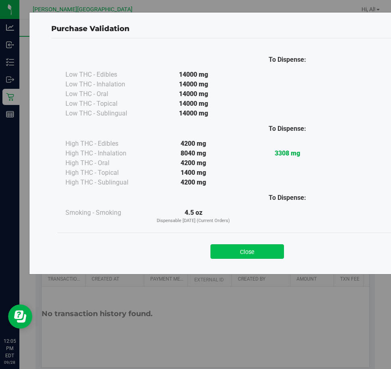
click at [250, 250] on button "Close" at bounding box center [246, 251] width 73 height 15
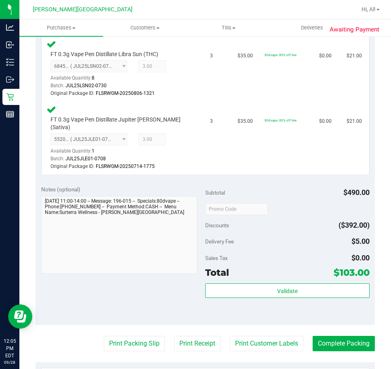
scroll to position [658, 0]
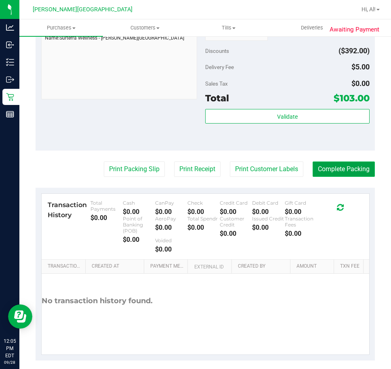
click at [336, 161] on button "Complete Packing" at bounding box center [343, 168] width 62 height 15
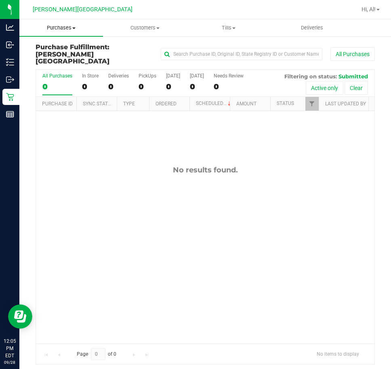
click at [83, 26] on span "Purchases" at bounding box center [61, 27] width 84 height 7
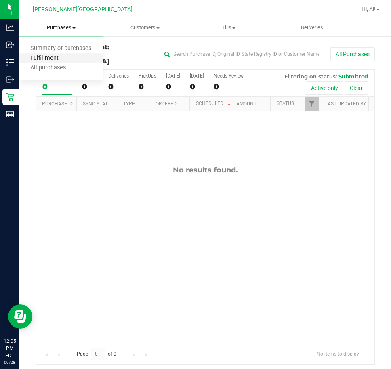
click at [59, 59] on span "Fulfillment" at bounding box center [44, 58] width 50 height 7
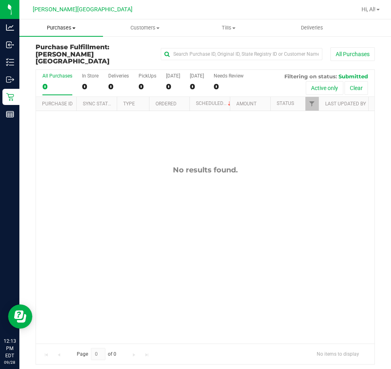
click at [66, 29] on span "Purchases" at bounding box center [61, 27] width 84 height 7
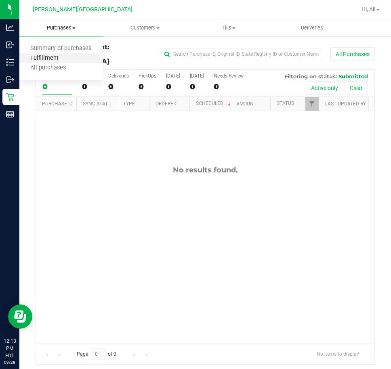
click at [55, 59] on span "Fulfillment" at bounding box center [44, 58] width 50 height 7
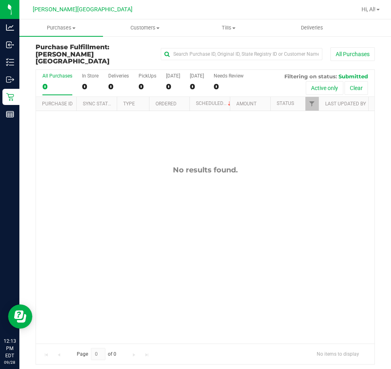
click at [355, 140] on div "No results found." at bounding box center [205, 254] width 338 height 287
click at [210, 165] on div "No results found." at bounding box center [205, 169] width 338 height 9
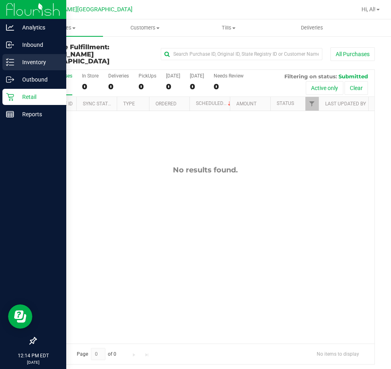
click at [36, 56] on div "Inventory" at bounding box center [34, 62] width 64 height 16
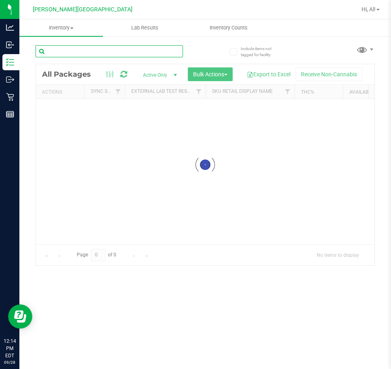
click at [117, 49] on input "text" at bounding box center [109, 51] width 147 height 12
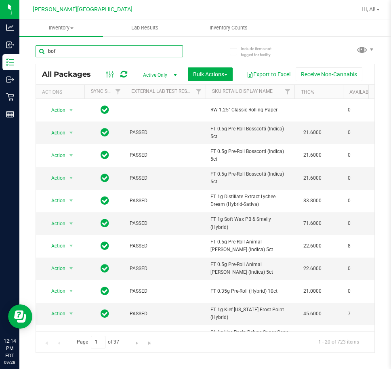
type input "bof"
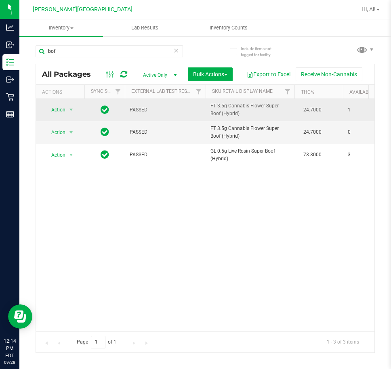
click at [298, 111] on td "24.7000" at bounding box center [318, 110] width 48 height 22
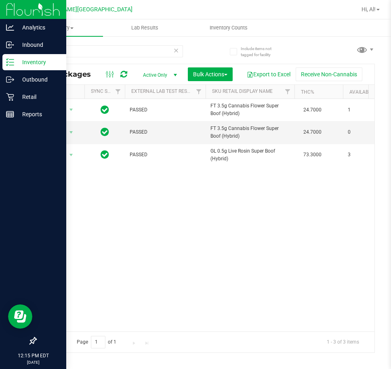
drag, startPoint x: 40, startPoint y: 63, endPoint x: 52, endPoint y: 63, distance: 12.1
click at [40, 63] on p "Inventory" at bounding box center [38, 62] width 48 height 10
click at [8, 97] on icon at bounding box center [10, 97] width 8 height 8
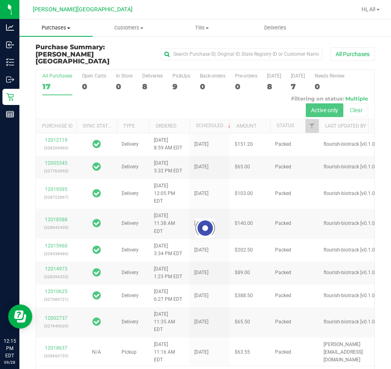
click at [51, 27] on span "Purchases" at bounding box center [55, 27] width 73 height 7
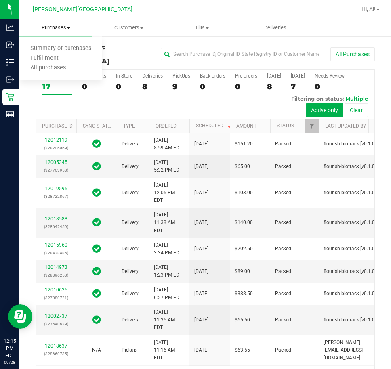
click at [39, 58] on span "Fulfillment" at bounding box center [44, 58] width 50 height 7
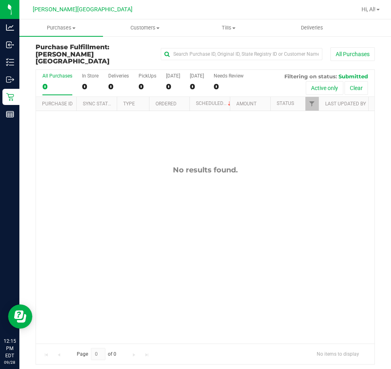
click at [255, 143] on div "No results found." at bounding box center [205, 254] width 338 height 287
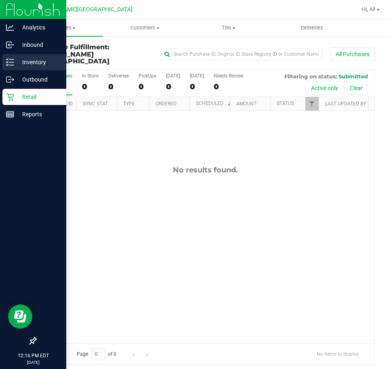
click at [21, 70] on link "Inventory" at bounding box center [33, 62] width 66 height 17
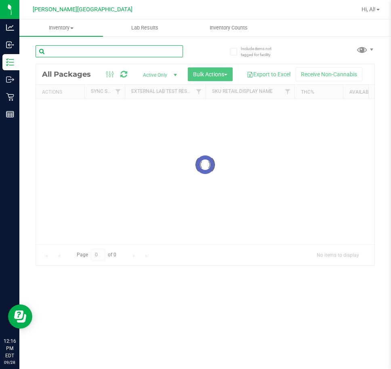
drag, startPoint x: 154, startPoint y: 50, endPoint x: 160, endPoint y: 56, distance: 8.8
click at [155, 50] on input "text" at bounding box center [109, 51] width 147 height 12
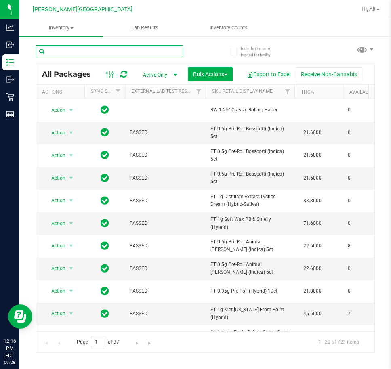
click at [79, 52] on input "text" at bounding box center [109, 51] width 147 height 12
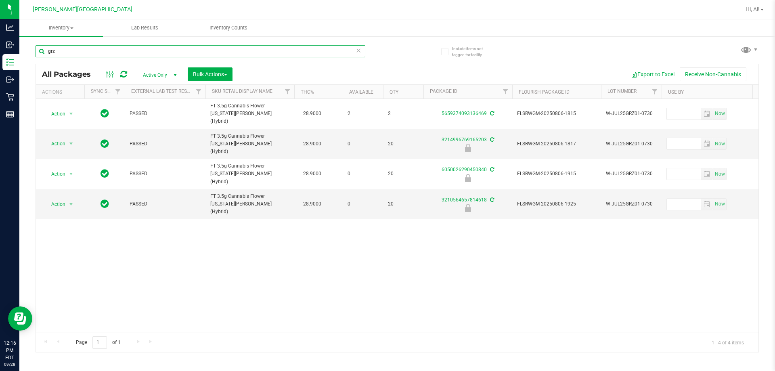
click at [118, 52] on input "grz" at bounding box center [201, 51] width 330 height 12
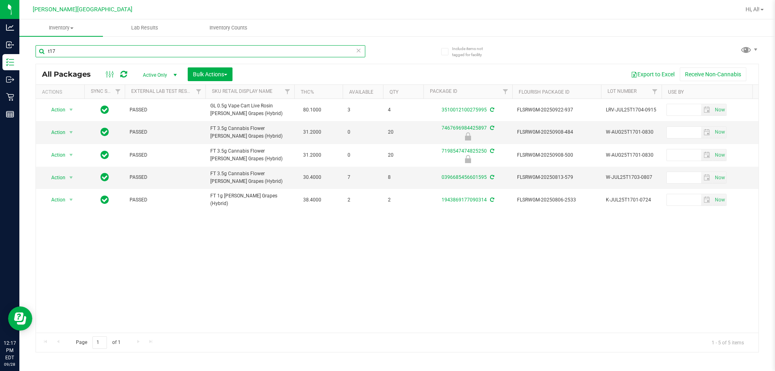
click at [208, 56] on input "t17" at bounding box center [201, 51] width 330 height 12
type input "dsc"
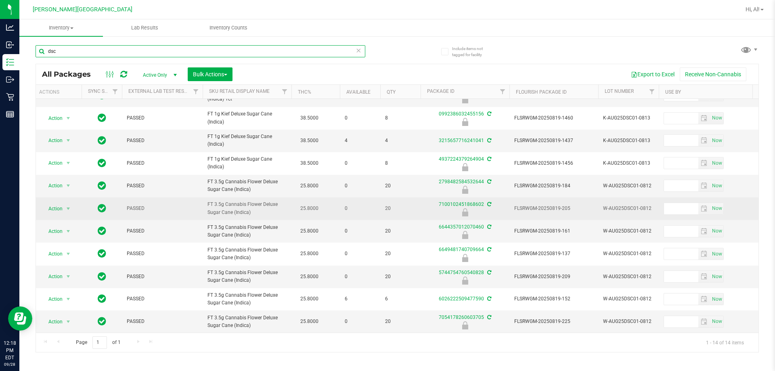
scroll to position [0, 0]
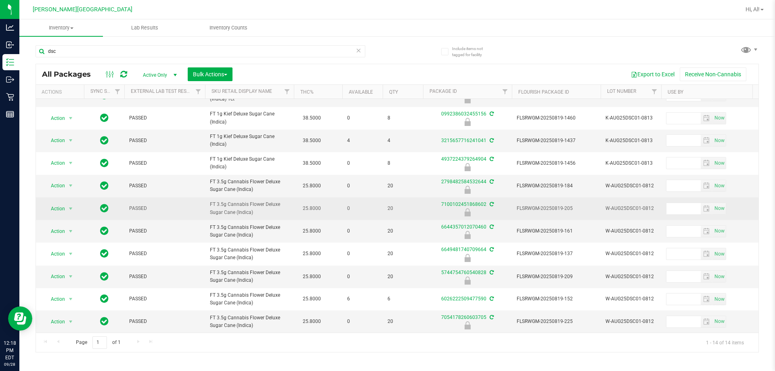
click at [353, 213] on td "0" at bounding box center [362, 208] width 40 height 23
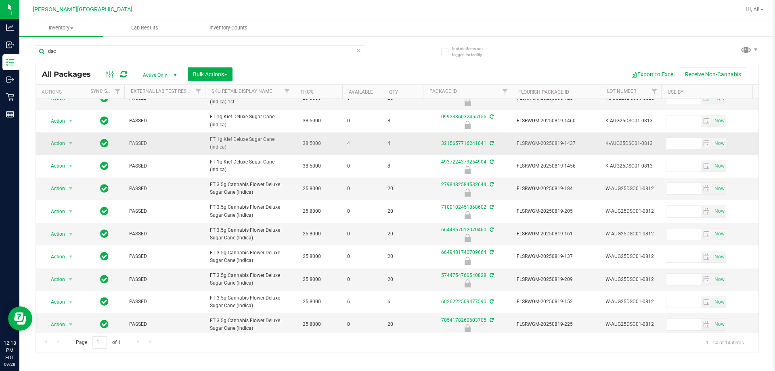
scroll to position [88, 0]
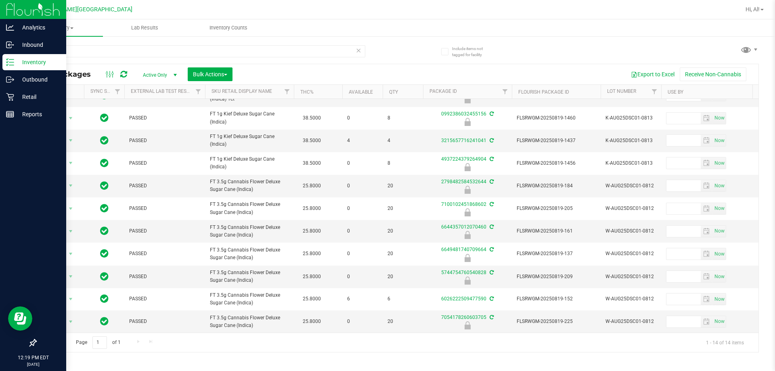
click at [23, 56] on div "Inventory" at bounding box center [34, 62] width 64 height 16
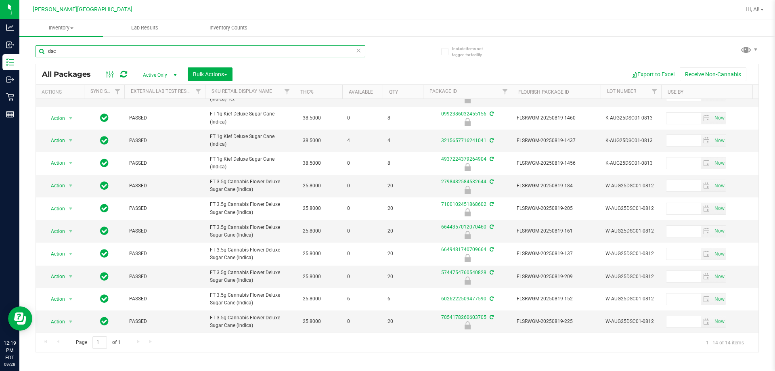
click at [147, 52] on input "dsc" at bounding box center [201, 51] width 330 height 12
click at [358, 54] on icon at bounding box center [358, 50] width 6 height 10
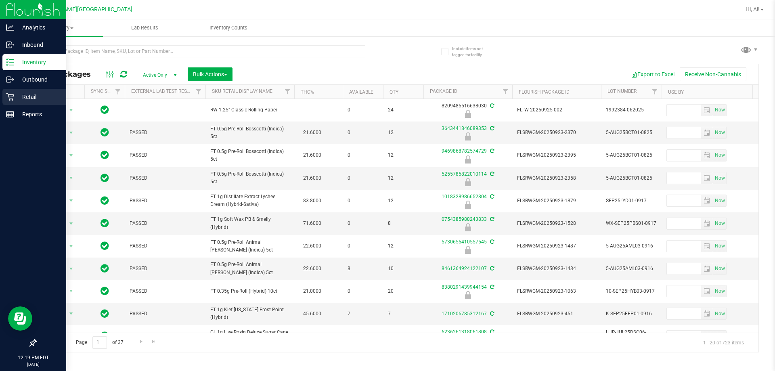
click at [11, 94] on icon at bounding box center [10, 97] width 8 height 8
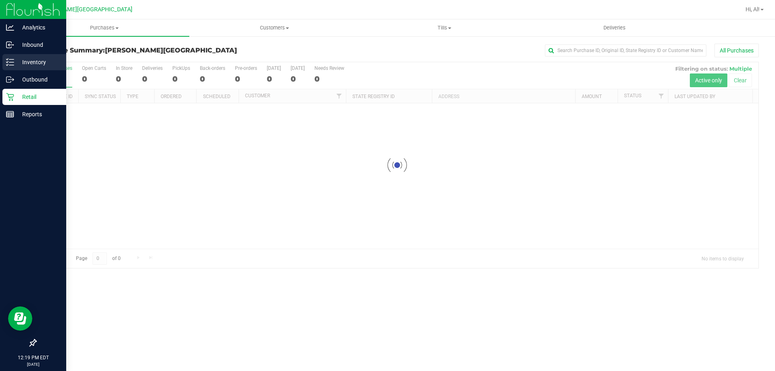
click at [13, 65] on icon at bounding box center [10, 62] width 8 height 8
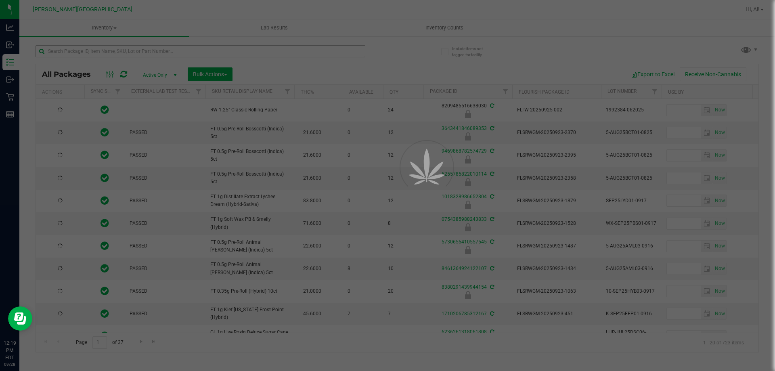
click at [15, 99] on div at bounding box center [387, 185] width 775 height 371
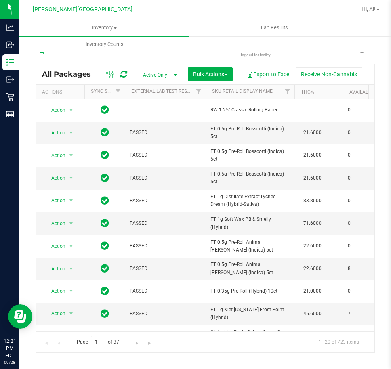
click at [90, 57] on input "text" at bounding box center [109, 51] width 147 height 12
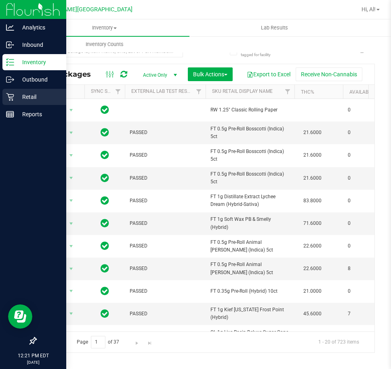
drag, startPoint x: 45, startPoint y: 96, endPoint x: 53, endPoint y: 98, distance: 8.6
click at [45, 96] on p "Retail" at bounding box center [38, 97] width 48 height 10
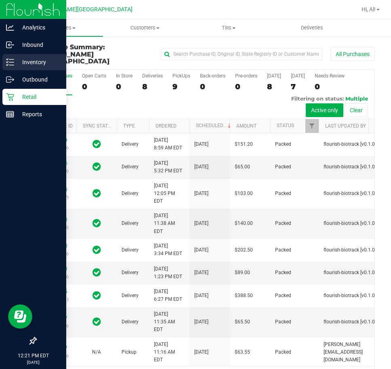
click at [43, 66] on p "Inventory" at bounding box center [38, 62] width 48 height 10
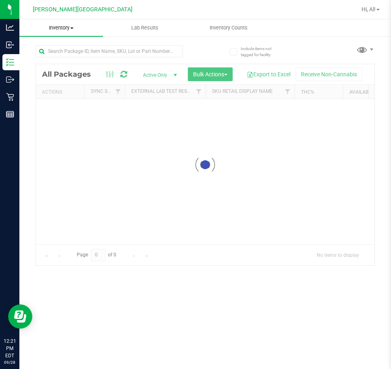
click at [73, 25] on span "Inventory" at bounding box center [61, 27] width 84 height 7
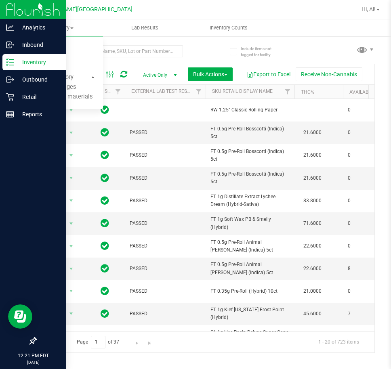
click at [9, 144] on div at bounding box center [33, 227] width 66 height 209
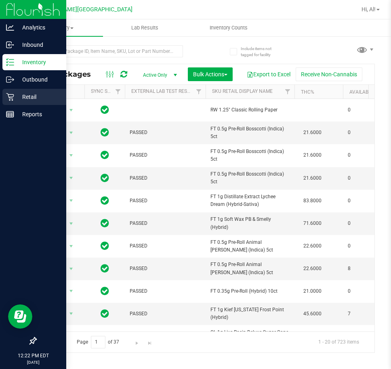
click at [42, 93] on p "Retail" at bounding box center [38, 97] width 48 height 10
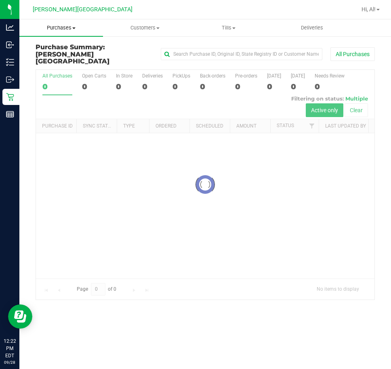
click at [75, 31] on uib-tab-heading "Purchases Summary of purchases Fulfillment All purchases" at bounding box center [61, 27] width 84 height 17
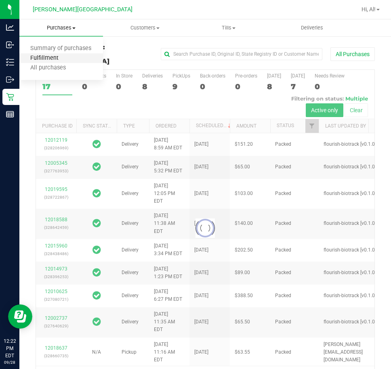
click at [59, 56] on span "Fulfillment" at bounding box center [44, 58] width 50 height 7
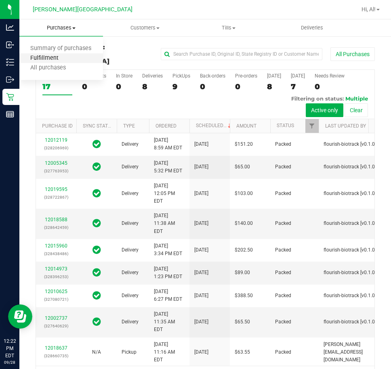
click at [59, 56] on span "Fulfillment" at bounding box center [44, 58] width 50 height 7
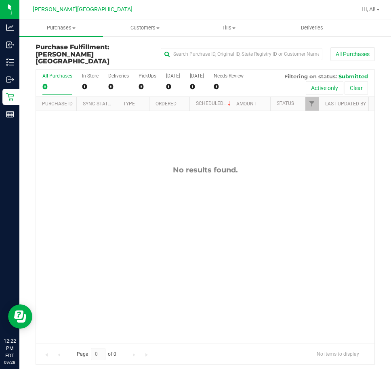
click at [166, 188] on div "No results found." at bounding box center [205, 254] width 338 height 287
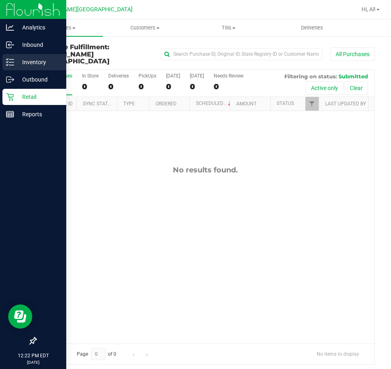
click at [36, 60] on p "Inventory" at bounding box center [38, 62] width 48 height 10
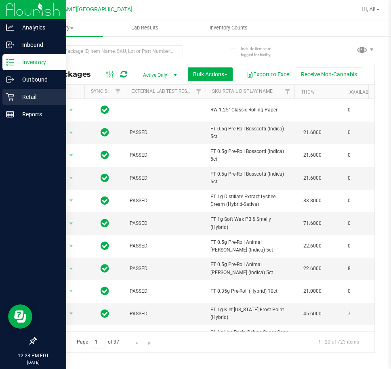
click at [41, 93] on div "Retail" at bounding box center [34, 97] width 64 height 16
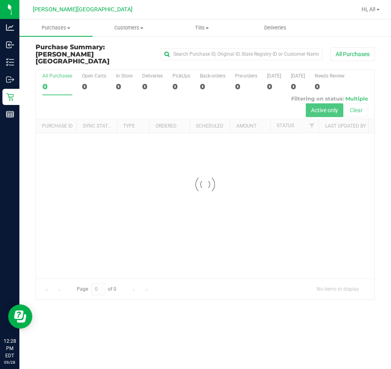
click at [62, 17] on nav "Bonita Springs WC Hi, Al!" at bounding box center [204, 9] width 371 height 19
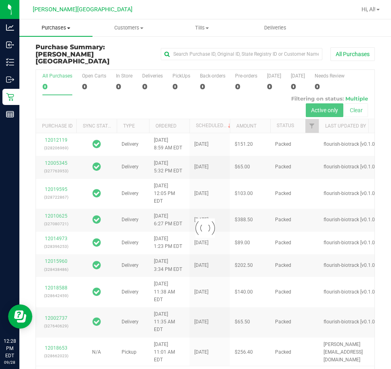
click at [57, 27] on span "Purchases" at bounding box center [55, 27] width 73 height 7
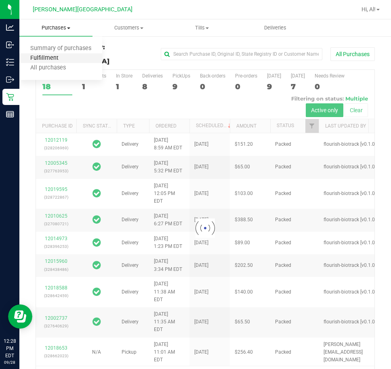
click at [52, 57] on span "Fulfillment" at bounding box center [44, 58] width 50 height 7
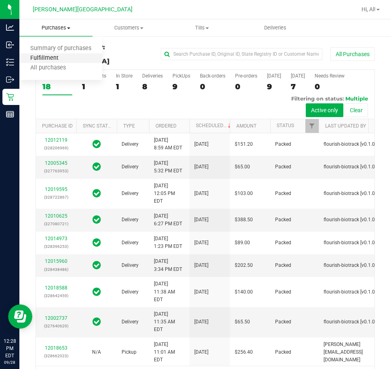
click at [54, 57] on span "Fulfillment" at bounding box center [44, 58] width 50 height 7
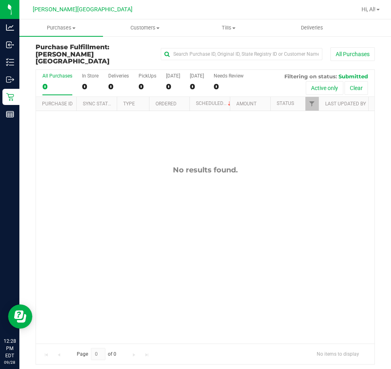
click at [253, 272] on div "No results found." at bounding box center [205, 254] width 338 height 287
click at [128, 223] on div "No results found." at bounding box center [205, 254] width 338 height 287
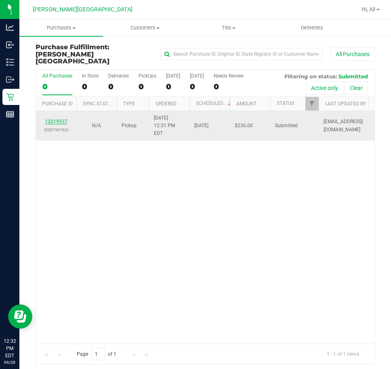
click at [58, 119] on link "12019937" at bounding box center [56, 122] width 23 height 6
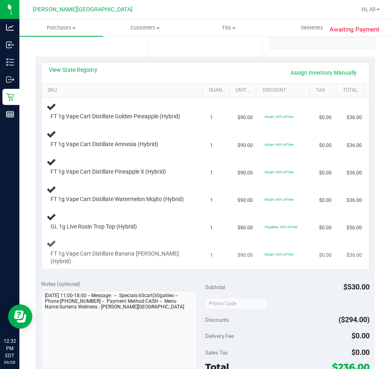
scroll to position [161, 0]
click at [268, 217] on td "30galileo: 30% off line" at bounding box center [286, 220] width 54 height 27
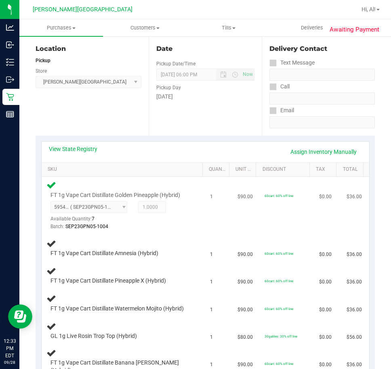
scroll to position [81, 0]
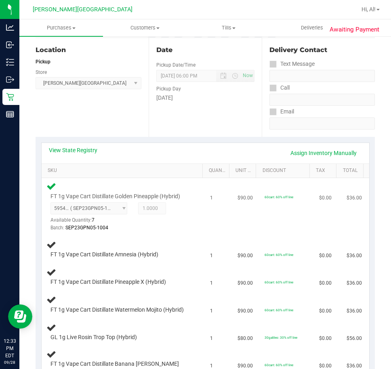
click at [194, 228] on td "FT 1g Vape Cart Distillate Golden Pineapple (Hybrid) 5954452188041797 ( SEP23GP…" at bounding box center [124, 207] width 164 height 58
drag, startPoint x: 77, startPoint y: 252, endPoint x: 181, endPoint y: 260, distance: 104.4
click at [181, 260] on td "FT 1g Vape Cart Distillate Amnesia (Hybrid)" at bounding box center [124, 249] width 164 height 27
click at [167, 262] on td "FT 1g Vape Cart Distillate Amnesia (Hybrid)" at bounding box center [124, 249] width 164 height 27
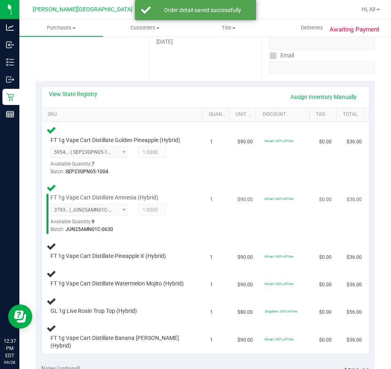
scroll to position [161, 0]
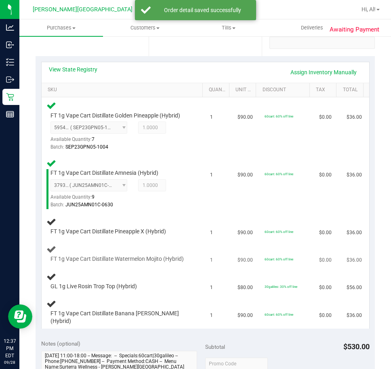
click at [189, 251] on div "FT 1g Vape Cart Distillate Watermelon Mojito (Hybrid)" at bounding box center [123, 253] width 154 height 19
drag, startPoint x: 189, startPoint y: 251, endPoint x: 181, endPoint y: 254, distance: 8.4
click at [188, 254] on div "FT 1g Vape Cart Distillate Watermelon Mojito (Hybrid)" at bounding box center [123, 253] width 154 height 19
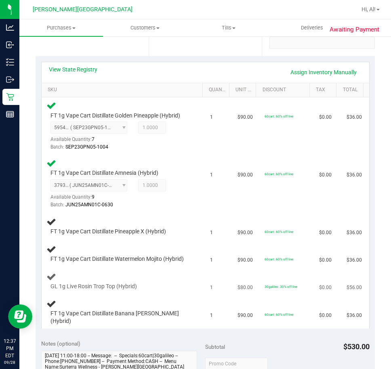
click at [186, 278] on div "GL 1g Live Rosin Trop Top (Hybrid)" at bounding box center [123, 281] width 154 height 19
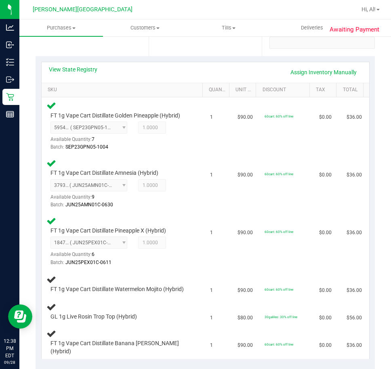
click at [186, 278] on div "FT 1g Vape Cart Distillate Watermelon Mojito (Hybrid)" at bounding box center [123, 283] width 154 height 19
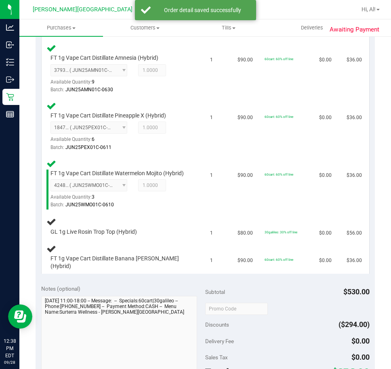
scroll to position [323, 0]
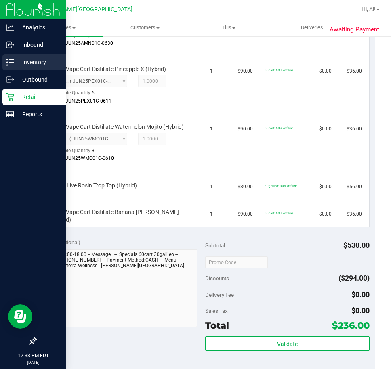
click at [48, 59] on p "Inventory" at bounding box center [38, 62] width 48 height 10
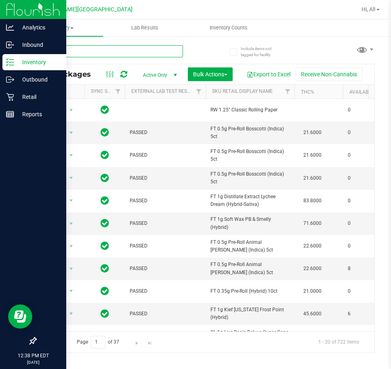
click at [75, 52] on input "text" at bounding box center [109, 51] width 147 height 12
type input "brz"
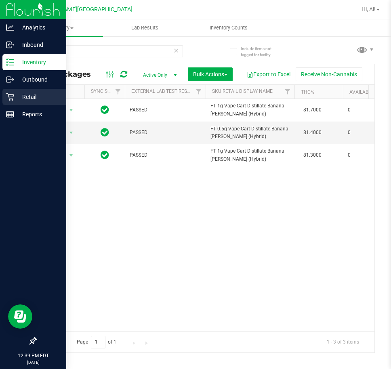
click at [27, 101] on p "Retail" at bounding box center [38, 97] width 48 height 10
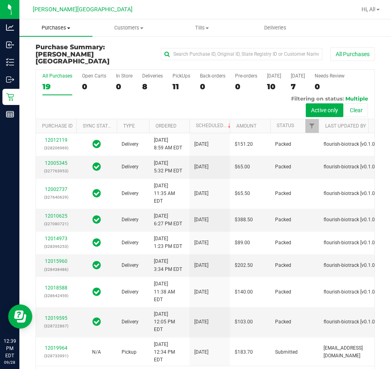
click at [55, 33] on uib-tab-heading "Purchases Summary of purchases Fulfillment All purchases" at bounding box center [55, 27] width 73 height 17
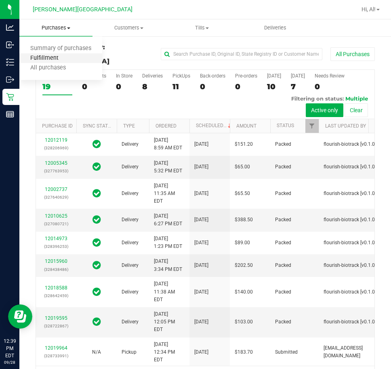
click at [54, 59] on span "Fulfillment" at bounding box center [44, 58] width 50 height 7
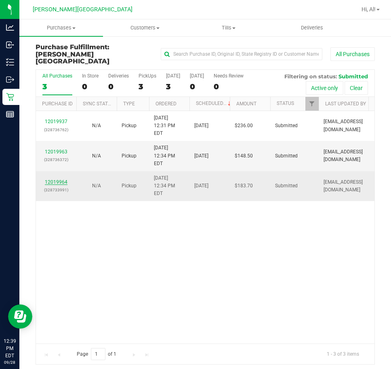
click at [50, 179] on link "12019964" at bounding box center [56, 182] width 23 height 6
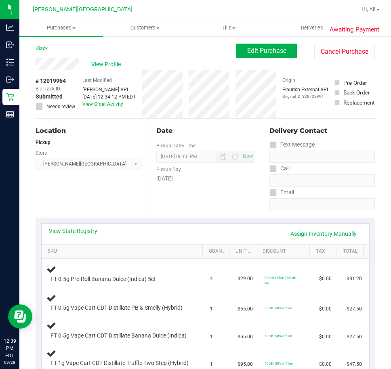
click at [38, 45] on div "Back" at bounding box center [42, 49] width 12 height 10
click at [39, 47] on link "Back" at bounding box center [42, 49] width 12 height 6
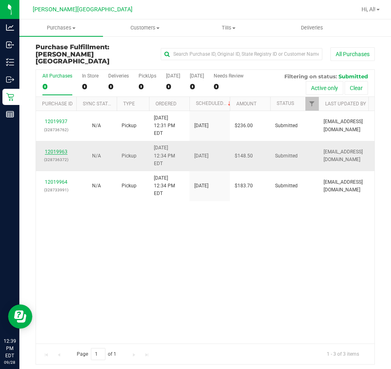
click at [59, 149] on link "12019963" at bounding box center [56, 152] width 23 height 6
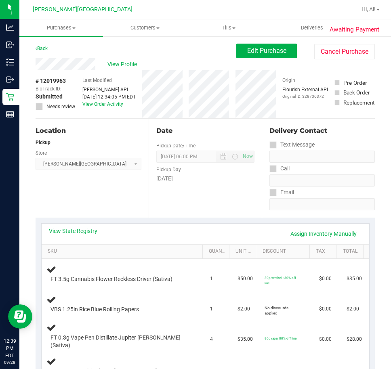
click at [47, 50] on link "Back" at bounding box center [42, 49] width 12 height 6
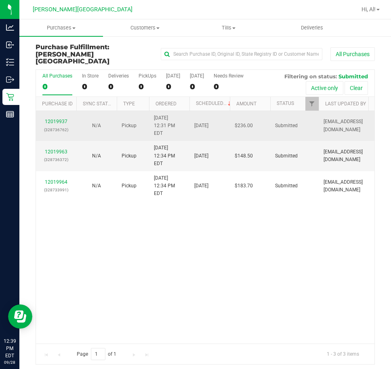
click at [59, 118] on div "12019937 (328736762)" at bounding box center [56, 125] width 31 height 15
click at [58, 119] on link "12019937" at bounding box center [56, 122] width 23 height 6
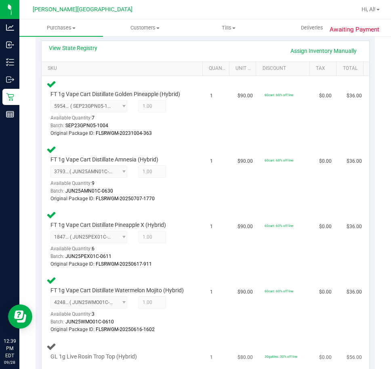
scroll to position [242, 0]
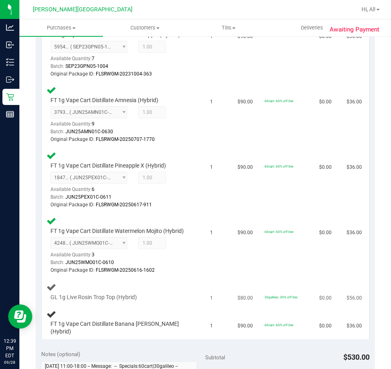
click at [205, 291] on td "1" at bounding box center [218, 291] width 27 height 27
click at [81, 300] on div "GL 1g Live Rosin Trop Top (Hybrid)" at bounding box center [123, 291] width 154 height 19
click at [82, 301] on span "GL 1g Live Rosin Trop Top (Hybrid)" at bounding box center [93, 297] width 86 height 8
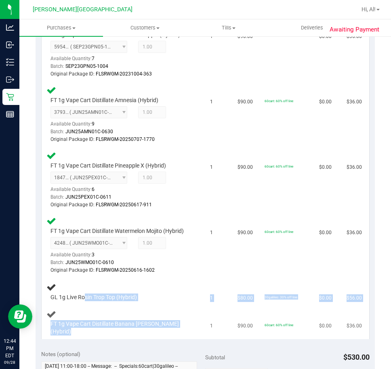
drag, startPoint x: 85, startPoint y: 304, endPoint x: 191, endPoint y: 339, distance: 112.2
click at [191, 339] on tbody "FT 1g Vape Cart Distillate Golden Pineapple (Hybrid) 5954452188041797 ( SEP23GP…" at bounding box center [205, 178] width 327 height 322
click at [191, 339] on td "FT 1g Vape Cart Distillate Banana Runtz (Hybrid)" at bounding box center [124, 322] width 164 height 33
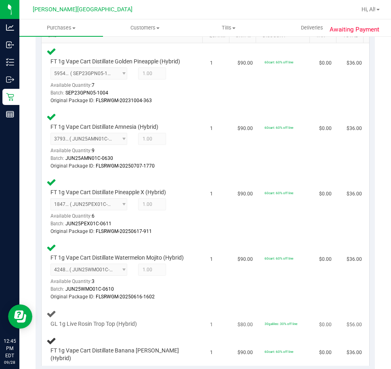
scroll to position [202, 0]
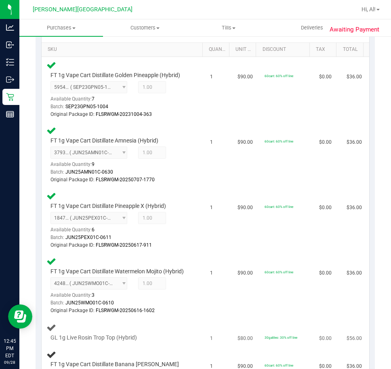
click at [205, 329] on td "1" at bounding box center [218, 331] width 27 height 27
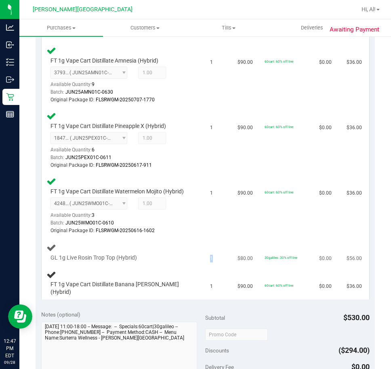
scroll to position [282, 0]
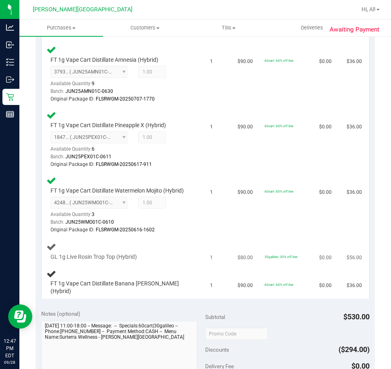
click at [199, 329] on div "Notes (optional)" at bounding box center [123, 354] width 164 height 90
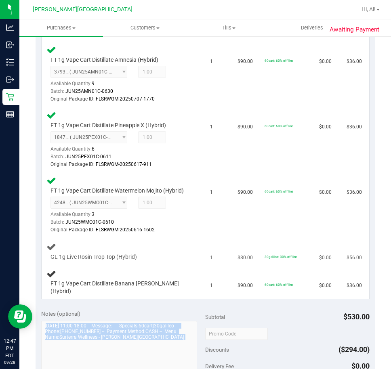
click at [199, 329] on div "Notes (optional)" at bounding box center [123, 354] width 164 height 90
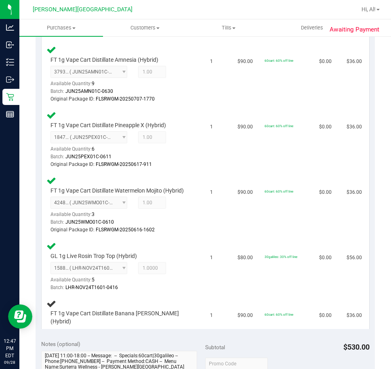
click at [205, 329] on td "1" at bounding box center [218, 311] width 27 height 33
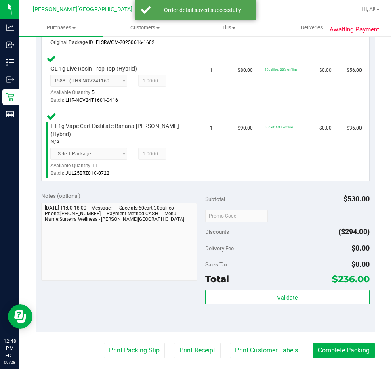
scroll to position [484, 0]
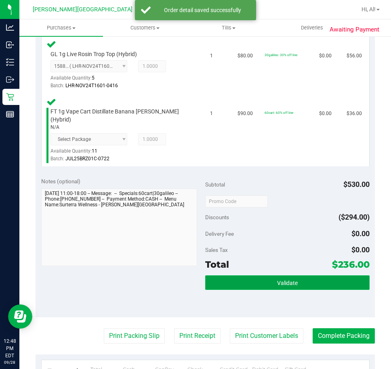
click at [256, 278] on button "Validate" at bounding box center [287, 282] width 164 height 15
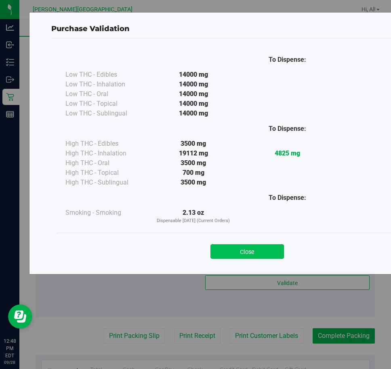
drag, startPoint x: 245, startPoint y: 243, endPoint x: 245, endPoint y: 247, distance: 4.5
click at [245, 244] on div "Close" at bounding box center [246, 249] width 367 height 20
click at [236, 257] on button "Close" at bounding box center [246, 251] width 73 height 15
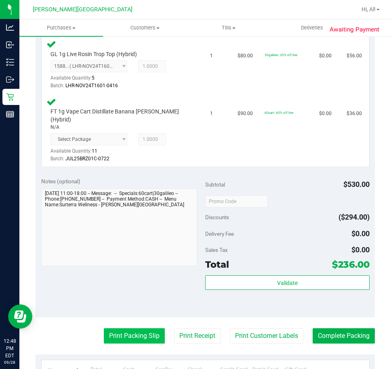
drag, startPoint x: 143, startPoint y: 324, endPoint x: 140, endPoint y: 330, distance: 6.9
click at [142, 326] on purchase-details "Back Edit Purchase Cancel Purchase View Profile # 12019937 BioTrack ID: - Submi…" at bounding box center [205, 43] width 339 height 968
click at [140, 330] on button "Print Packing Slip" at bounding box center [134, 335] width 61 height 15
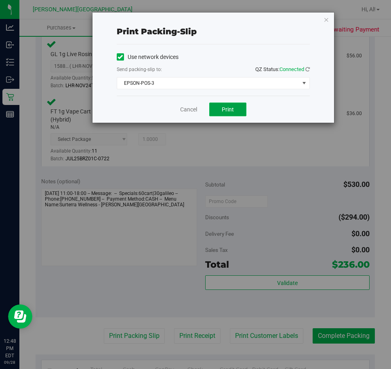
click at [228, 110] on span "Print" at bounding box center [228, 109] width 12 height 6
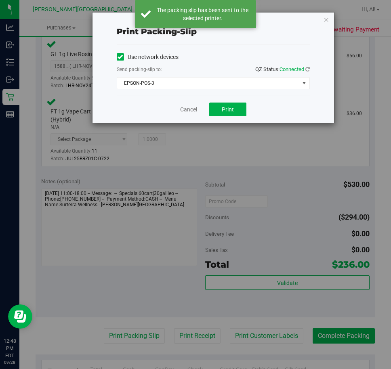
click at [329, 20] on div "Print packing-slip Use network devices Send packing-slip to: QZ Status: Connect…" at bounding box center [212, 68] width 241 height 110
click at [322, 20] on div "Print packing-slip Use network devices Send packing-slip to: QZ Status: Connect…" at bounding box center [212, 68] width 241 height 110
click at [326, 19] on icon "button" at bounding box center [326, 20] width 6 height 10
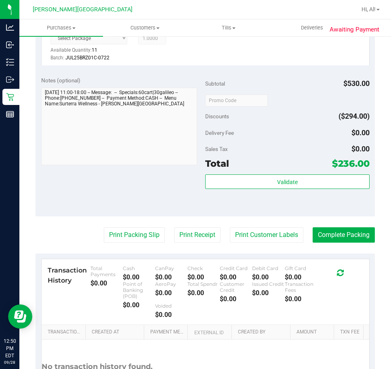
scroll to position [646, 0]
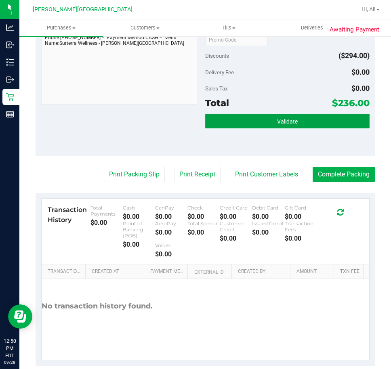
click at [262, 114] on button "Validate" at bounding box center [287, 121] width 164 height 15
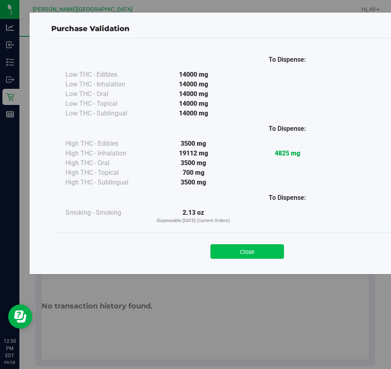
click at [271, 255] on button "Close" at bounding box center [246, 251] width 73 height 15
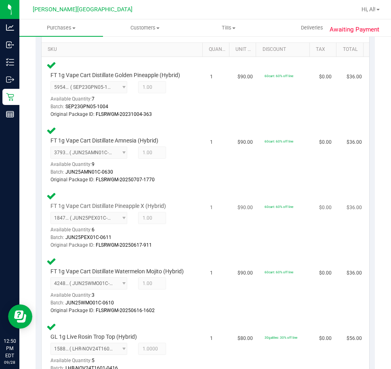
click at [205, 227] on td "1" at bounding box center [218, 220] width 27 height 65
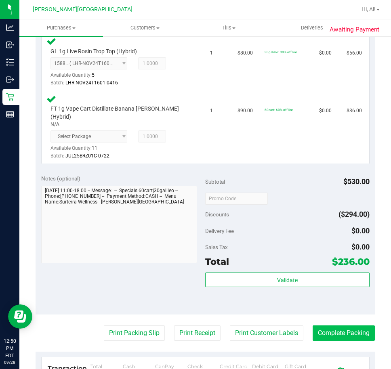
scroll to position [565, 0]
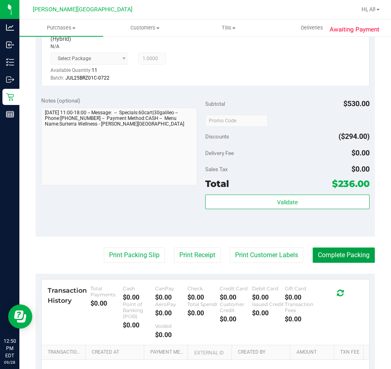
click at [332, 249] on button "Complete Packing" at bounding box center [343, 254] width 62 height 15
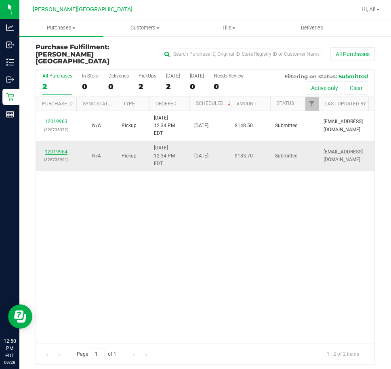
click at [57, 149] on link "12019964" at bounding box center [56, 152] width 23 height 6
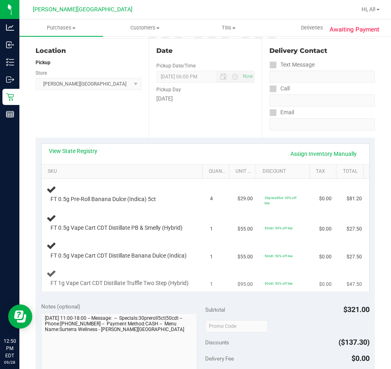
scroll to position [81, 0]
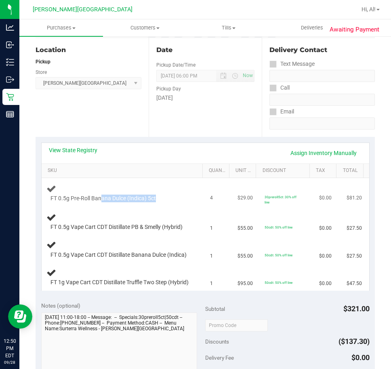
drag, startPoint x: 100, startPoint y: 196, endPoint x: 187, endPoint y: 187, distance: 87.6
click at [187, 187] on div "FT 0.5g Pre-Roll Banana Dulce (Indica) 5ct" at bounding box center [123, 193] width 154 height 19
click at [171, 198] on div "FT 0.5g Pre-Roll Banana Dulce (Indica) 5ct" at bounding box center [117, 198] width 142 height 8
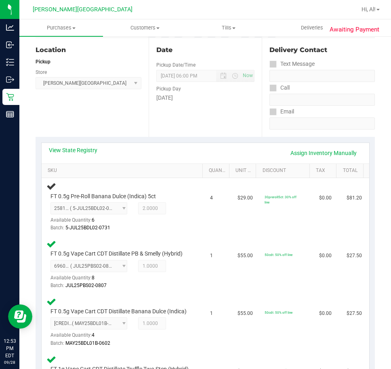
click at [105, 189] on div "FT 0.5g Pre-Roll Banana Dulce (Indica) 5ct 2581344242372361 ( 5-JUL25BDL02-0731…" at bounding box center [123, 206] width 154 height 51
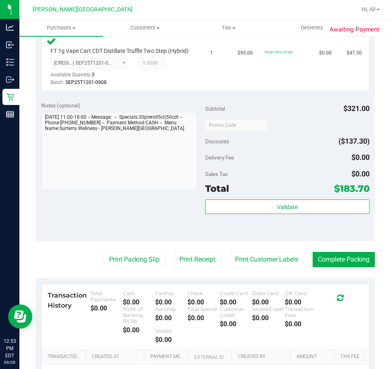
scroll to position [444, 0]
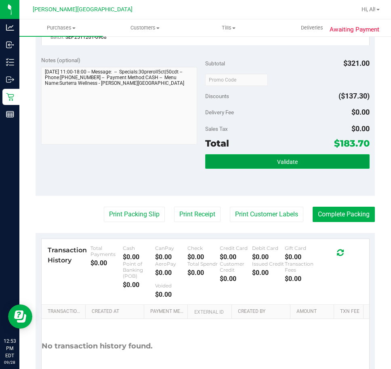
click at [295, 169] on button "Validate" at bounding box center [287, 161] width 164 height 15
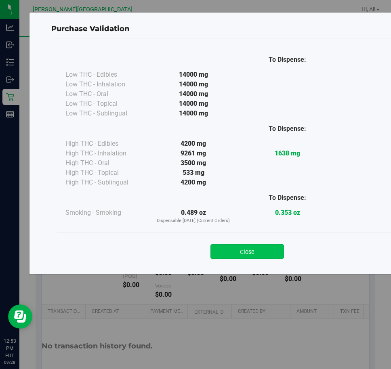
click at [271, 253] on button "Close" at bounding box center [246, 251] width 73 height 15
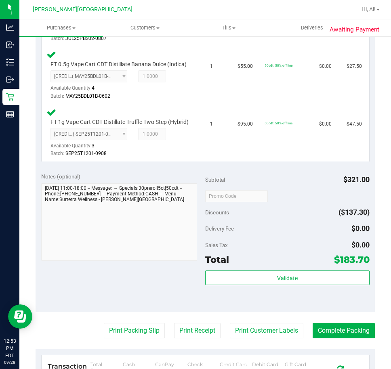
scroll to position [363, 0]
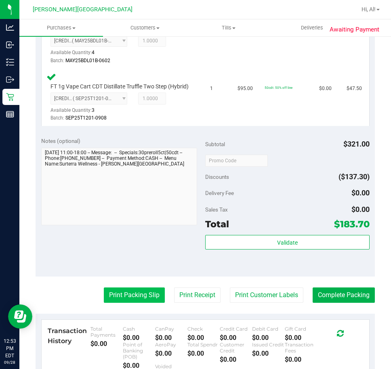
click at [135, 303] on button "Print Packing Slip" at bounding box center [134, 294] width 61 height 15
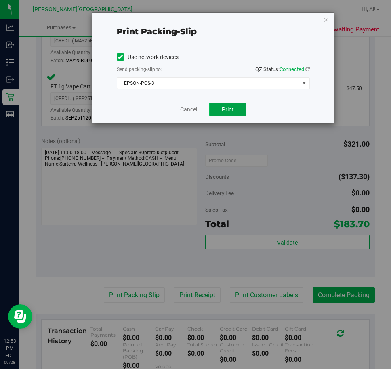
click at [240, 105] on button "Print" at bounding box center [227, 109] width 37 height 14
click at [326, 23] on icon "button" at bounding box center [326, 20] width 6 height 10
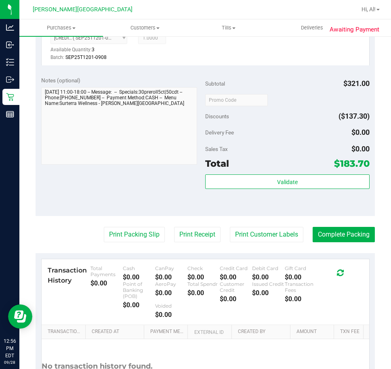
scroll to position [484, 0]
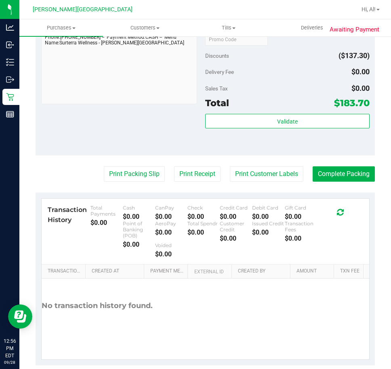
click at [139, 144] on div "Notes (optional) Subtotal $321.00 Discounts ($137.30) Delivery Fee $0.00 Sales …" at bounding box center [205, 82] width 339 height 145
click at [142, 136] on div "Notes (optional) Subtotal $321.00 Discounts ($137.30) Delivery Fee $0.00 Sales …" at bounding box center [205, 82] width 339 height 145
click at [143, 135] on div "Notes (optional) Subtotal $321.00 Discounts ($137.30) Delivery Fee $0.00 Sales …" at bounding box center [205, 82] width 339 height 145
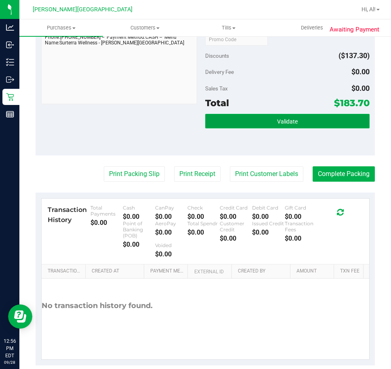
click at [315, 128] on button "Validate" at bounding box center [287, 121] width 164 height 15
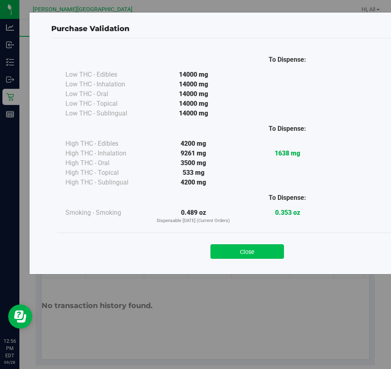
click at [265, 248] on button "Close" at bounding box center [246, 251] width 73 height 15
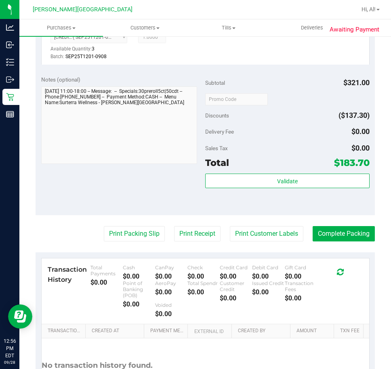
scroll to position [520, 0]
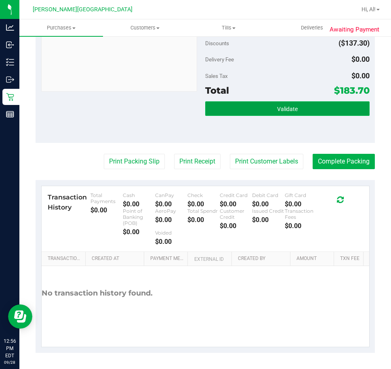
click at [335, 111] on button "Validate" at bounding box center [287, 108] width 164 height 15
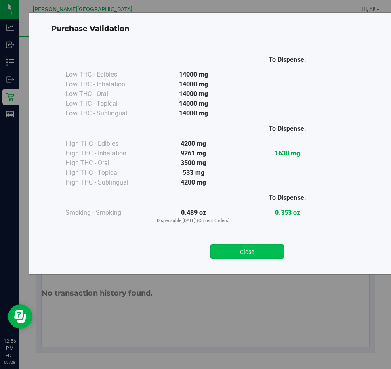
click at [225, 249] on button "Close" at bounding box center [246, 251] width 73 height 15
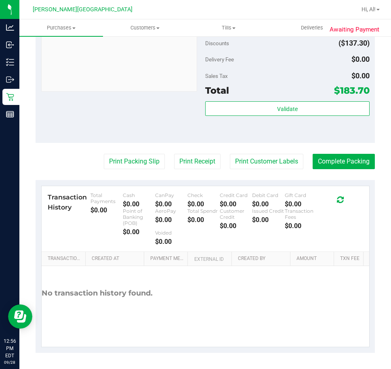
click at [298, 128] on div "Validate" at bounding box center [287, 119] width 164 height 36
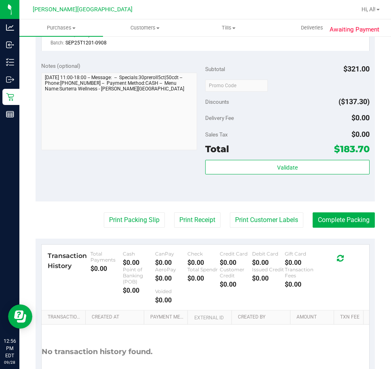
scroll to position [480, 0]
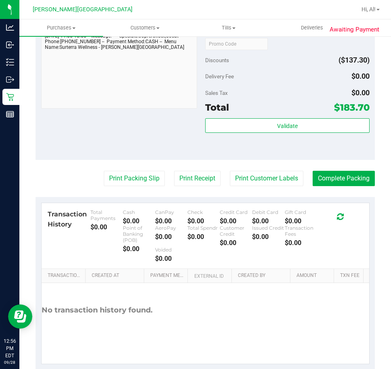
click at [335, 186] on button "Complete Packing" at bounding box center [343, 178] width 62 height 15
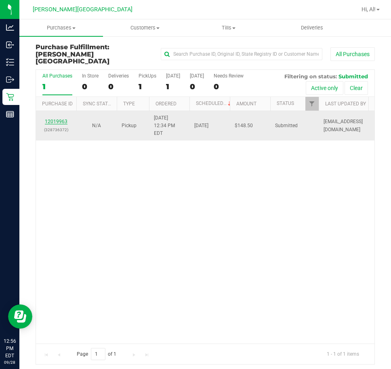
click at [50, 119] on link "12019963" at bounding box center [56, 122] width 23 height 6
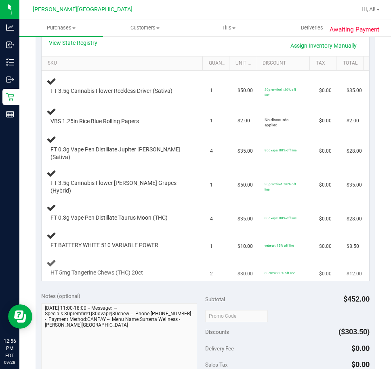
scroll to position [202, 0]
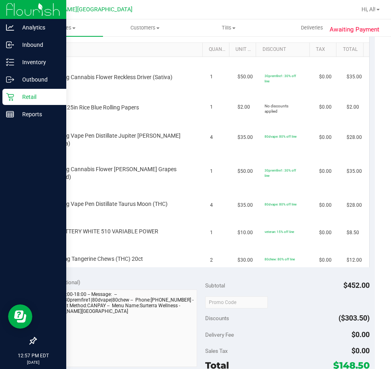
click at [15, 94] on p "Retail" at bounding box center [38, 97] width 48 height 10
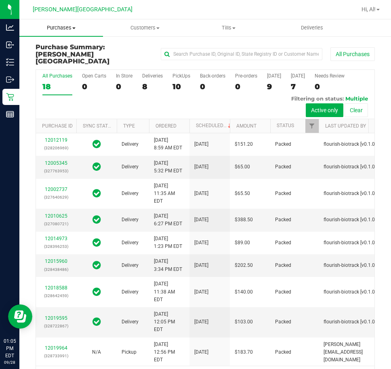
click at [64, 25] on span "Purchases" at bounding box center [61, 27] width 84 height 7
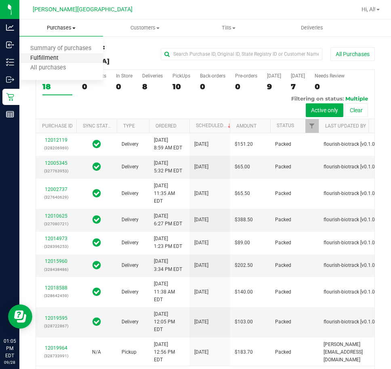
click at [54, 59] on span "Fulfillment" at bounding box center [44, 58] width 50 height 7
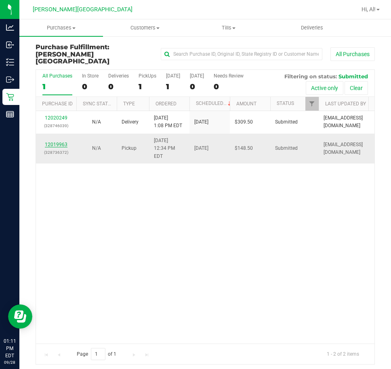
click at [61, 142] on link "12019963" at bounding box center [56, 145] width 23 height 6
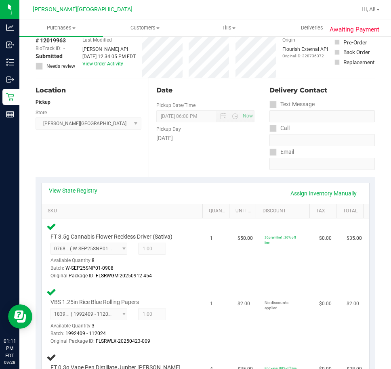
scroll to position [202, 0]
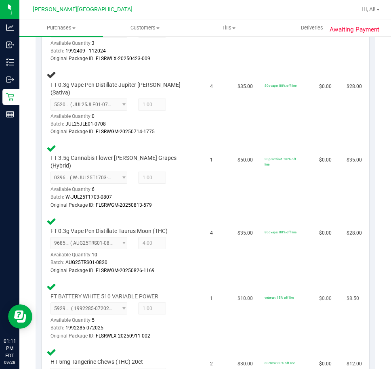
click at [271, 295] on div "veteran: 15% off line" at bounding box center [278, 297] width 29 height 5
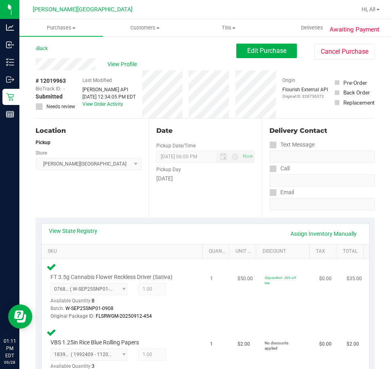
scroll to position [161, 0]
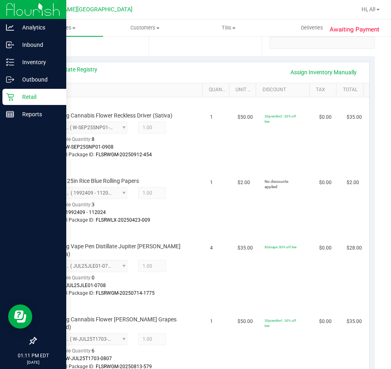
click at [37, 100] on p "Retail" at bounding box center [38, 97] width 48 height 10
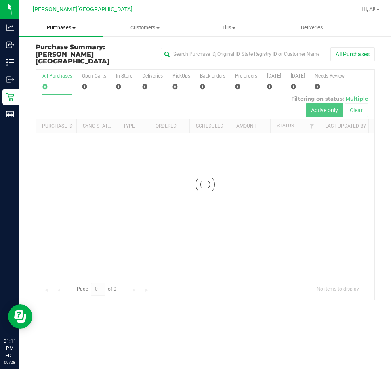
click at [68, 29] on span "Purchases" at bounding box center [61, 27] width 84 height 7
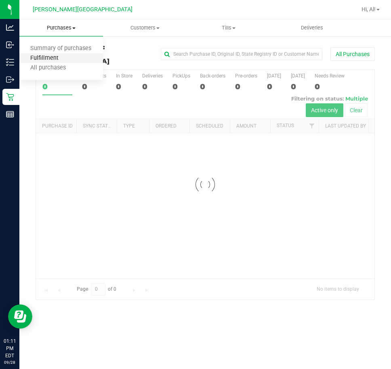
click at [44, 58] on span "Fulfillment" at bounding box center [44, 58] width 50 height 7
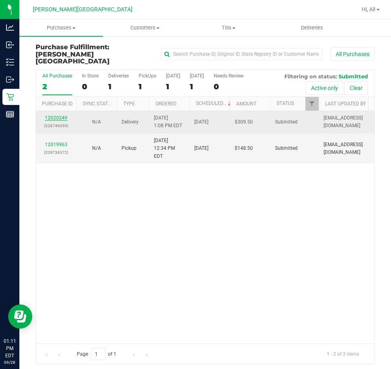
click at [58, 115] on link "12020249" at bounding box center [56, 118] width 23 height 6
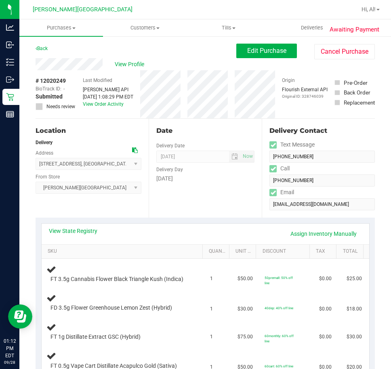
click at [291, 246] on th "Discount" at bounding box center [282, 252] width 54 height 15
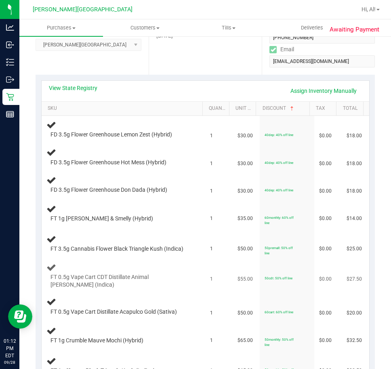
scroll to position [161, 0]
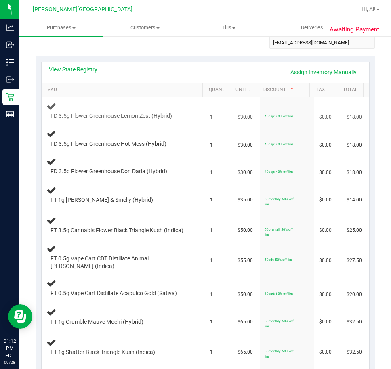
click at [92, 115] on span "FD 3.5g Flower Greenhouse Lemon Zest (Hybrid)" at bounding box center [110, 116] width 121 height 8
click at [96, 140] on span "FD 3.5g Flower Greenhouse Hot Mess (Hybrid)" at bounding box center [108, 144] width 116 height 8
click at [102, 172] on span "FD 3.5g Flower Greenhouse Don Dada (Hybrid)" at bounding box center [108, 171] width 117 height 8
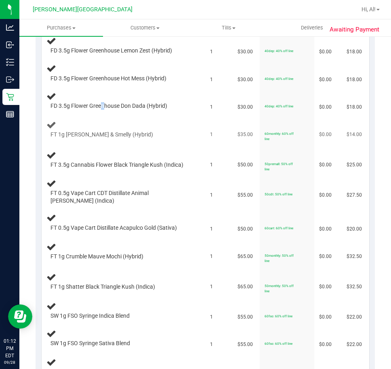
scroll to position [242, 0]
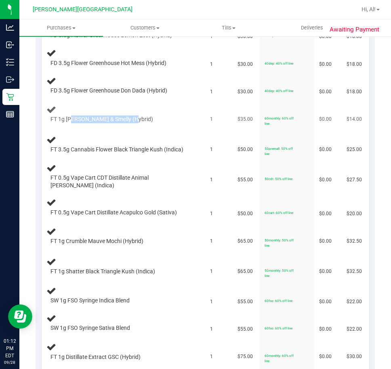
drag, startPoint x: 70, startPoint y: 117, endPoint x: 130, endPoint y: 120, distance: 59.8
click at [130, 120] on div "FT 1g [PERSON_NAME] & Smelly (Hybrid)" at bounding box center [117, 119] width 142 height 8
click at [213, 207] on td "1" at bounding box center [218, 207] width 27 height 27
drag, startPoint x: 96, startPoint y: 115, endPoint x: 48, endPoint y: 116, distance: 48.8
click at [48, 116] on div "FT 1g [PERSON_NAME] & Smelly (Hybrid)" at bounding box center [123, 114] width 154 height 19
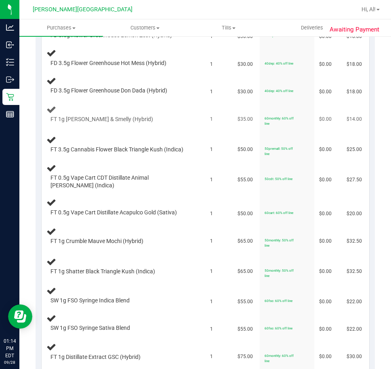
click at [151, 120] on div "FT 1g [PERSON_NAME] & Smelly (Hybrid)" at bounding box center [117, 119] width 142 height 8
click at [148, 119] on div "FT 1g [PERSON_NAME] & Smelly (Hybrid)" at bounding box center [117, 119] width 142 height 8
click at [148, 131] on td "FT 3.5g Cannabis Flower Black Triangle Kush (Indica)" at bounding box center [124, 145] width 164 height 30
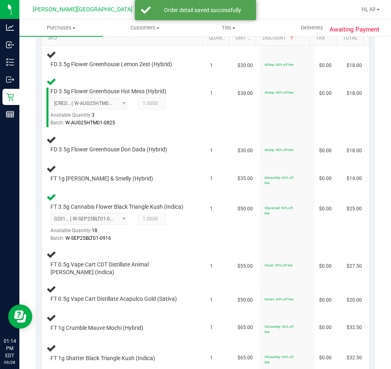
scroll to position [202, 0]
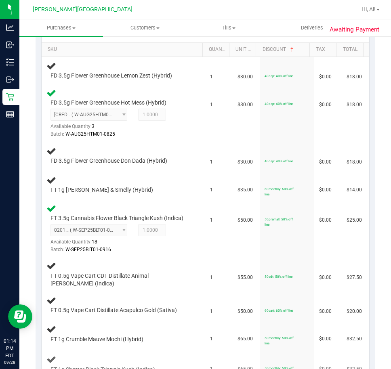
click at [119, 357] on td "FT 1g Shatter Black Triangle Kush (Indica)" at bounding box center [124, 364] width 164 height 30
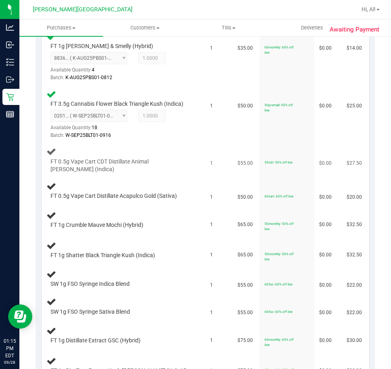
scroll to position [444, 0]
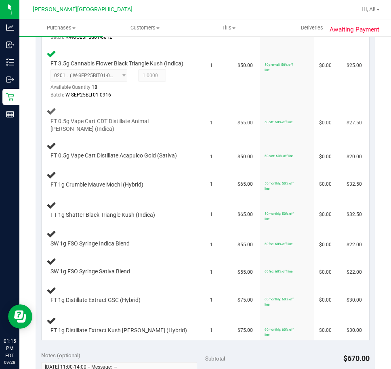
click at [93, 128] on span "FT 0.5g Vape Cart CDT Distillate Animal [PERSON_NAME] (Indica)" at bounding box center [119, 124] width 138 height 15
click at [104, 164] on td "FT 0.5g Vape Cart Distillate Acapulco Gold (Sativa)" at bounding box center [124, 150] width 164 height 27
click at [107, 159] on span "FT 0.5g Vape Cart Distillate Acapulco Gold (Sativa)" at bounding box center [113, 156] width 126 height 8
click at [98, 188] on span "FT 1g Crumble Mauve Mochi (Hybrid)" at bounding box center [96, 185] width 93 height 8
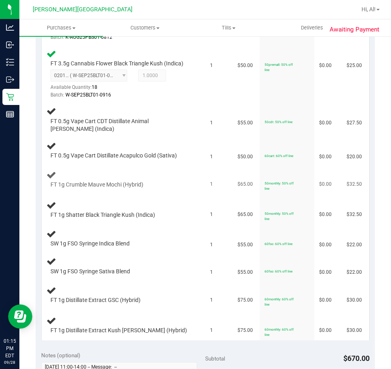
click at [98, 184] on div "FT 1g Crumble Mauve Mochi (Hybrid)" at bounding box center [123, 179] width 154 height 19
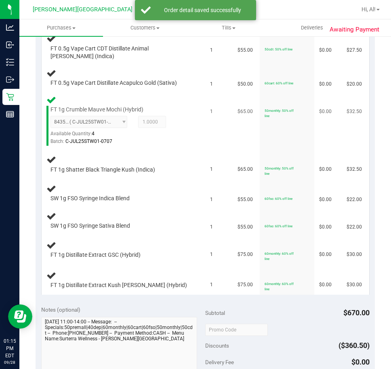
scroll to position [525, 0]
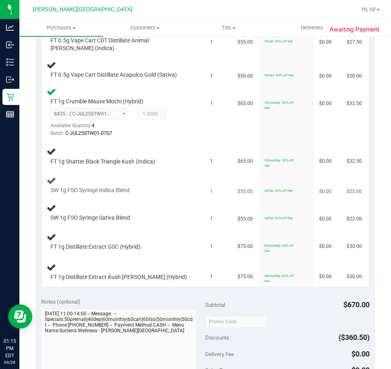
click at [111, 194] on span "SW 1g FSO Syringe Indica Blend" at bounding box center [89, 190] width 79 height 8
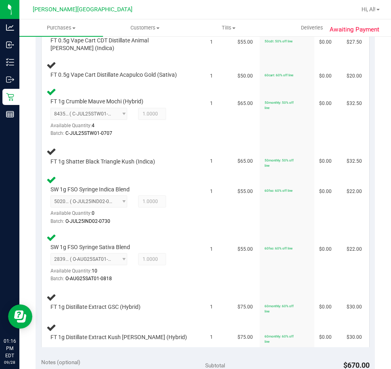
click at [84, 229] on td "SW 1g FSO Syringe Indica Blend 5020341658260287 ( O-JUL25IND02-0730 | orig: FLS…" at bounding box center [124, 200] width 164 height 58
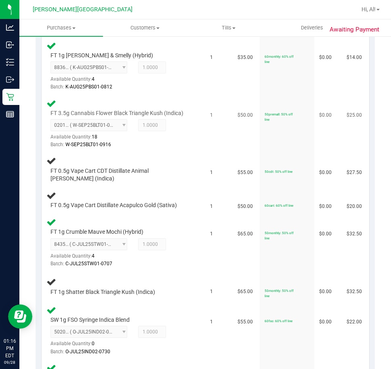
scroll to position [403, 0]
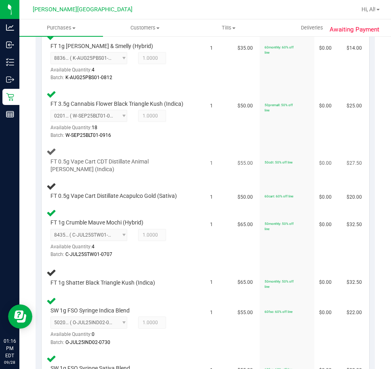
click at [120, 167] on span "FT 0.5g Vape Cart CDT Distillate Animal [PERSON_NAME] (Indica)" at bounding box center [119, 165] width 138 height 15
drag, startPoint x: 51, startPoint y: 166, endPoint x: 83, endPoint y: 176, distance: 33.4
click at [83, 173] on span "FT 0.5g Vape Cart CDT Distillate Animal [PERSON_NAME] (Indica)" at bounding box center [119, 165] width 138 height 15
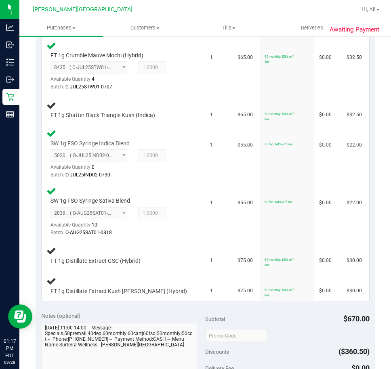
scroll to position [605, 0]
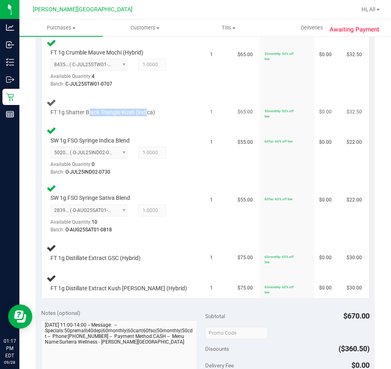
drag, startPoint x: 89, startPoint y: 119, endPoint x: 147, endPoint y: 119, distance: 57.7
click at [147, 116] on span "FT 1g Shatter Black Triangle Kush (Indica)" at bounding box center [102, 113] width 105 height 8
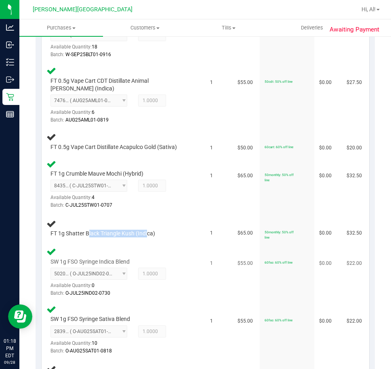
scroll to position [565, 0]
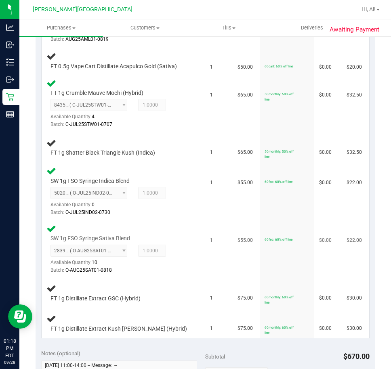
click at [171, 265] on div "2839994797994180 ( O-AUG25SAT01-0818 | orig: FLSRWGM-20250825-899 ) 28399947979…" at bounding box center [119, 259] width 138 height 29
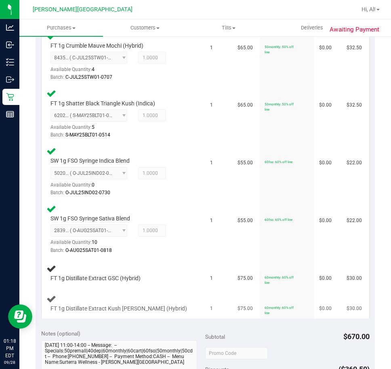
scroll to position [686, 0]
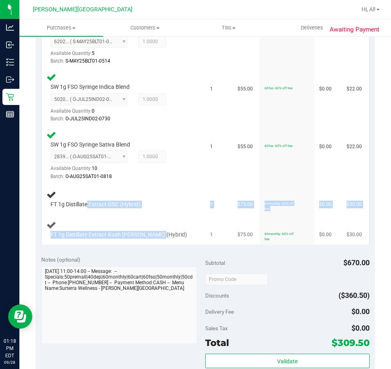
drag, startPoint x: 88, startPoint y: 210, endPoint x: 165, endPoint y: 244, distance: 83.8
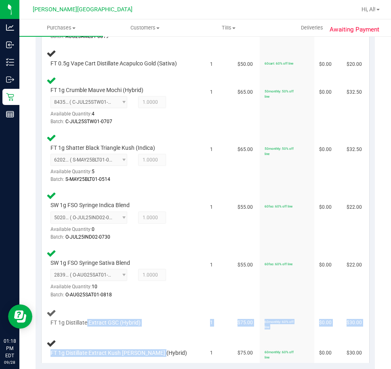
scroll to position [444, 0]
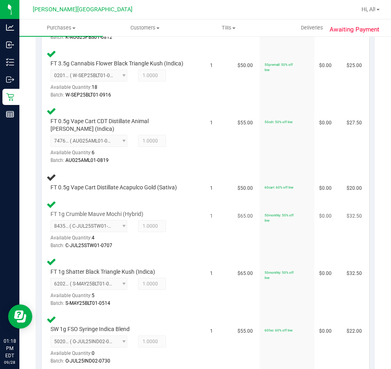
click at [180, 231] on div "8435742036634026 ( C-JUL25STW01-0707 | orig: FLSRWGM-20250714-1903 ) 8435742036…" at bounding box center [119, 234] width 138 height 29
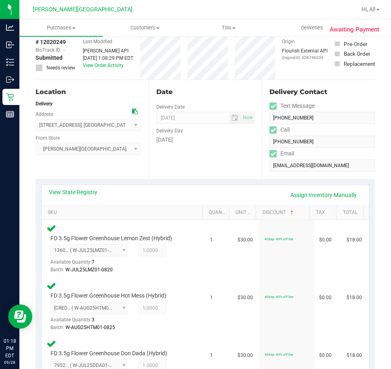
scroll to position [0, 0]
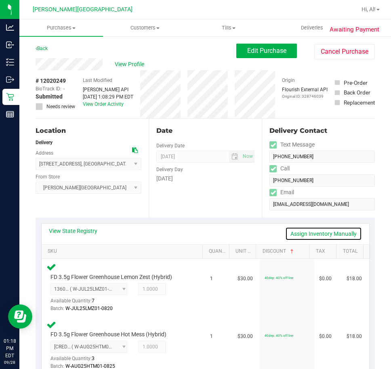
click at [314, 232] on link "Assign Inventory Manually" at bounding box center [323, 234] width 77 height 14
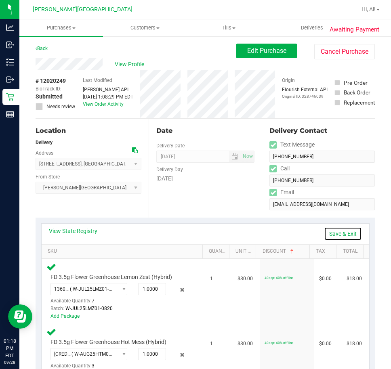
click at [334, 230] on link "Save & Exit" at bounding box center [343, 234] width 38 height 14
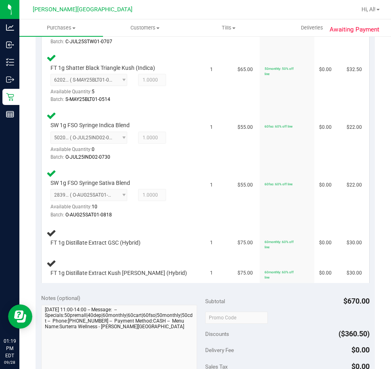
scroll to position [679, 0]
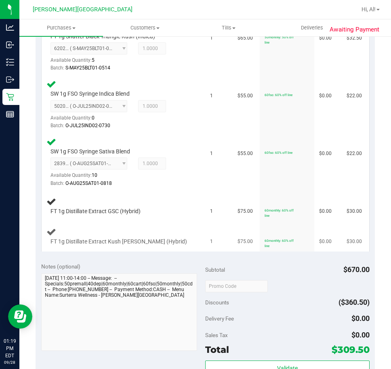
click at [179, 246] on div "FT 1g Distillate Extract Kush [PERSON_NAME] (Hybrid)" at bounding box center [117, 242] width 142 height 8
click at [86, 215] on span "FT 1g Distillate Extract GSC (Hybrid)" at bounding box center [95, 211] width 90 height 8
drag, startPoint x: 93, startPoint y: 246, endPoint x: 96, endPoint y: 259, distance: 14.0
click at [94, 245] on span "FT 1g Distillate Extract Kush [PERSON_NAME] (Hybrid)" at bounding box center [118, 242] width 136 height 8
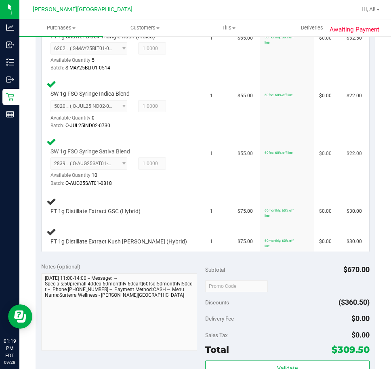
click at [205, 191] on td "1" at bounding box center [218, 163] width 27 height 58
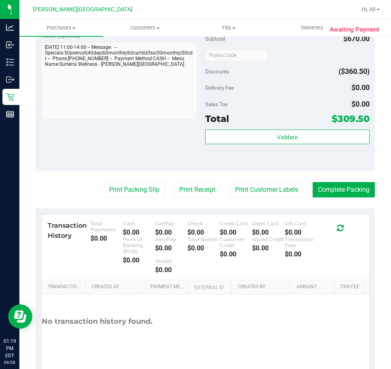
scroll to position [1001, 0]
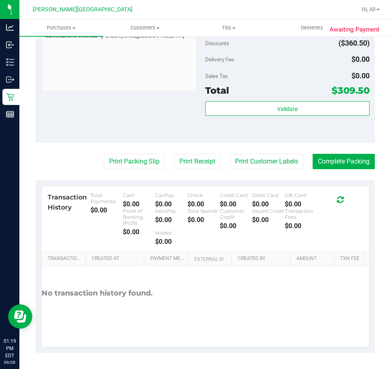
click at [299, 100] on div "Subtotal $670.00 Discounts ($360.50) Delivery Fee $0.00 Sales Tax $0.00 Total $…" at bounding box center [287, 70] width 164 height 134
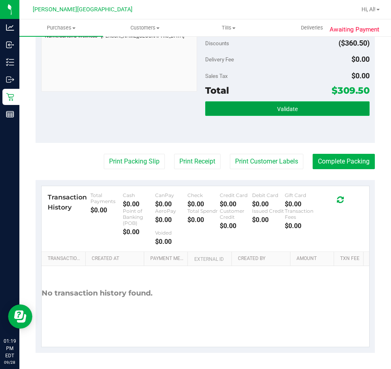
click at [303, 102] on button "Validate" at bounding box center [287, 108] width 164 height 15
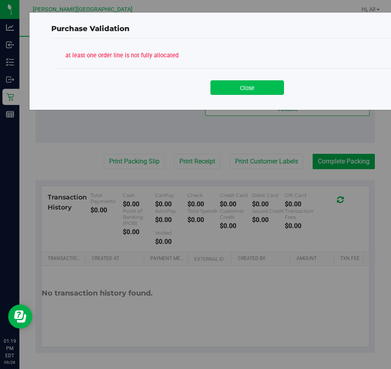
click at [243, 83] on button "Close" at bounding box center [246, 87] width 73 height 15
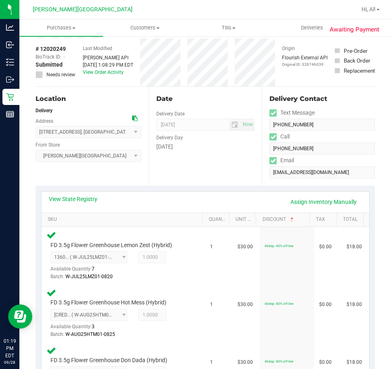
scroll to position [0, 0]
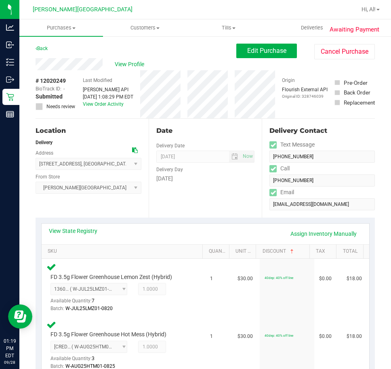
click at [174, 224] on div "View State Registry Assign Inventory Manually" at bounding box center [205, 234] width 327 height 21
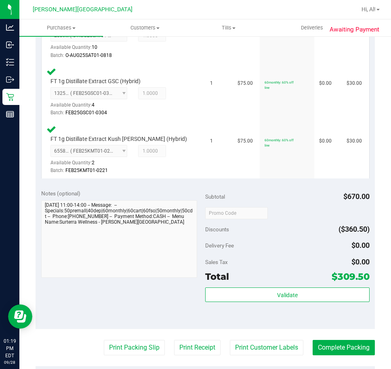
scroll to position [1001, 0]
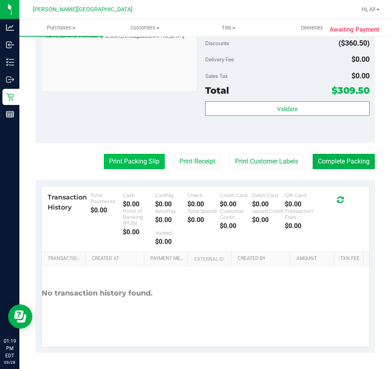
click at [149, 160] on button "Print Packing Slip" at bounding box center [134, 161] width 61 height 15
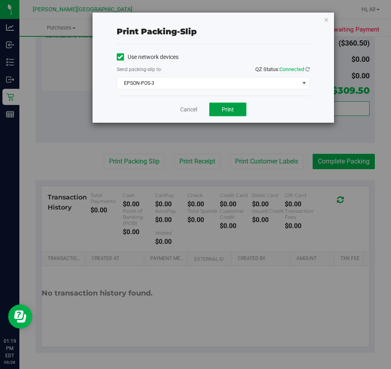
click at [231, 113] on button "Print" at bounding box center [227, 109] width 37 height 14
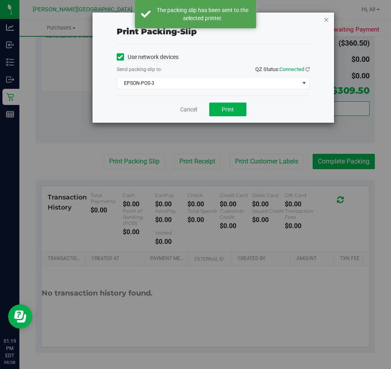
click at [326, 21] on icon "button" at bounding box center [326, 20] width 6 height 10
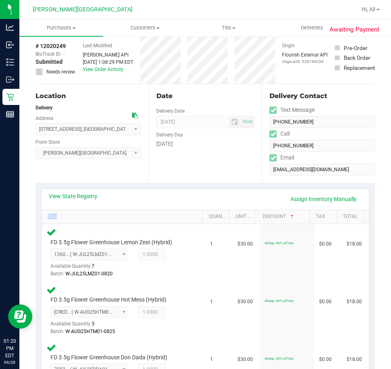
scroll to position [0, 0]
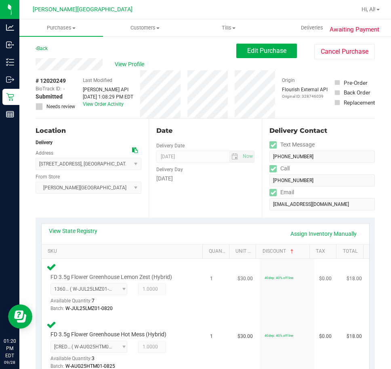
click at [205, 303] on td "1" at bounding box center [218, 288] width 27 height 58
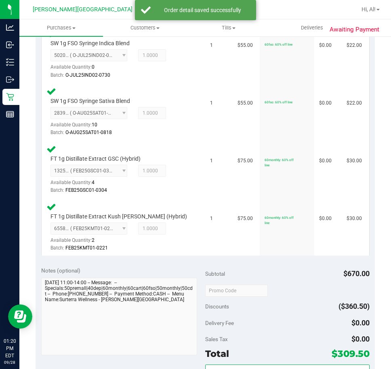
scroll to position [807, 0]
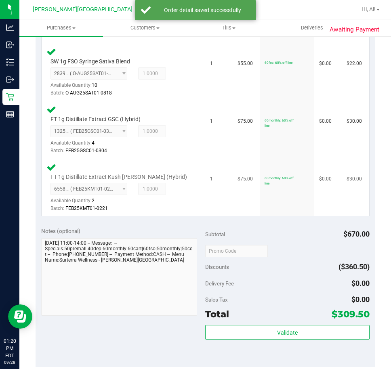
click at [205, 216] on td "1" at bounding box center [218, 187] width 27 height 57
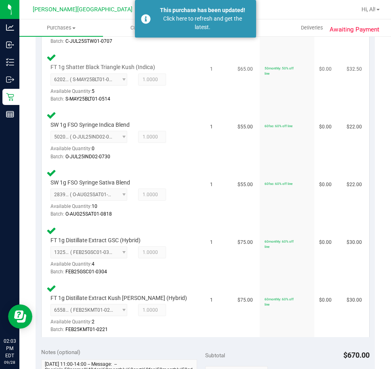
scroll to position [767, 0]
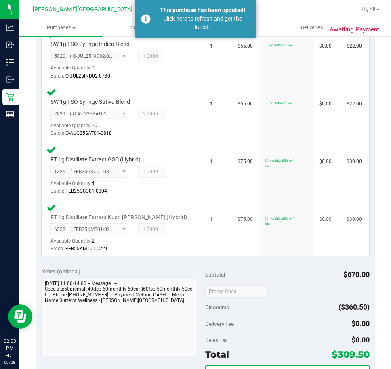
click at [190, 216] on div "FT 1g Distillate Extract Kush Mintz (Hybrid) 6558022910412049 ( FEB25KMT01-0221…" at bounding box center [123, 228] width 154 height 51
click at [182, 212] on div "FT 1g Distillate Extract Kush Mintz (Hybrid) 6558022910412049 ( FEB25KMT01-0221…" at bounding box center [123, 228] width 154 height 51
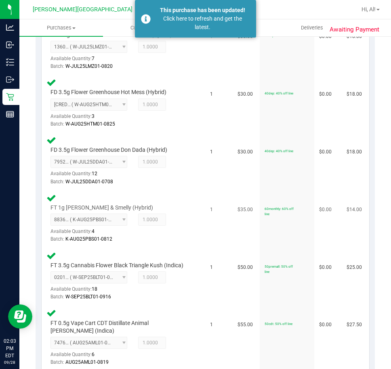
scroll to position [0, 0]
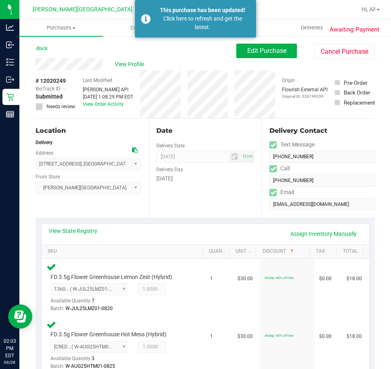
click at [191, 217] on div "Date Delivery Date 09/29/2025 Now 09/29/2025 02:00 PM Now Delivery Day Monday" at bounding box center [204, 168] width 113 height 99
click at [175, 207] on div "Date Delivery Date 09/29/2025 Now 09/29/2025 02:00 PM Now Delivery Day Monday" at bounding box center [204, 168] width 113 height 99
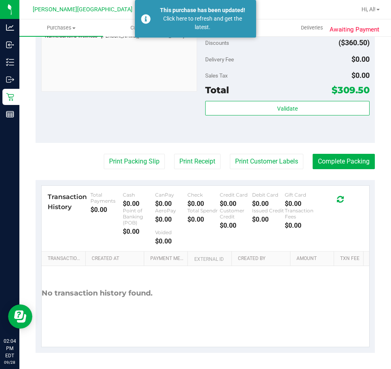
scroll to position [1039, 0]
click at [217, 128] on div "Validate" at bounding box center [287, 119] width 164 height 36
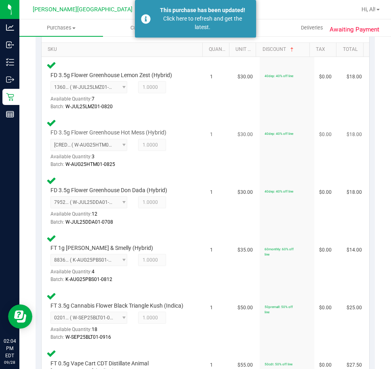
scroll to position [0, 0]
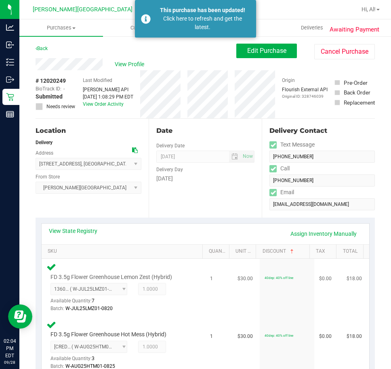
click at [216, 288] on td "1" at bounding box center [218, 288] width 27 height 58
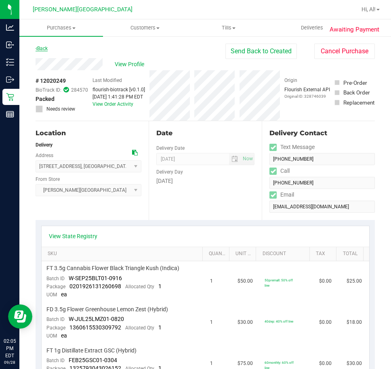
click at [47, 48] on link "Back" at bounding box center [42, 49] width 12 height 6
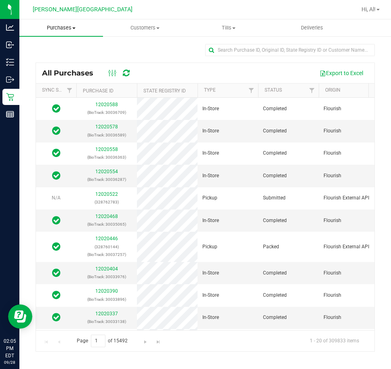
click at [63, 29] on span "Purchases" at bounding box center [61, 27] width 84 height 7
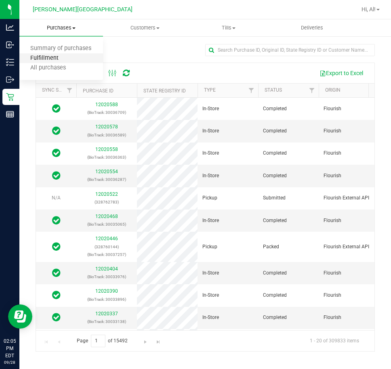
click at [57, 60] on span "Fulfillment" at bounding box center [44, 58] width 50 height 7
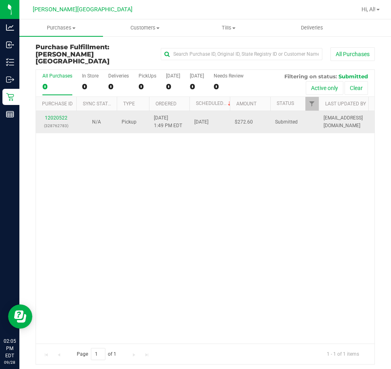
click at [61, 111] on td "12020522 (328762783)" at bounding box center [56, 122] width 40 height 22
click at [50, 115] on link "12020522" at bounding box center [56, 118] width 23 height 6
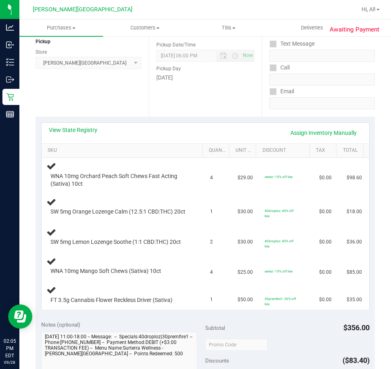
scroll to position [121, 0]
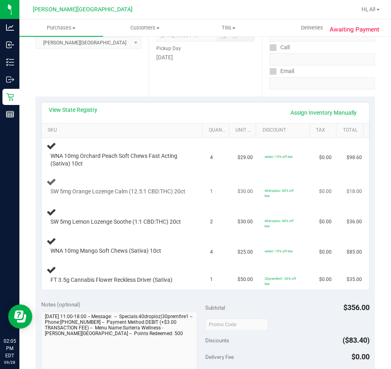
click at [181, 171] on td "SW 5mg Orange Lozenge Calm (12.5:1 CBD:THC) 20ct" at bounding box center [124, 186] width 164 height 30
click at [82, 156] on span "WNA 10mg Orchard Peach Soft Chews Fast Acting (Sativa) 10ct" at bounding box center [119, 159] width 138 height 15
drag, startPoint x: 81, startPoint y: 186, endPoint x: 137, endPoint y: 193, distance: 56.5
click at [137, 193] on span "SW 5mg Orange Lozenge Calm (12.5:1 CBD:THC) 20ct" at bounding box center [117, 192] width 135 height 8
click at [136, 193] on span "SW 5mg Orange Lozenge Calm (12.5:1 CBD:THC) 20ct" at bounding box center [117, 192] width 135 height 8
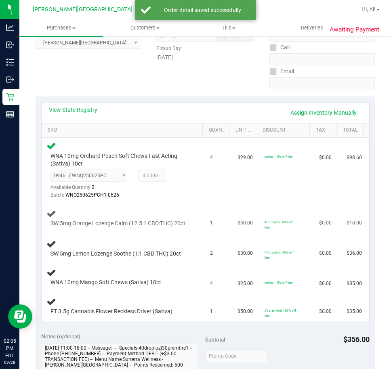
click at [64, 221] on span "SW 5mg Orange Lozenge Calm (12.5:1 CBD:THC) 20ct" at bounding box center [117, 223] width 135 height 8
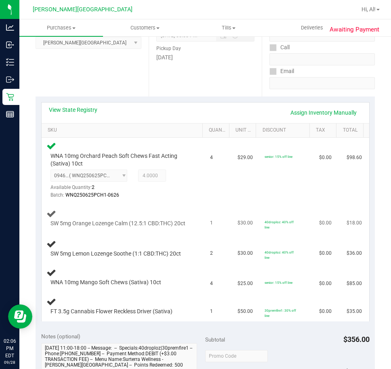
click at [116, 227] on span "SW 5mg Orange Lozenge Calm (12.5:1 CBD:THC) 20ct" at bounding box center [117, 223] width 135 height 8
click at [119, 227] on span "SW 5mg Orange Lozenge Calm (12.5:1 CBD:THC) 20ct" at bounding box center [117, 223] width 135 height 8
click at [134, 196] on div "Batch: WNQ250625PCH1-0626" at bounding box center [119, 195] width 138 height 8
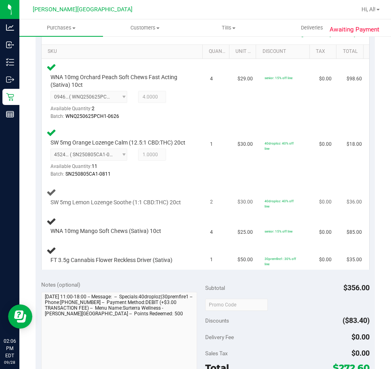
scroll to position [202, 0]
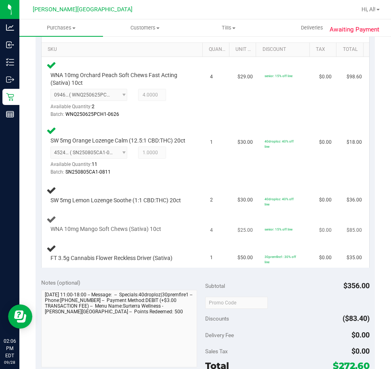
click at [176, 218] on td "WNA 10mg Mango Soft Chews (Sativa) 10ct" at bounding box center [124, 223] width 164 height 27
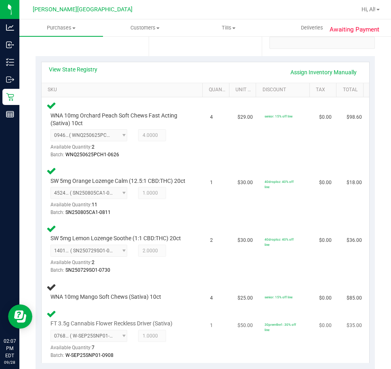
scroll to position [0, 0]
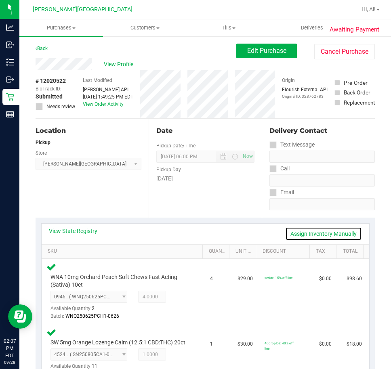
click at [304, 230] on link "Assign Inventory Manually" at bounding box center [323, 234] width 77 height 14
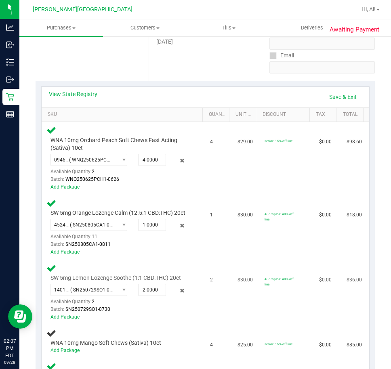
scroll to position [121, 0]
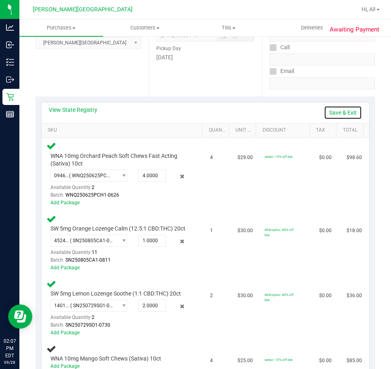
click at [324, 110] on link "Save & Exit" at bounding box center [343, 113] width 38 height 14
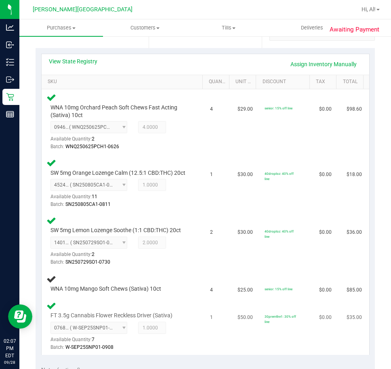
scroll to position [242, 0]
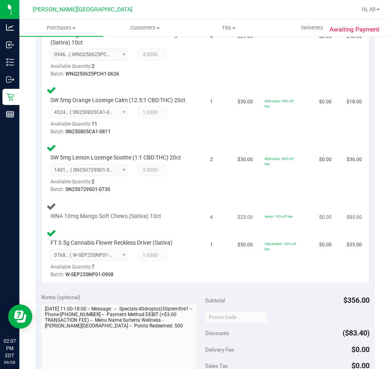
click at [215, 222] on td "4" at bounding box center [218, 210] width 27 height 27
click at [142, 211] on div "WNA 10mg Mango Soft Chews (Sativa) 10ct" at bounding box center [123, 210] width 154 height 19
click at [144, 213] on div "WNA 10mg Mango Soft Chews (Sativa) 10ct" at bounding box center [123, 210] width 154 height 19
click at [132, 197] on td "SW 5mg Lemon Lozenge Soothe (1:1 CBD:THC) 20ct 1401281489769388 ( SN250729SO1-0…" at bounding box center [124, 169] width 164 height 58
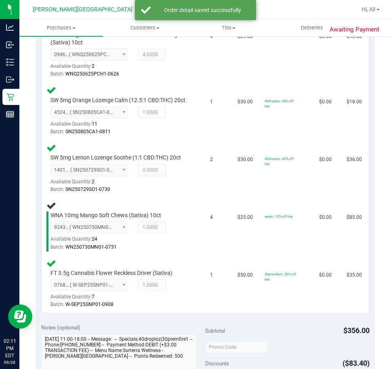
click at [132, 197] on td "SW 5mg Lemon Lozenge Soothe (1:1 CBD:THC) 20ct 1401281489769388 ( SN250729SO1-0…" at bounding box center [124, 169] width 164 height 58
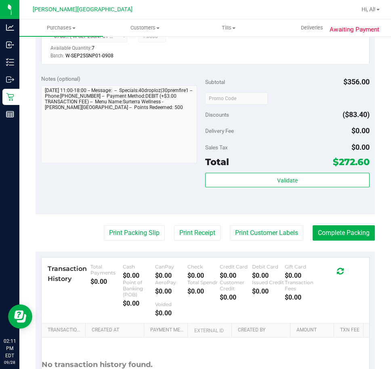
scroll to position [565, 0]
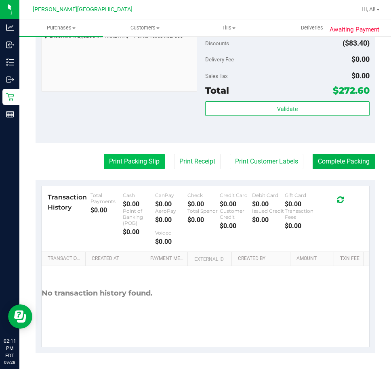
click at [104, 169] on button "Print Packing Slip" at bounding box center [134, 161] width 61 height 15
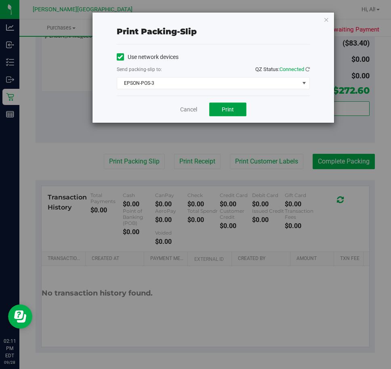
click at [230, 104] on button "Print" at bounding box center [227, 109] width 37 height 14
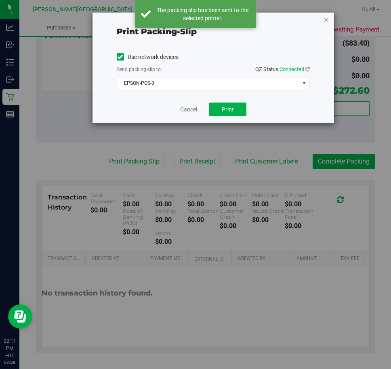
click at [325, 18] on icon "button" at bounding box center [326, 20] width 6 height 10
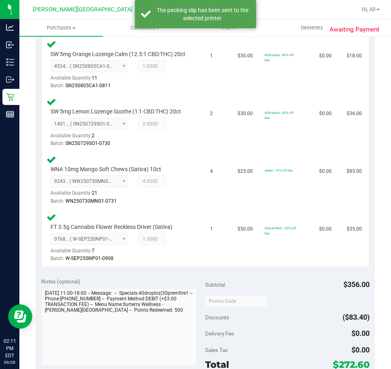
scroll to position [363, 0]
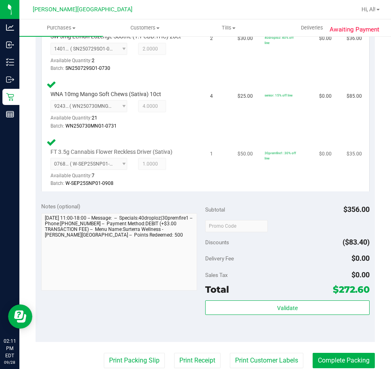
click at [186, 178] on div "FT 3.5g Cannabis Flower Reckless Driver (Sativa) 0768267593748310 ( W-SEP25SNP0…" at bounding box center [123, 162] width 154 height 51
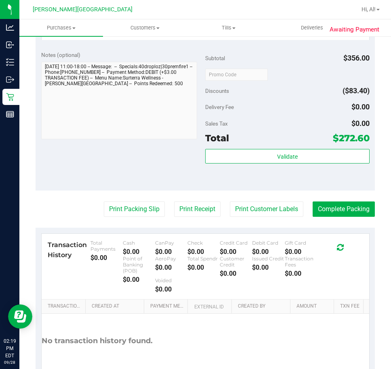
scroll to position [570, 0]
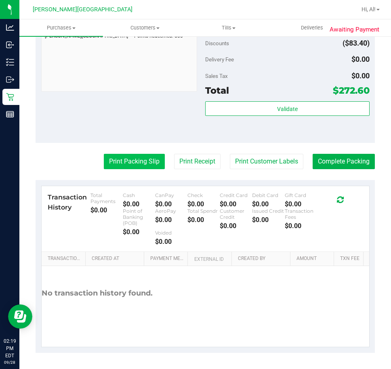
click at [121, 161] on button "Print Packing Slip" at bounding box center [134, 161] width 61 height 15
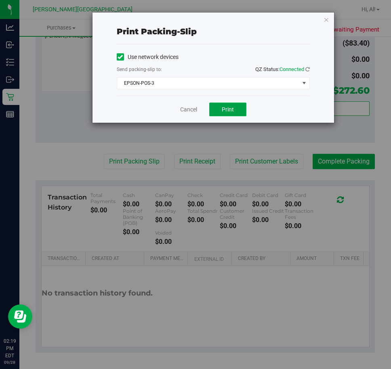
click at [227, 109] on span "Print" at bounding box center [228, 109] width 12 height 6
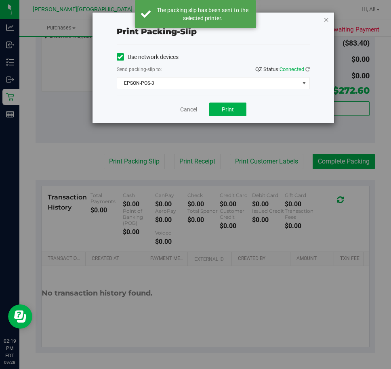
click at [326, 16] on icon "button" at bounding box center [326, 20] width 6 height 10
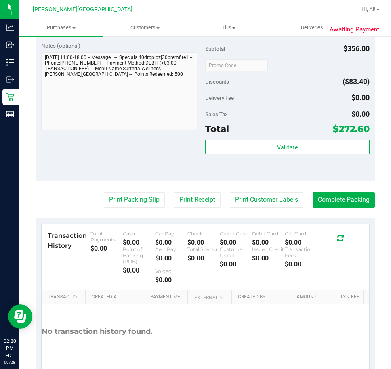
scroll to position [525, 0]
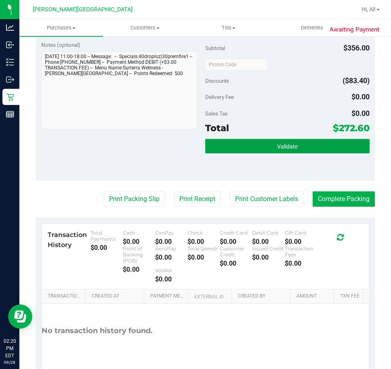
click at [297, 153] on button "Validate" at bounding box center [287, 146] width 164 height 15
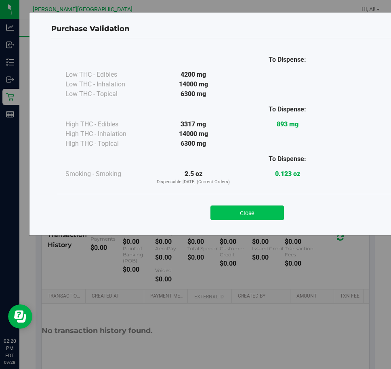
click at [255, 206] on button "Close" at bounding box center [246, 212] width 73 height 15
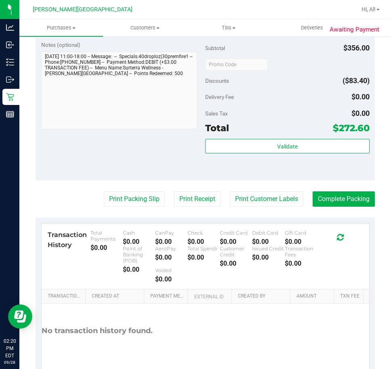
click at [301, 113] on div "Subtotal $356.00 Discounts ($83.40) Delivery Fee $0.00 Sales Tax $0.00 Total $2…" at bounding box center [287, 108] width 164 height 134
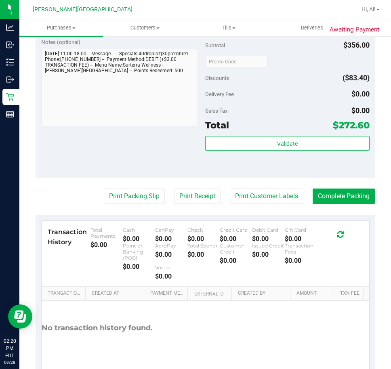
scroll to position [570, 0]
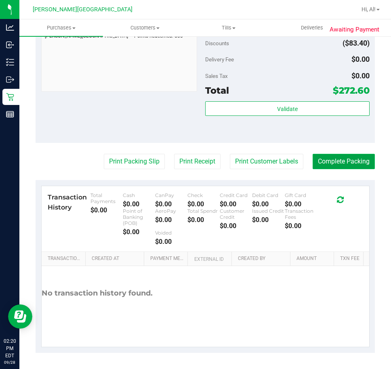
click at [327, 167] on button "Complete Packing" at bounding box center [343, 161] width 62 height 15
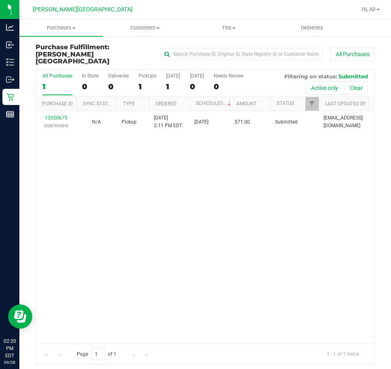
click at [134, 126] on div "12020675 (328769264) N/A Pickup [DATE] 2:11 PM EDT 9/28/2025 $71.00 Submitted […" at bounding box center [205, 227] width 338 height 232
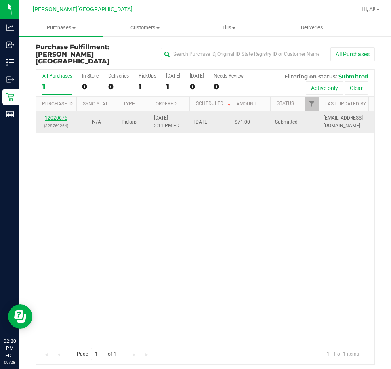
click at [61, 115] on link "12020675" at bounding box center [56, 118] width 23 height 6
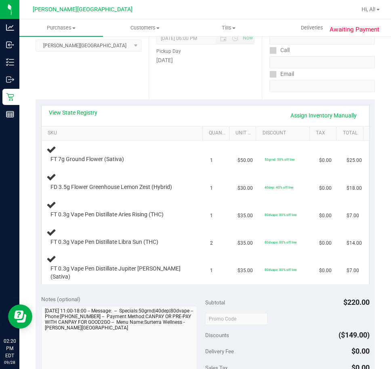
scroll to position [121, 0]
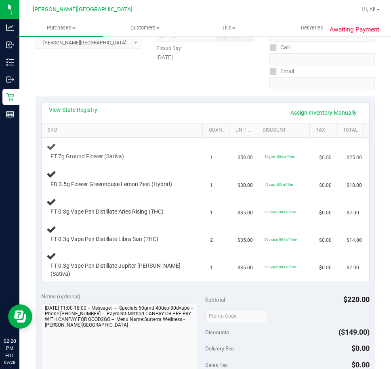
click at [96, 159] on span "FT 7g Ground Flower (Sativa)" at bounding box center [86, 157] width 73 height 8
drag, startPoint x: 84, startPoint y: 213, endPoint x: 174, endPoint y: 211, distance: 90.4
click at [174, 211] on div "FT 0.3g Vape Pen Distillate Aries Rising (THC)" at bounding box center [117, 212] width 142 height 8
click at [134, 230] on div "FT 0.3g Vape Pen Distillate Libra Sun (THC)" at bounding box center [123, 233] width 154 height 19
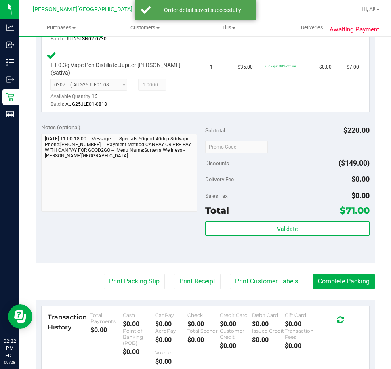
scroll to position [444, 0]
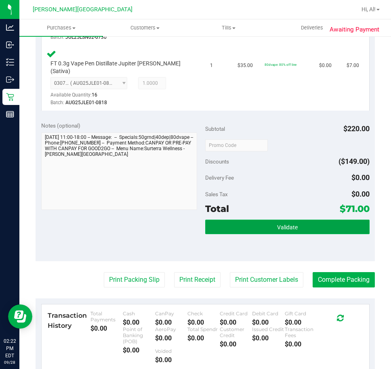
click at [294, 219] on button "Validate" at bounding box center [287, 226] width 164 height 15
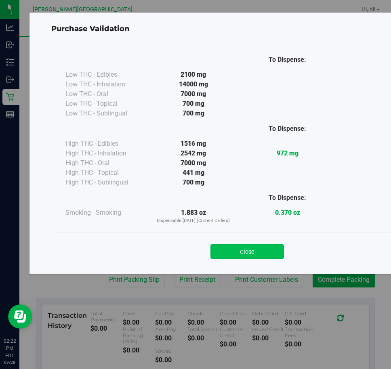
click at [246, 249] on button "Close" at bounding box center [246, 251] width 73 height 15
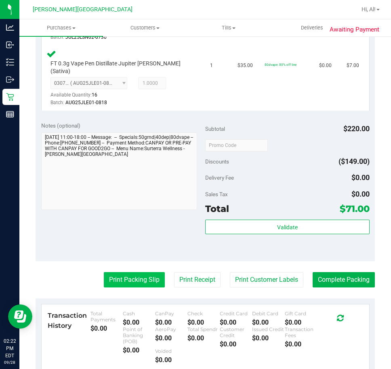
click at [120, 272] on button "Print Packing Slip" at bounding box center [134, 279] width 61 height 15
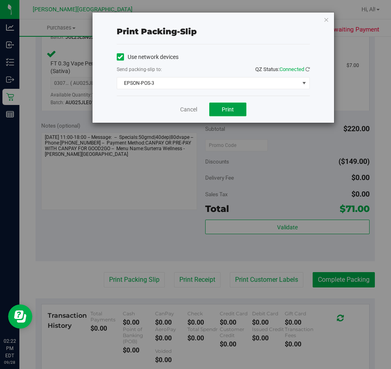
click at [235, 113] on button "Print" at bounding box center [227, 109] width 37 height 14
click at [186, 105] on div "Cancel Print" at bounding box center [213, 109] width 193 height 27
click at [186, 111] on link "Cancel" at bounding box center [188, 109] width 17 height 8
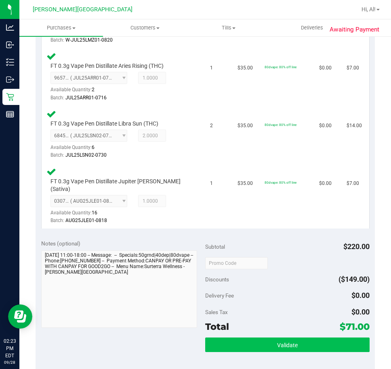
scroll to position [403, 0]
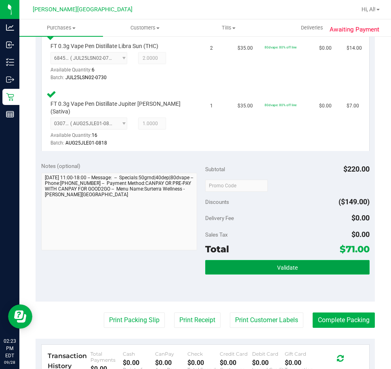
click at [313, 260] on button "Validate" at bounding box center [287, 267] width 164 height 15
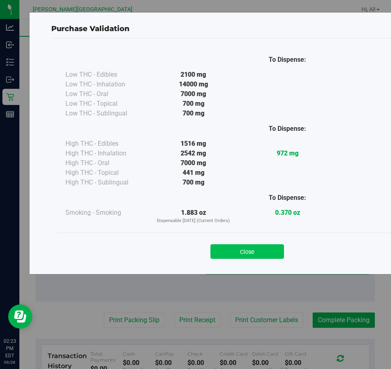
click at [252, 254] on button "Close" at bounding box center [246, 251] width 73 height 15
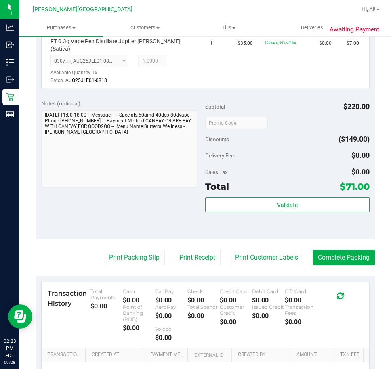
scroll to position [525, 0]
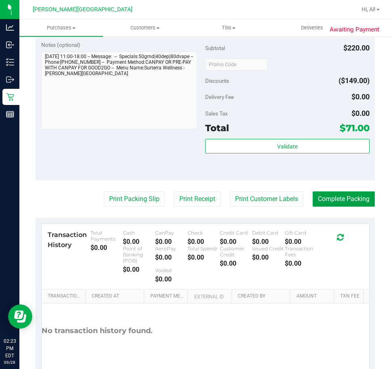
click at [328, 196] on button "Complete Packing" at bounding box center [343, 198] width 62 height 15
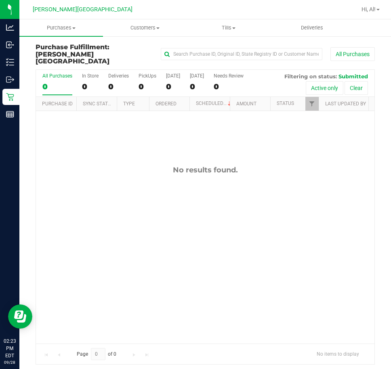
click at [206, 192] on div "No results found." at bounding box center [205, 254] width 338 height 287
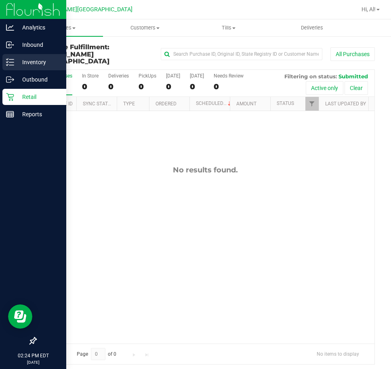
click at [24, 63] on p "Inventory" at bounding box center [38, 62] width 48 height 10
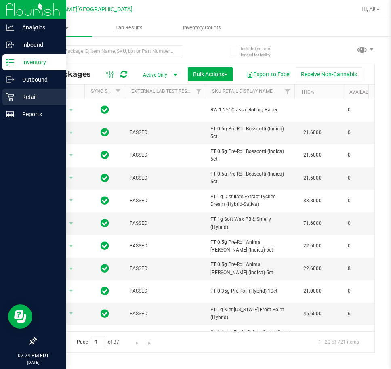
click at [22, 97] on p "Retail" at bounding box center [38, 97] width 48 height 10
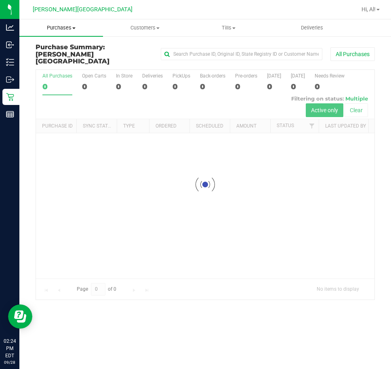
click at [59, 31] on uib-tab-heading "Purchases Summary of purchases Fulfillment All purchases" at bounding box center [61, 27] width 84 height 17
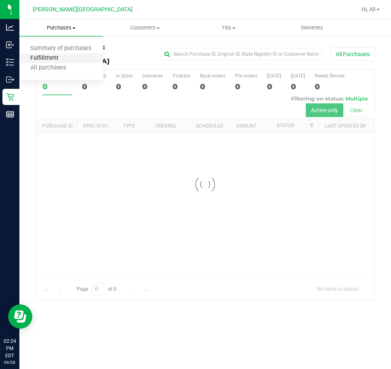
click at [53, 55] on span "Fulfillment" at bounding box center [44, 58] width 50 height 7
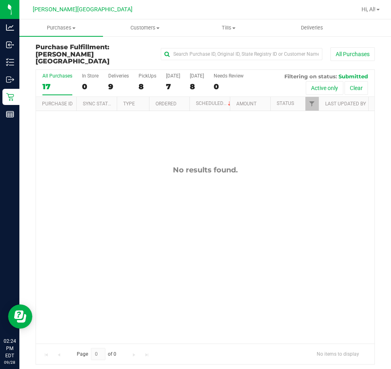
click at [75, 123] on div "No results found." at bounding box center [205, 254] width 338 height 287
click at [69, 31] on uib-tab-heading "Purchases Summary of purchases Fulfillment All purchases" at bounding box center [61, 27] width 84 height 17
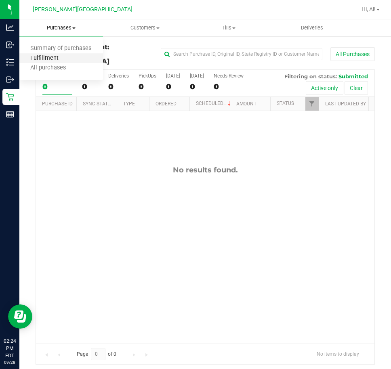
click at [58, 58] on span "Fulfillment" at bounding box center [44, 58] width 50 height 7
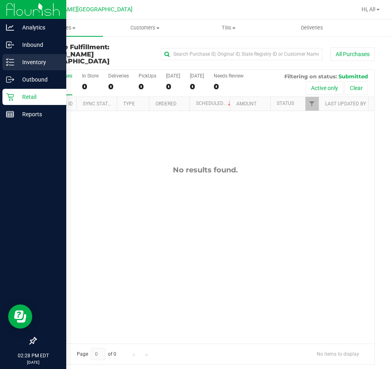
click at [32, 55] on div "Inventory" at bounding box center [34, 62] width 64 height 16
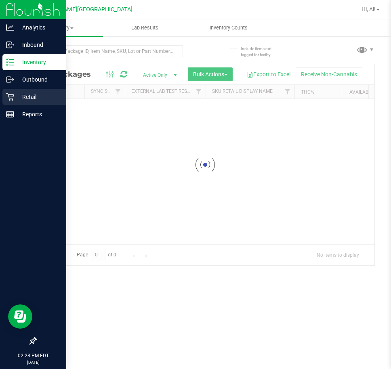
click at [21, 98] on p "Retail" at bounding box center [38, 97] width 48 height 10
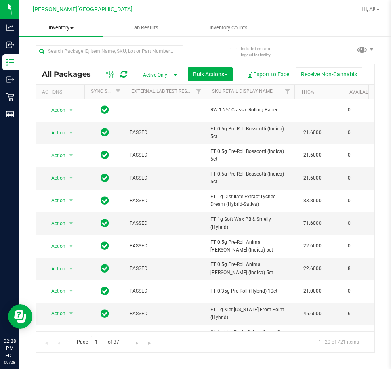
click at [53, 29] on span "Inventory" at bounding box center [61, 27] width 84 height 7
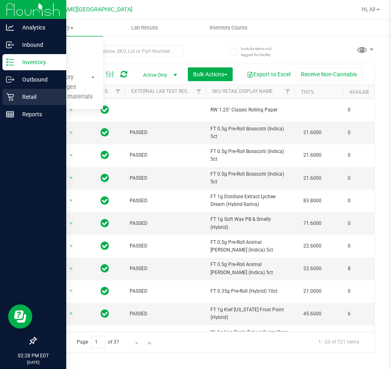
click at [15, 94] on p "Retail" at bounding box center [38, 97] width 48 height 10
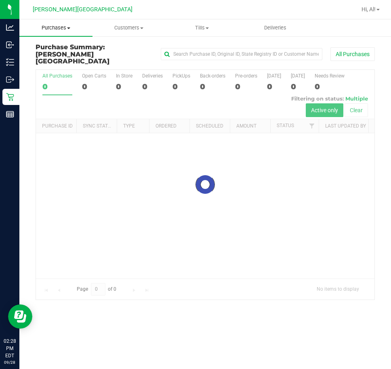
click at [65, 30] on span "Purchases" at bounding box center [55, 27] width 73 height 7
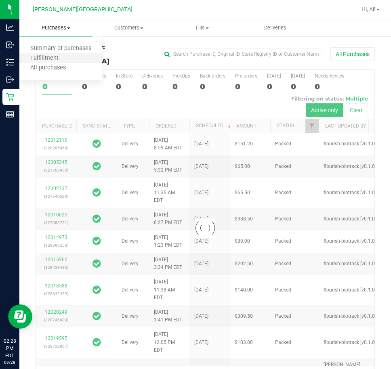
click at [59, 54] on li "Fulfillment" at bounding box center [60, 59] width 83 height 10
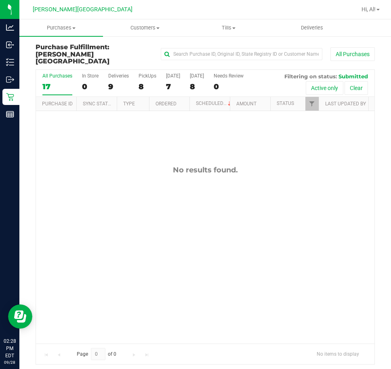
click at [140, 254] on div "No results found." at bounding box center [205, 254] width 338 height 287
click at [74, 27] on span at bounding box center [73, 28] width 3 height 2
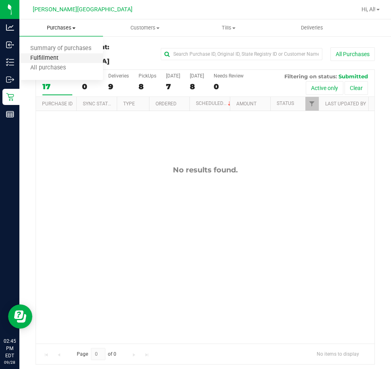
click at [54, 59] on span "Fulfillment" at bounding box center [44, 58] width 50 height 7
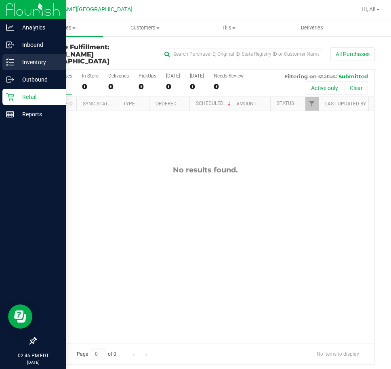
click at [9, 67] on div "Inventory" at bounding box center [34, 62] width 64 height 16
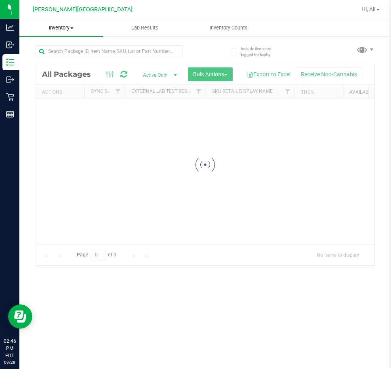
drag, startPoint x: 69, startPoint y: 31, endPoint x: 82, endPoint y: 27, distance: 13.8
click at [69, 31] on uib-tab-heading "Inventory All packages All inventory Waste log Create inventory" at bounding box center [61, 27] width 84 height 17
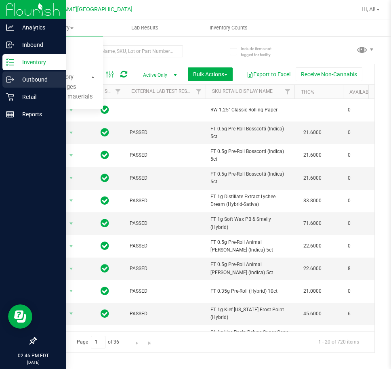
click at [9, 75] on div "Outbound" at bounding box center [34, 79] width 64 height 16
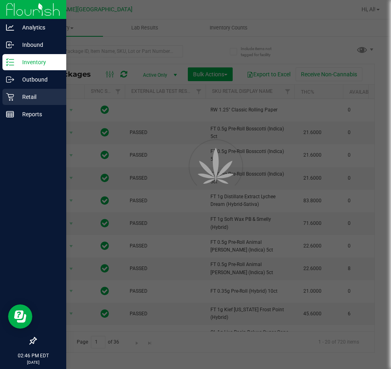
click at [20, 102] on div "Retail" at bounding box center [34, 97] width 64 height 16
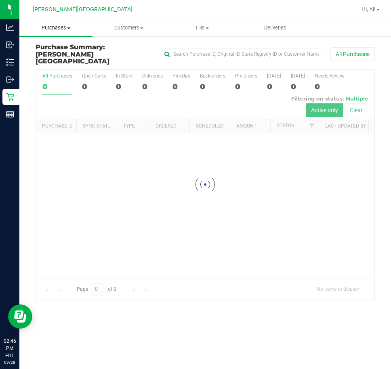
click at [45, 26] on span "Purchases" at bounding box center [55, 27] width 73 height 7
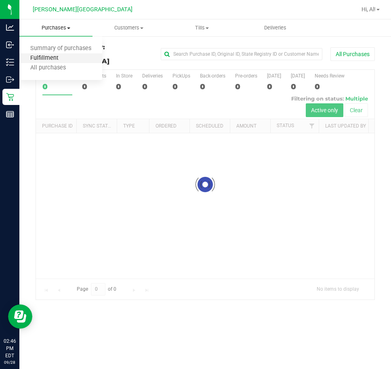
click at [54, 55] on span "Fulfillment" at bounding box center [44, 58] width 50 height 7
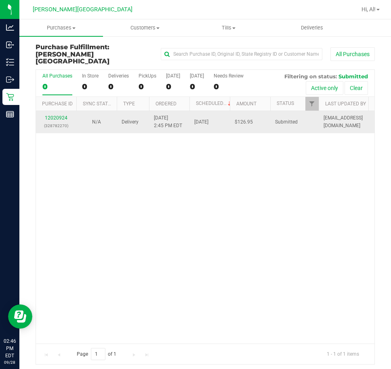
click at [53, 114] on div "12020924 (328782270)" at bounding box center [56, 121] width 31 height 15
click at [53, 115] on link "12020924" at bounding box center [56, 118] width 23 height 6
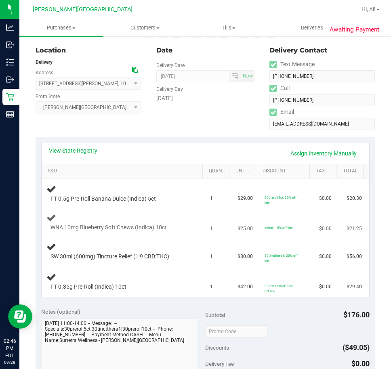
scroll to position [81, 0]
click at [168, 236] on td "SW 30ml (600mg) Tincture Relief (1:9 CBD:THC)" at bounding box center [124, 251] width 164 height 30
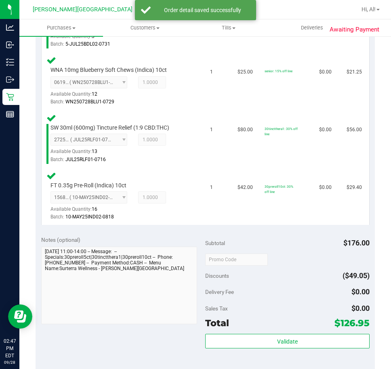
scroll to position [323, 0]
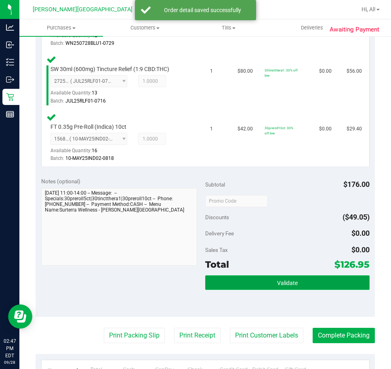
click at [232, 289] on button "Validate" at bounding box center [287, 282] width 164 height 15
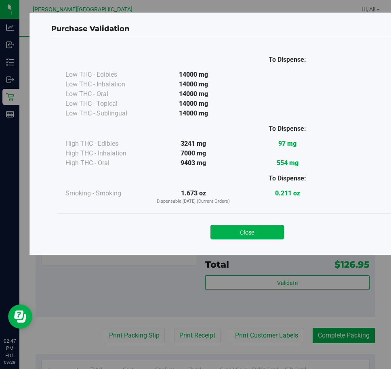
drag, startPoint x: 250, startPoint y: 236, endPoint x: 245, endPoint y: 242, distance: 7.5
click at [250, 236] on button "Close" at bounding box center [246, 232] width 73 height 15
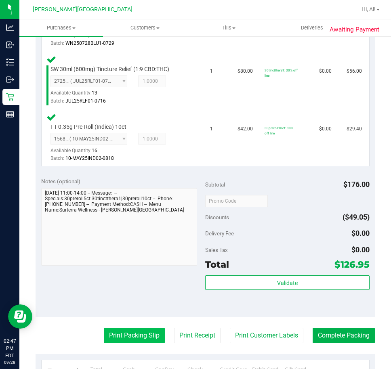
click at [139, 337] on button "Print Packing Slip" at bounding box center [134, 335] width 61 height 15
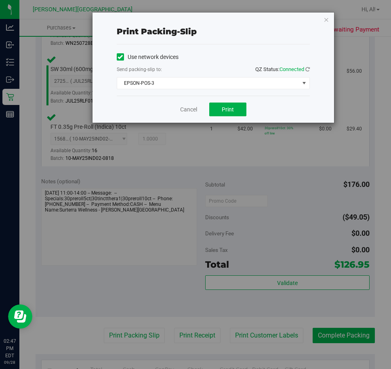
click at [235, 118] on div "Cancel Print" at bounding box center [213, 109] width 193 height 27
click at [231, 112] on span "Print" at bounding box center [228, 109] width 12 height 6
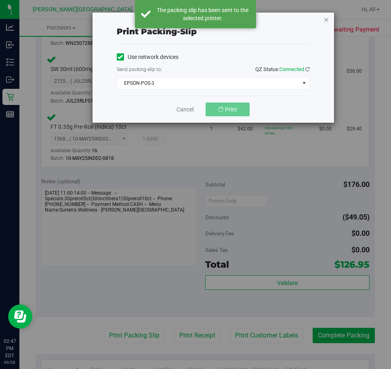
click at [327, 21] on icon "button" at bounding box center [326, 20] width 6 height 10
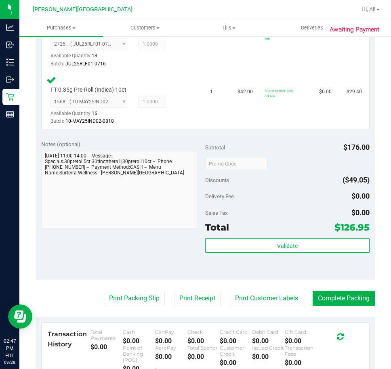
scroll to position [444, 0]
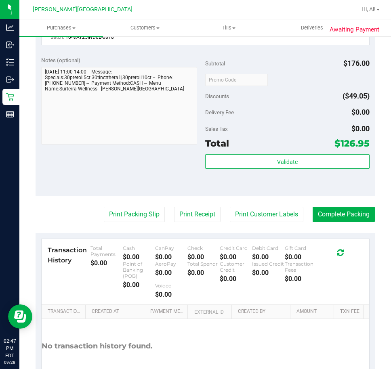
click at [95, 212] on div "Print Packing Slip Print Receipt Print Customer Labels Complete Packing" at bounding box center [205, 214] width 339 height 15
click at [104, 213] on button "Print Packing Slip" at bounding box center [134, 214] width 61 height 15
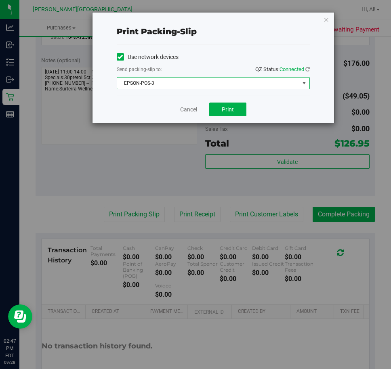
click at [174, 84] on span "EPSON-POS-3" at bounding box center [208, 82] width 182 height 11
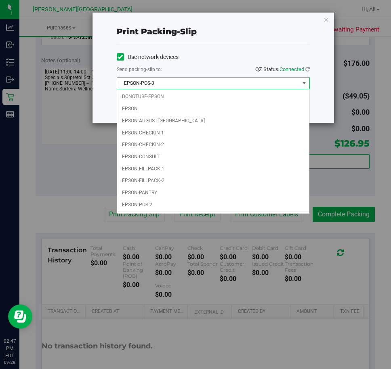
scroll to position [11, 0]
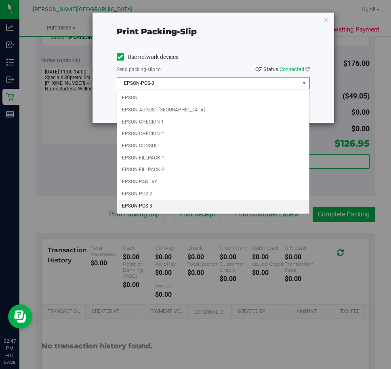
click at [167, 205] on li "EPSON-POS-3" at bounding box center [213, 206] width 192 height 12
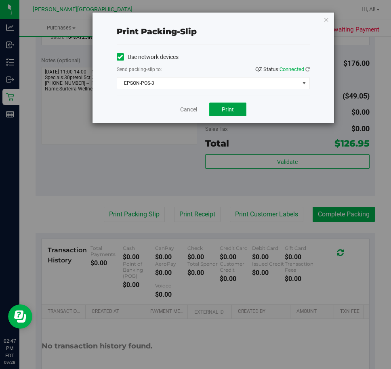
click at [228, 112] on span "Print" at bounding box center [228, 109] width 12 height 6
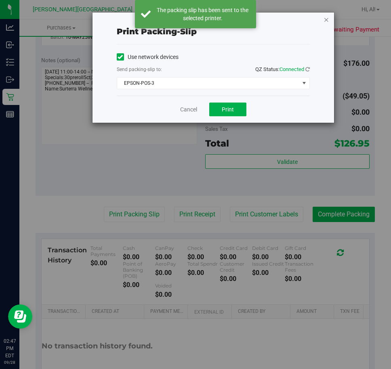
click at [327, 15] on icon "button" at bounding box center [326, 20] width 6 height 10
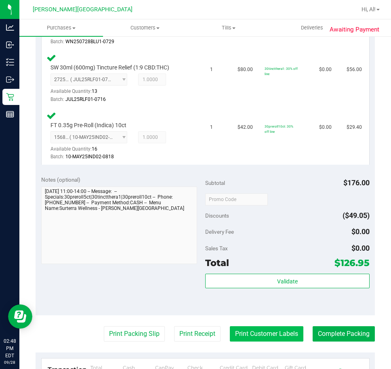
scroll to position [403, 0]
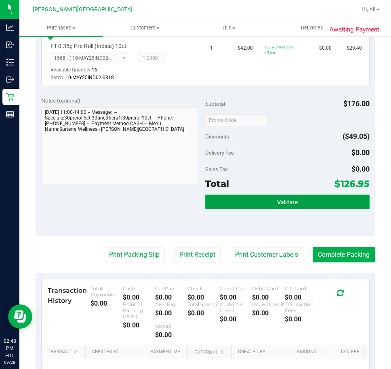
click at [303, 203] on button "Validate" at bounding box center [287, 201] width 164 height 15
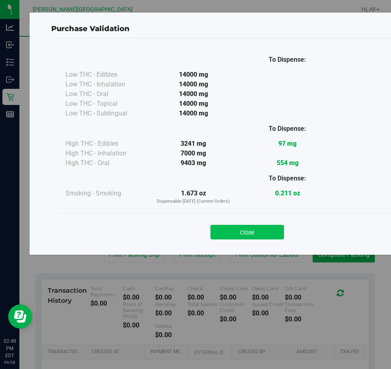
click at [255, 228] on button "Close" at bounding box center [246, 232] width 73 height 15
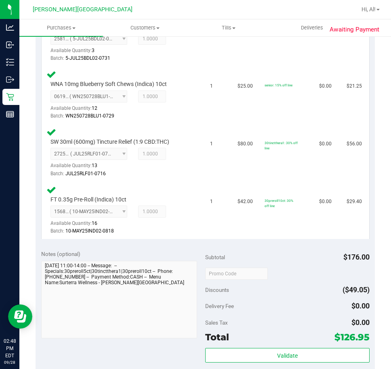
scroll to position [363, 0]
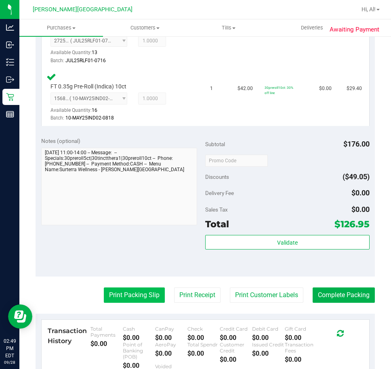
click at [125, 299] on button "Print Packing Slip" at bounding box center [134, 294] width 61 height 15
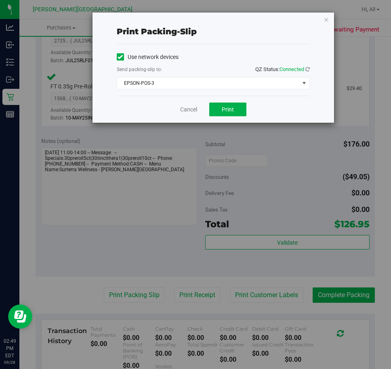
click at [222, 95] on div "Use network devices Send packing-slip to: QZ Status: Connected EPSON-POS-3 Choo…" at bounding box center [213, 69] width 193 height 51
click at [221, 109] on button "Print" at bounding box center [227, 109] width 37 height 14
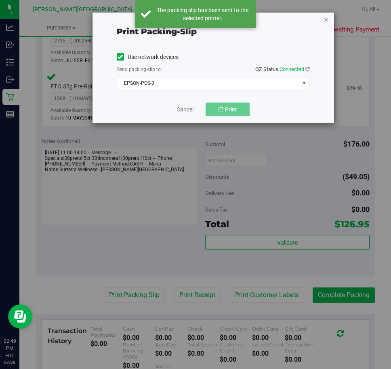
click at [326, 17] on icon "button" at bounding box center [326, 20] width 6 height 10
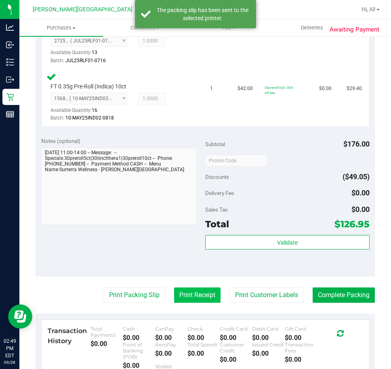
click at [188, 295] on button "Print Receipt" at bounding box center [197, 294] width 46 height 15
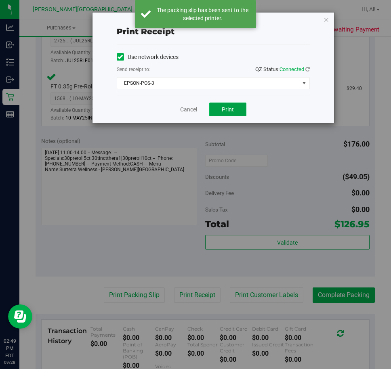
click at [219, 109] on button "Print" at bounding box center [227, 109] width 37 height 14
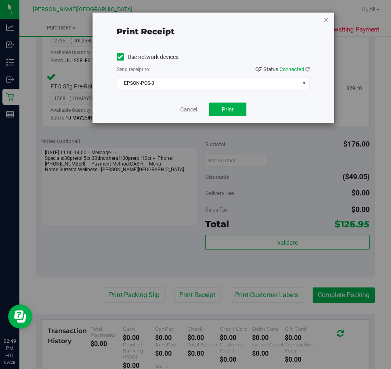
click at [323, 22] on icon "button" at bounding box center [326, 20] width 6 height 10
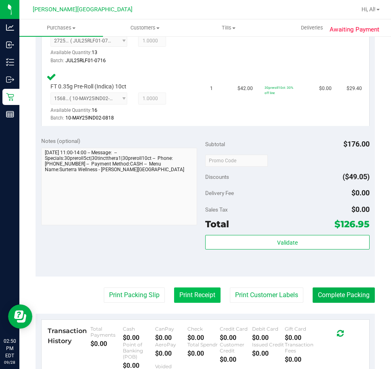
click at [188, 291] on button "Print Receipt" at bounding box center [197, 294] width 46 height 15
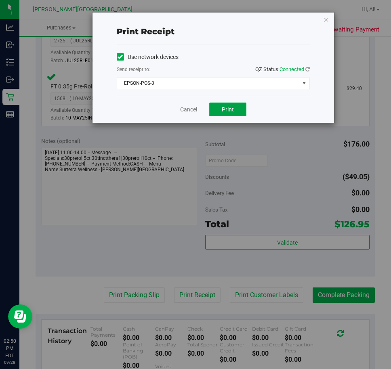
click at [238, 108] on button "Print" at bounding box center [227, 109] width 37 height 14
click at [325, 21] on icon "button" at bounding box center [326, 20] width 6 height 10
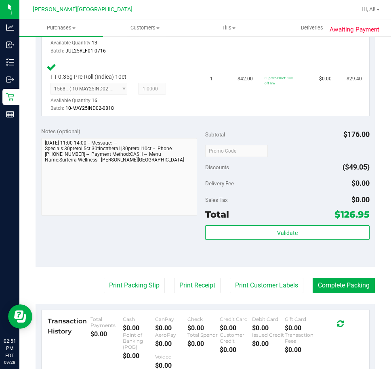
scroll to position [444, 0]
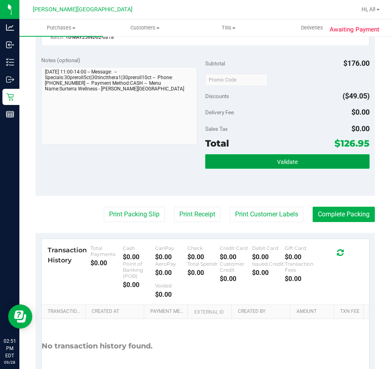
click at [241, 162] on button "Validate" at bounding box center [287, 161] width 164 height 15
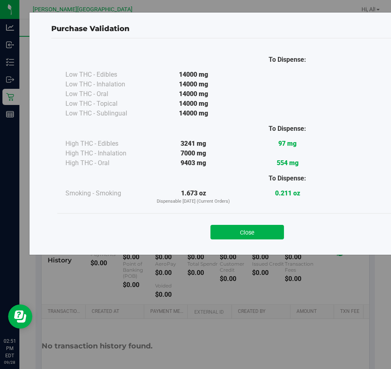
drag, startPoint x: 270, startPoint y: 230, endPoint x: 280, endPoint y: 231, distance: 10.6
click at [273, 231] on button "Close" at bounding box center [246, 232] width 73 height 15
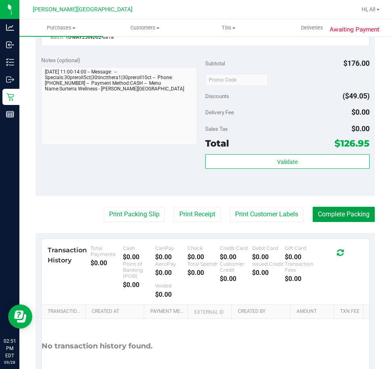
click at [312, 210] on button "Complete Packing" at bounding box center [343, 214] width 62 height 15
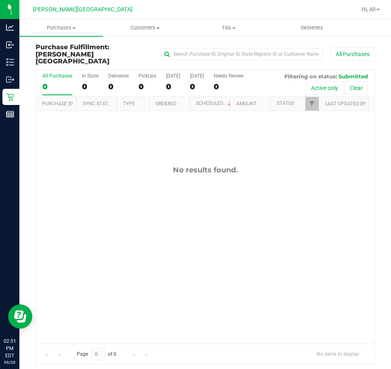
click at [115, 169] on div "No results found." at bounding box center [205, 254] width 338 height 287
click at [209, 155] on div "No results found." at bounding box center [205, 254] width 338 height 287
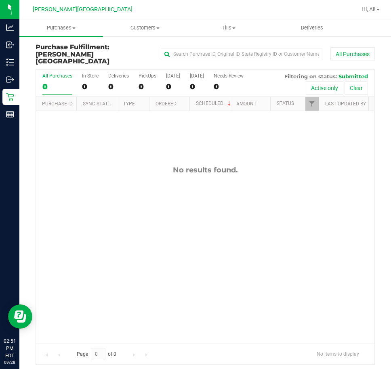
click at [209, 165] on div "No results found." at bounding box center [205, 169] width 338 height 9
click at [67, 26] on span "Purchases" at bounding box center [61, 27] width 84 height 7
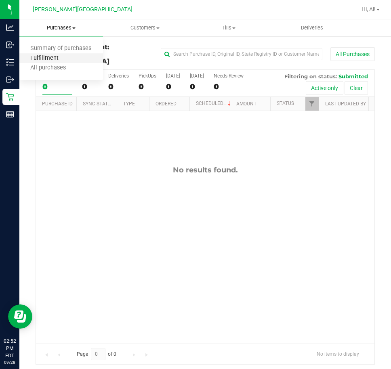
click at [65, 59] on span "Fulfillment" at bounding box center [44, 58] width 50 height 7
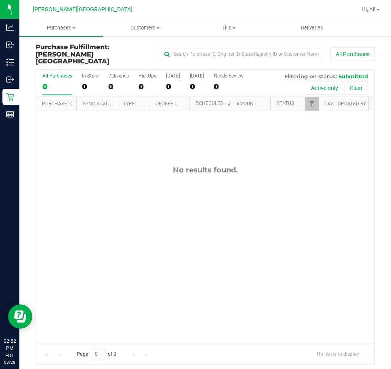
click at [125, 165] on div "No results found." at bounding box center [205, 169] width 338 height 9
click at [238, 201] on div "No results found." at bounding box center [205, 254] width 338 height 287
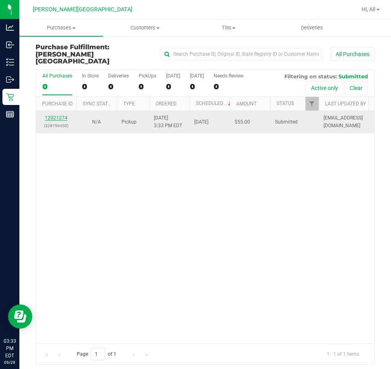
click at [52, 115] on link "12021274" at bounding box center [56, 118] width 23 height 6
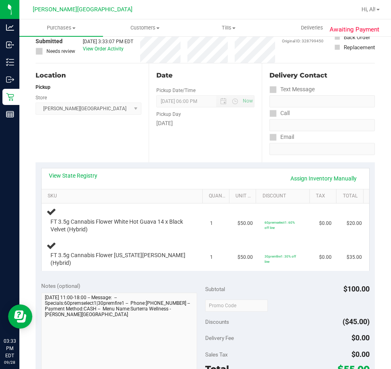
scroll to position [57, 0]
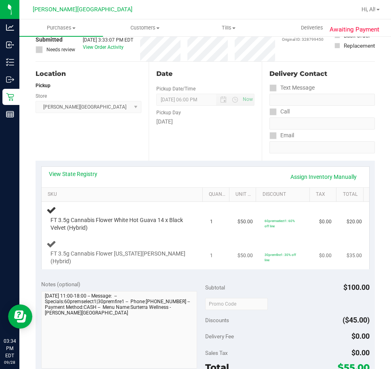
click at [109, 242] on div "FT 3.5g Cannabis Flower [US_STATE][PERSON_NAME] (Hybrid)" at bounding box center [123, 252] width 154 height 27
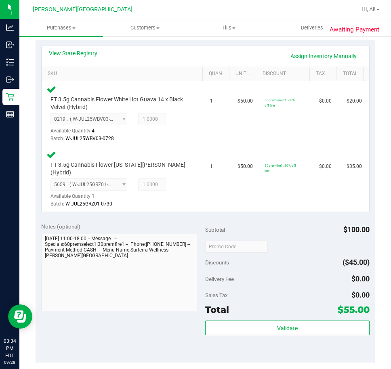
scroll to position [299, 0]
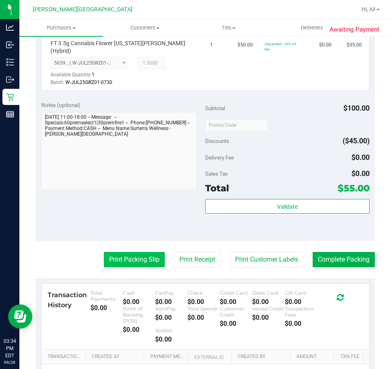
click at [118, 252] on button "Print Packing Slip" at bounding box center [134, 259] width 61 height 15
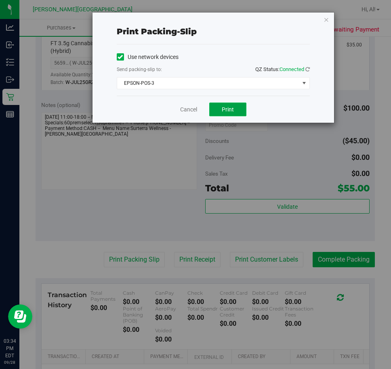
click at [221, 106] on button "Print" at bounding box center [227, 109] width 37 height 14
click at [194, 115] on div "Cancel Print" at bounding box center [213, 109] width 193 height 27
click at [190, 105] on div "Cancel Print" at bounding box center [213, 109] width 193 height 27
click at [190, 108] on link "Cancel" at bounding box center [188, 109] width 17 height 8
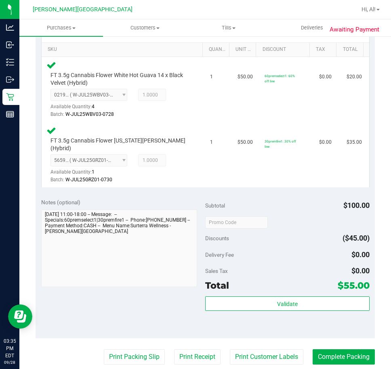
scroll to position [242, 0]
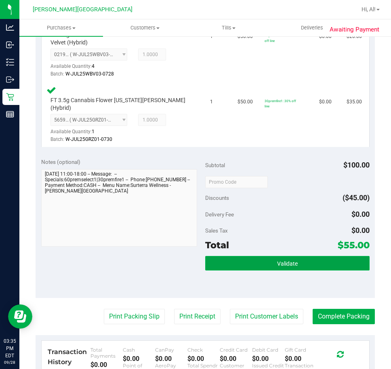
click at [296, 256] on button "Validate" at bounding box center [287, 263] width 164 height 15
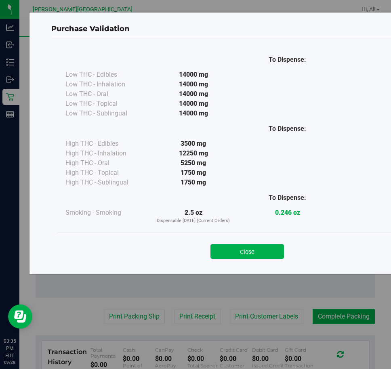
click at [230, 260] on div "Close" at bounding box center [246, 248] width 379 height 33
click at [249, 255] on button "Close" at bounding box center [246, 251] width 73 height 15
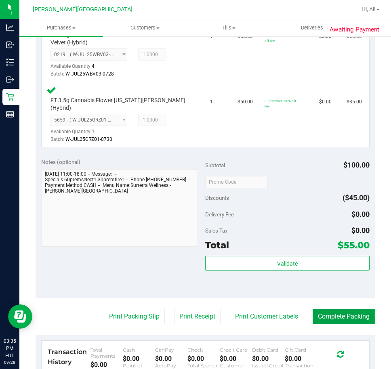
click at [349, 309] on button "Complete Packing" at bounding box center [343, 316] width 62 height 15
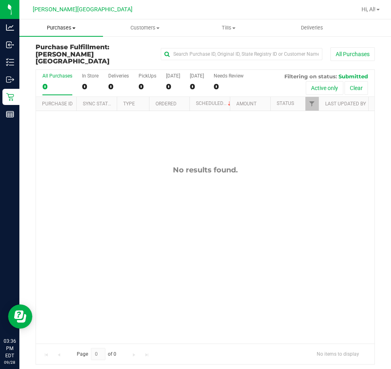
click at [50, 26] on span "Purchases" at bounding box center [61, 27] width 84 height 7
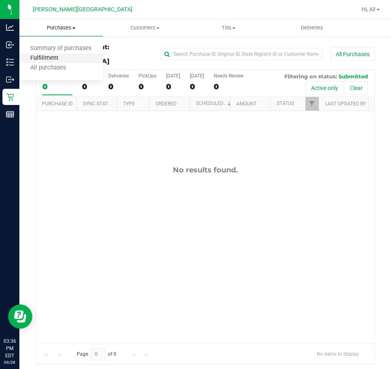
click at [48, 57] on span "Fulfillment" at bounding box center [44, 58] width 50 height 7
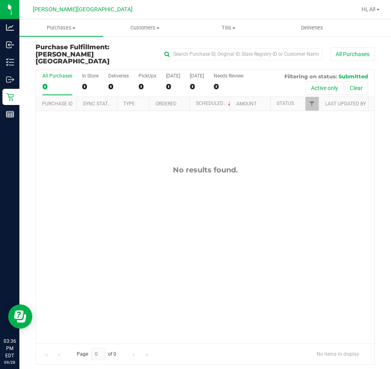
click at [259, 211] on div "No results found." at bounding box center [205, 254] width 338 height 287
click at [266, 194] on div "No results found." at bounding box center [205, 254] width 338 height 287
click at [264, 194] on div "No results found." at bounding box center [205, 254] width 338 height 287
click at [291, 176] on div "No results found." at bounding box center [205, 254] width 338 height 287
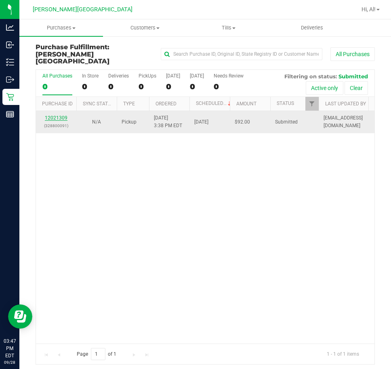
click at [66, 115] on link "12021309" at bounding box center [56, 118] width 23 height 6
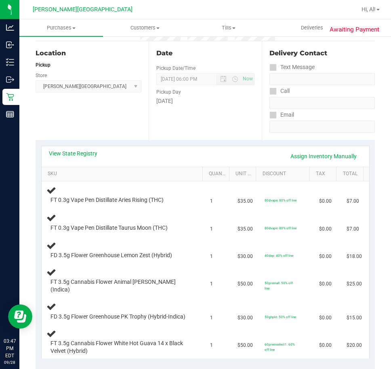
scroll to position [81, 0]
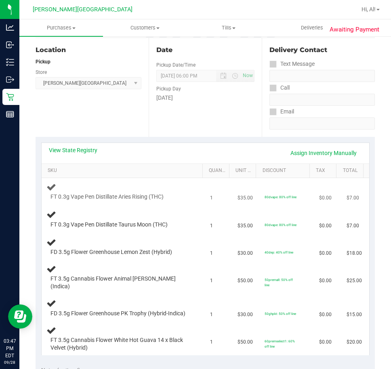
click at [92, 192] on div "FT 0.3g Vape Pen Distillate Aries Rising (THC)" at bounding box center [123, 191] width 154 height 19
click at [104, 237] on div "FD 3.5g Flower Greenhouse Lemon Zest (Hybrid)" at bounding box center [123, 246] width 154 height 19
click at [174, 158] on div "View State Registry Assign Inventory Manually" at bounding box center [205, 153] width 313 height 14
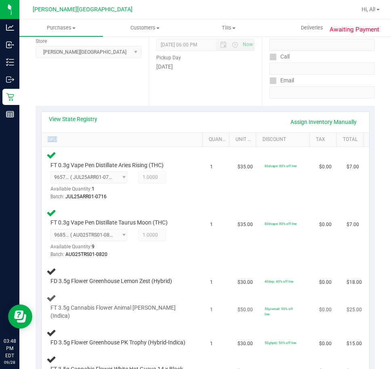
scroll to position [282, 0]
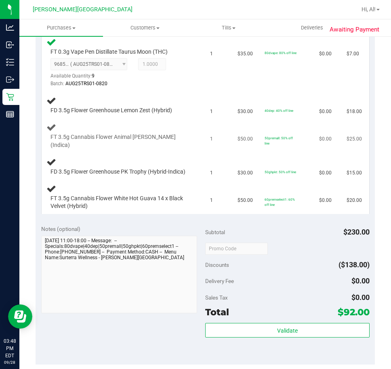
click at [127, 139] on span "FT 3.5g Cannabis Flower Animal [PERSON_NAME] (Indica)" at bounding box center [119, 140] width 138 height 15
click at [134, 173] on span "FD 3.5g Flower Greenhouse PK Trophy (Hybrid-Indica)" at bounding box center [117, 172] width 135 height 8
drag, startPoint x: 30, startPoint y: 173, endPoint x: 59, endPoint y: 162, distance: 30.4
click at [28, 170] on div "Awaiting Payment Back Edit Purchase Cancel Purchase View Profile # 12021309 Bio…" at bounding box center [204, 171] width 371 height 837
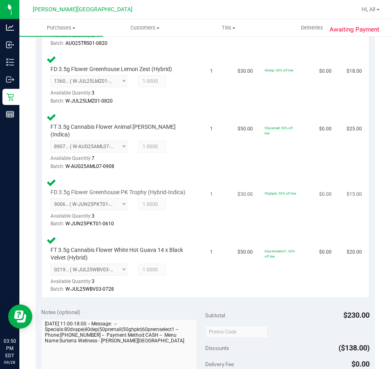
scroll to position [565, 0]
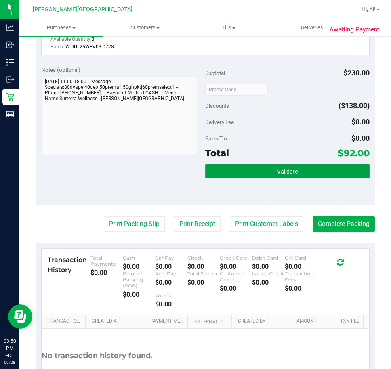
click at [349, 173] on button "Validate" at bounding box center [287, 171] width 164 height 15
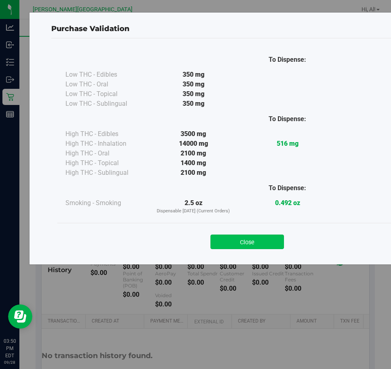
click at [278, 238] on button "Close" at bounding box center [246, 241] width 73 height 15
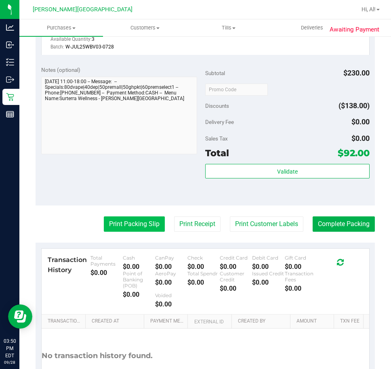
click at [145, 229] on button "Print Packing Slip" at bounding box center [134, 223] width 61 height 15
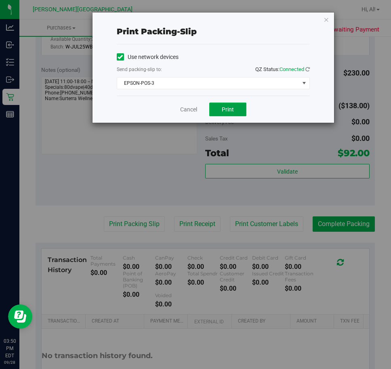
click at [236, 105] on button "Print" at bounding box center [227, 109] width 37 height 14
click at [239, 132] on div "Print packing-slip Use network devices Send packing-slip to: QZ Status: Connect…" at bounding box center [198, 184] width 397 height 369
click at [185, 108] on link "Cancel" at bounding box center [188, 109] width 17 height 8
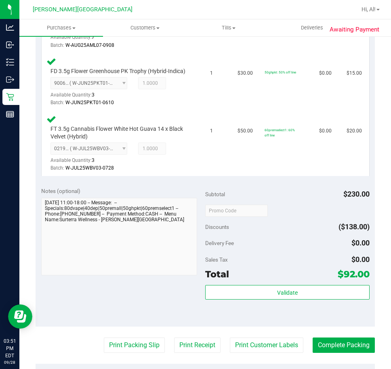
scroll to position [605, 0]
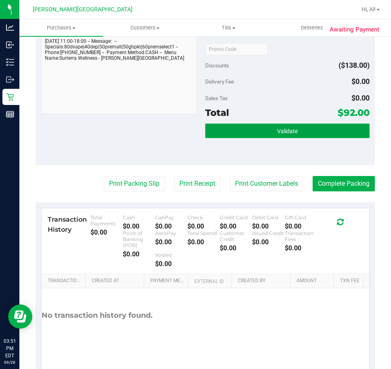
click at [281, 137] on button "Validate" at bounding box center [287, 130] width 164 height 15
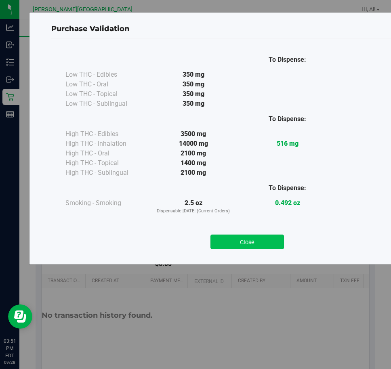
click at [254, 241] on button "Close" at bounding box center [246, 241] width 73 height 15
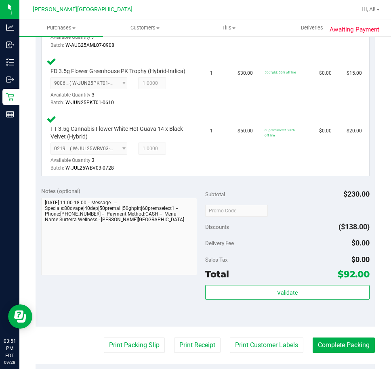
scroll to position [525, 0]
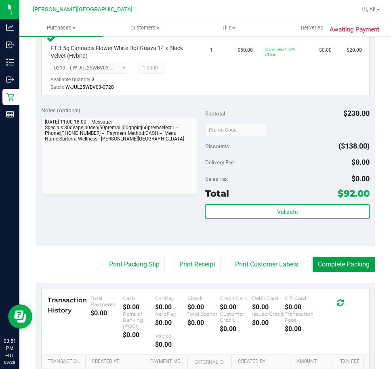
click at [318, 261] on button "Complete Packing" at bounding box center [343, 264] width 62 height 15
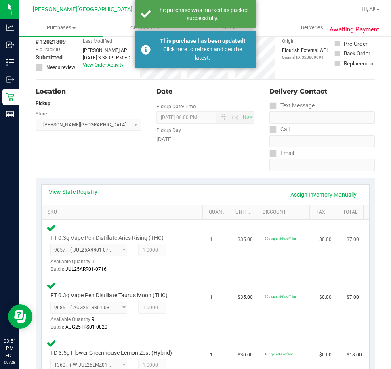
scroll to position [0, 0]
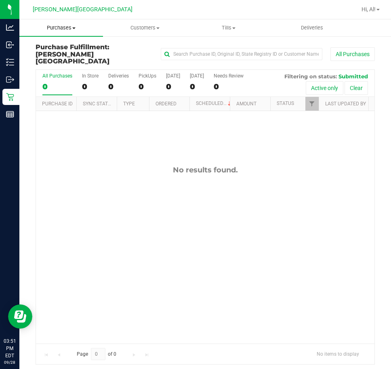
drag, startPoint x: 90, startPoint y: 23, endPoint x: 73, endPoint y: 43, distance: 26.3
click at [90, 23] on uib-tab-heading "Purchases Summary of purchases Fulfillment All purchases" at bounding box center [61, 27] width 84 height 17
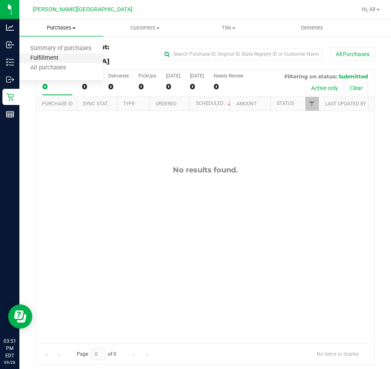
click at [49, 58] on span "Fulfillment" at bounding box center [44, 58] width 50 height 7
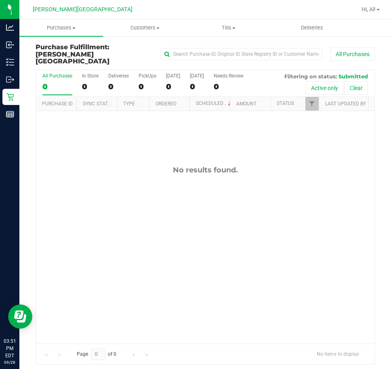
click at [154, 190] on div "No results found." at bounding box center [205, 254] width 338 height 287
click at [65, 30] on span "Purchases" at bounding box center [61, 27] width 84 height 7
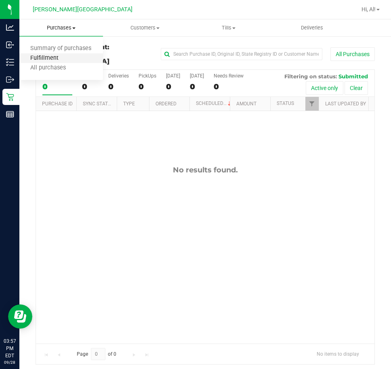
click at [52, 58] on span "Fulfillment" at bounding box center [44, 58] width 50 height 7
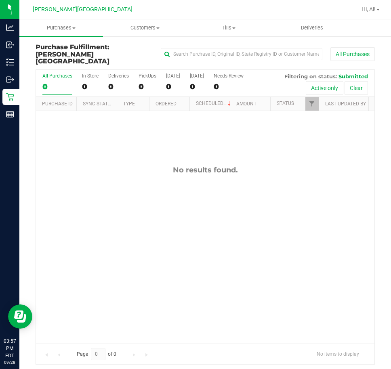
click at [310, 187] on div "No results found." at bounding box center [205, 254] width 338 height 287
click at [148, 150] on div "No results found." at bounding box center [205, 254] width 338 height 287
click at [88, 165] on div "No results found." at bounding box center [205, 169] width 338 height 9
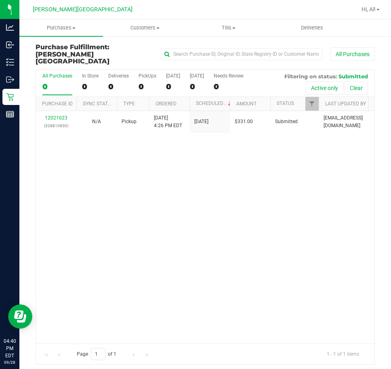
click at [249, 239] on div "12021623 (328810850) N/A Pickup [DATE] 4:26 PM EDT 9/28/2025 $331.00 Submitted …" at bounding box center [205, 227] width 338 height 232
click at [251, 238] on div "12021623 (328810850) N/A Pickup [DATE] 4:26 PM EDT 9/28/2025 $331.00 Submitted …" at bounding box center [205, 227] width 338 height 232
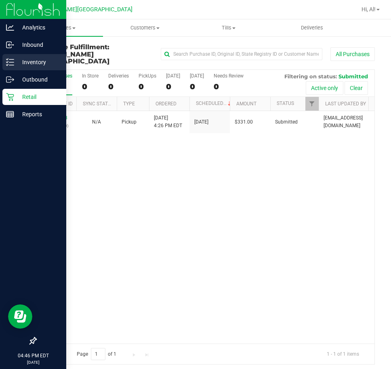
click at [30, 56] on div "Inventory" at bounding box center [34, 62] width 64 height 16
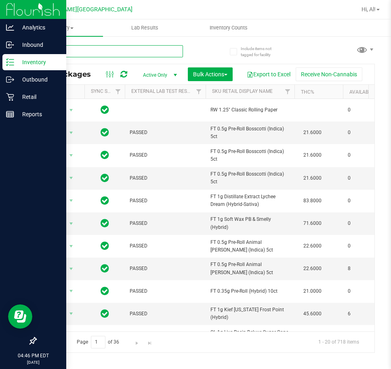
click at [63, 54] on input "text" at bounding box center [109, 51] width 147 height 12
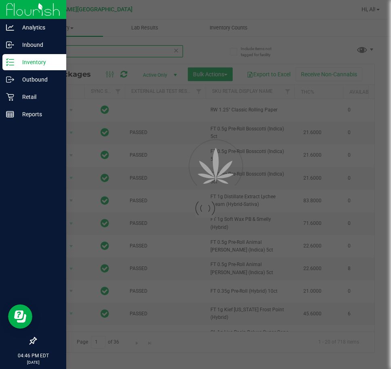
type input "sbc"
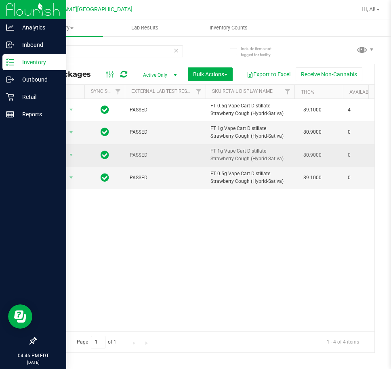
click at [281, 152] on span "FT 1g Vape Cart Distillate Strawberry Cough (Hybrid-Sativa)" at bounding box center [249, 154] width 79 height 15
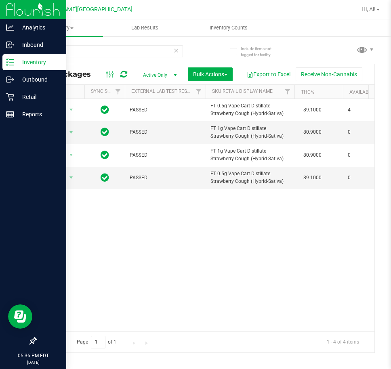
click at [378, 56] on div "Include items not tagged for facility sbc All Packages Active Only Active Only …" at bounding box center [204, 159] width 371 height 246
click at [9, 96] on icon at bounding box center [10, 97] width 8 height 8
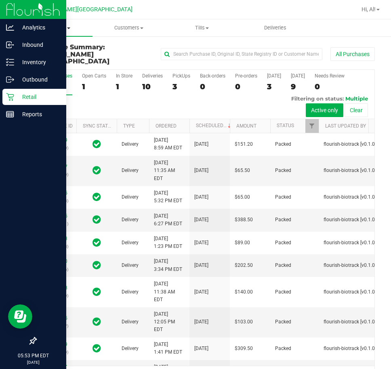
click at [72, 35] on uib-tab-heading "Purchases Summary of purchases Fulfillment All purchases" at bounding box center [55, 27] width 73 height 17
click at [46, 55] on span "Fulfillment" at bounding box center [44, 58] width 50 height 7
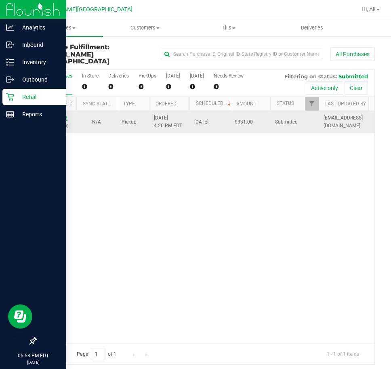
click at [56, 115] on link "12021623" at bounding box center [56, 118] width 23 height 6
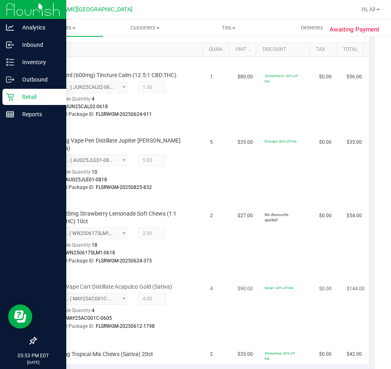
scroll to position [323, 0]
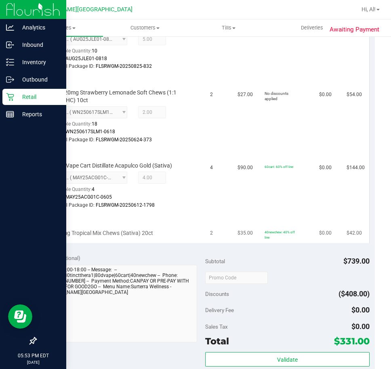
click at [174, 229] on div "HT 5mg Tropical Mix Chews (Sativa) 20ct" at bounding box center [117, 233] width 142 height 8
click at [112, 171] on span "5182331563978398 ( MAY25ACG01C-0605 | orig: FLSRWGM-20250612-1798 ) 51823315639…" at bounding box center [88, 177] width 77 height 12
click at [168, 202] on td "FT 1g Vape Cart Distillate Acapulco Gold (Sativa) 5182331563978398 ( MAY25ACG01…" at bounding box center [124, 180] width 164 height 65
click at [249, 239] on purchase-details "Back Edit Purchase Cancel Purchase View Profile # 12021623 BioTrack ID: - Submi…" at bounding box center [205, 162] width 339 height 882
click at [263, 188] on td "60cart: 60% off line" at bounding box center [286, 180] width 54 height 65
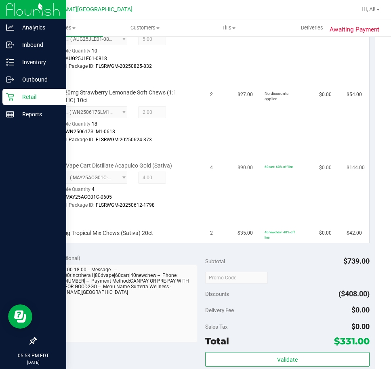
click at [274, 188] on td "60cart: 60% off line" at bounding box center [286, 180] width 54 height 65
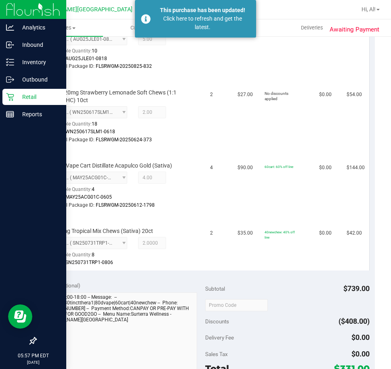
click at [12, 93] on icon at bounding box center [10, 97] width 8 height 8
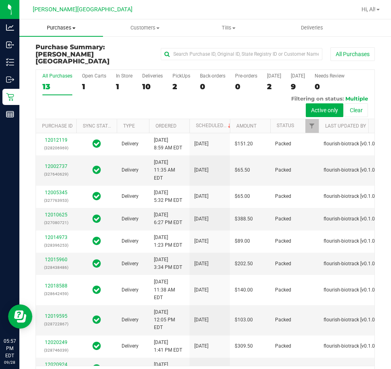
click at [61, 27] on span "Purchases" at bounding box center [61, 27] width 84 height 7
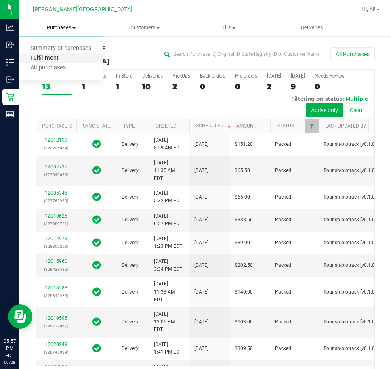
click at [50, 58] on span "Fulfillment" at bounding box center [44, 58] width 50 height 7
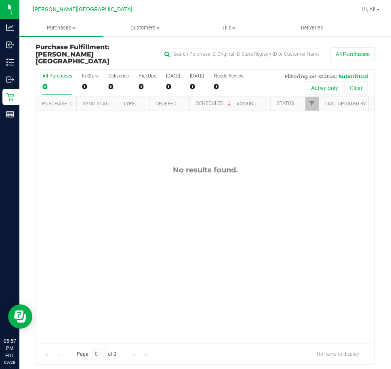
click at [113, 171] on div "No results found." at bounding box center [205, 254] width 338 height 287
click at [369, 10] on span "Hi, Al!" at bounding box center [368, 9] width 14 height 6
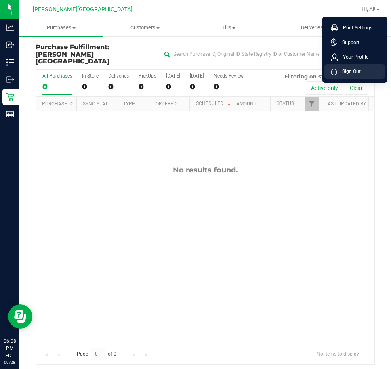
click at [360, 73] on span "Sign Out" at bounding box center [348, 71] width 23 height 8
